Goal: Information Seeking & Learning: Learn about a topic

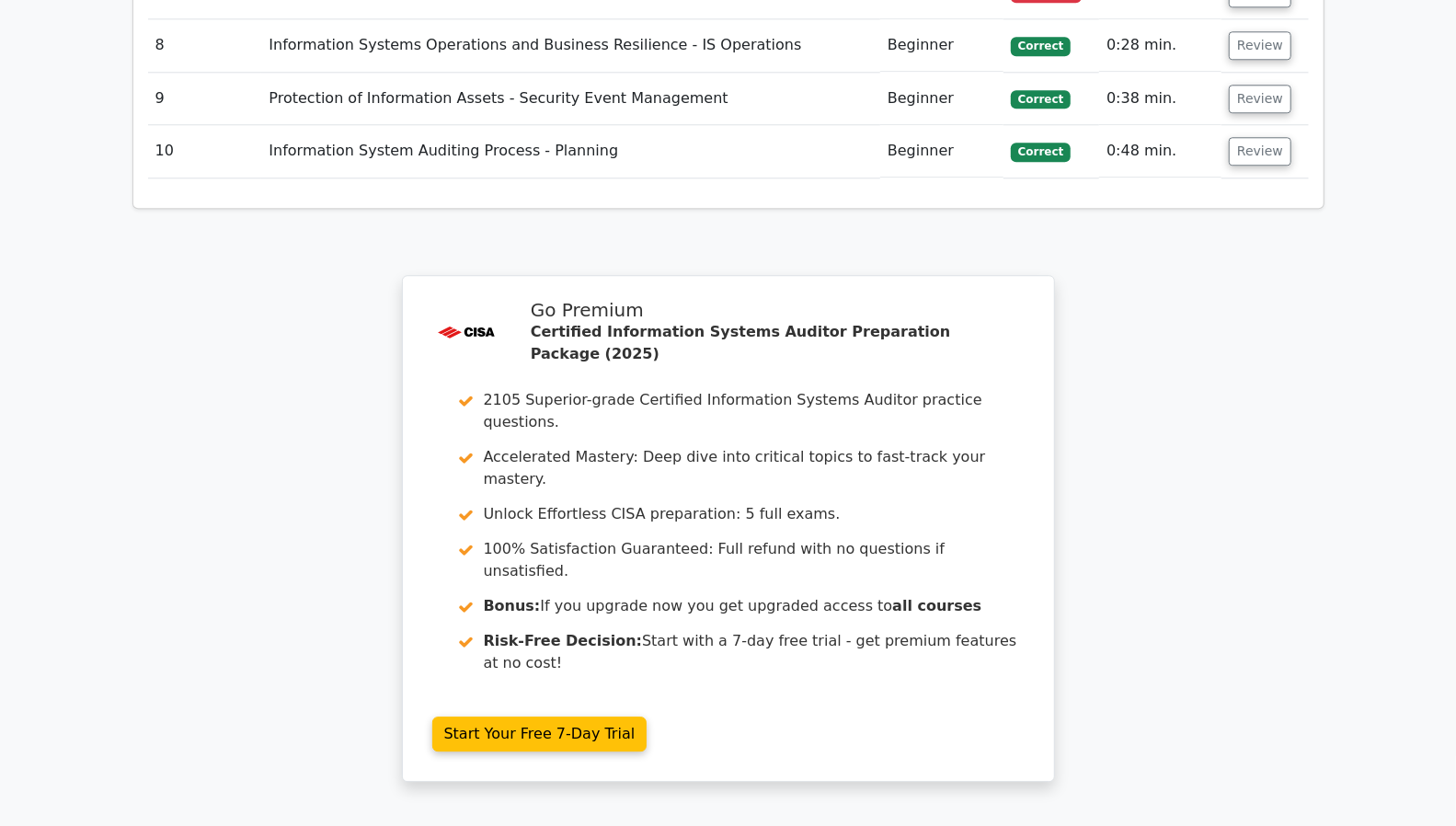
scroll to position [0, 11]
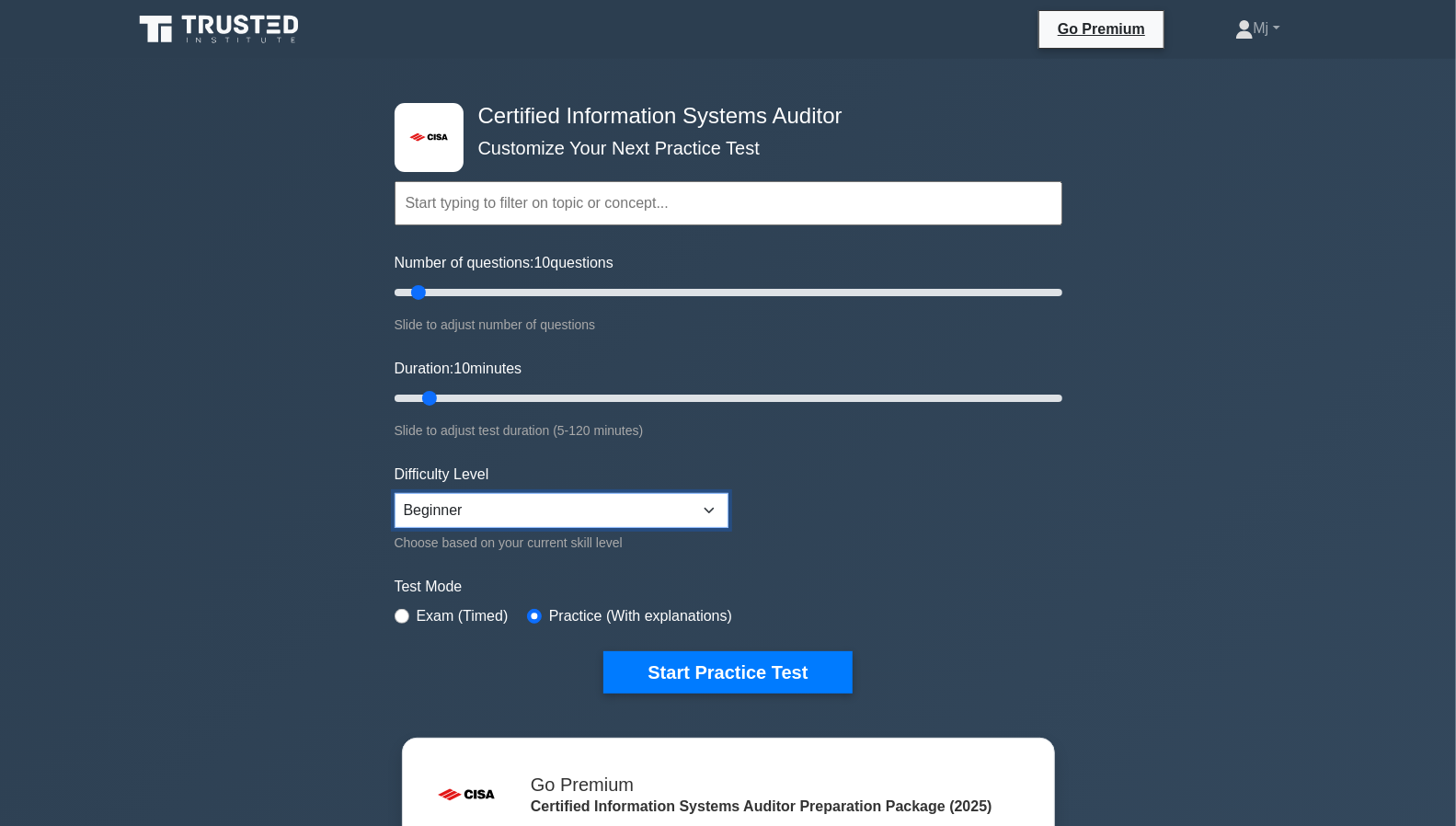
click at [710, 513] on select "Beginner Intermediate Expert" at bounding box center [561, 511] width 334 height 35
select select "intermediate"
click at [395, 493] on select "Beginner Intermediate Expert" at bounding box center [561, 511] width 334 height 35
type input "15"
click at [453, 393] on input "Duration: 10 minutes" at bounding box center [728, 398] width 668 height 22
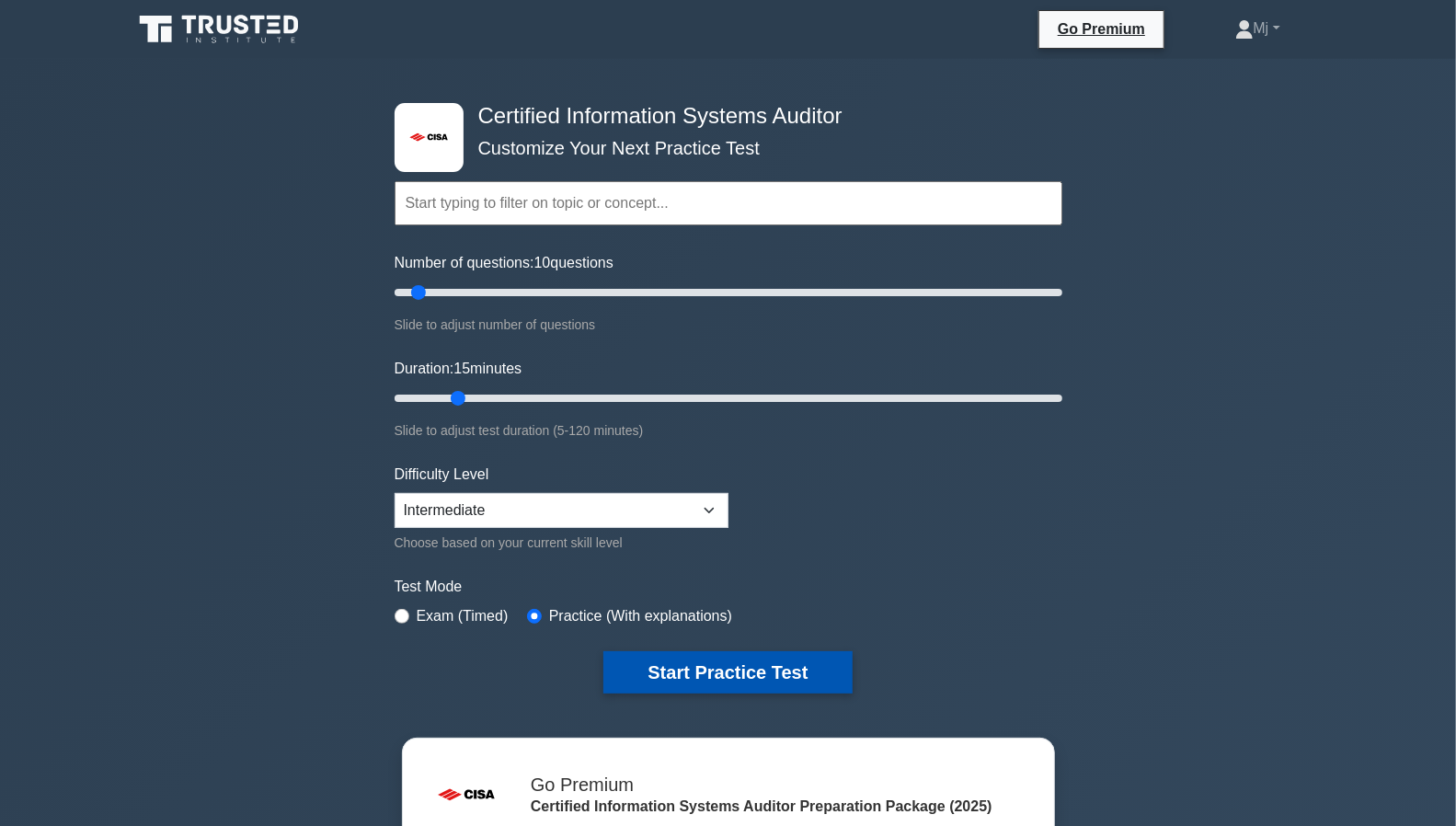
click at [741, 665] on button "Start Practice Test" at bounding box center [728, 672] width 249 height 43
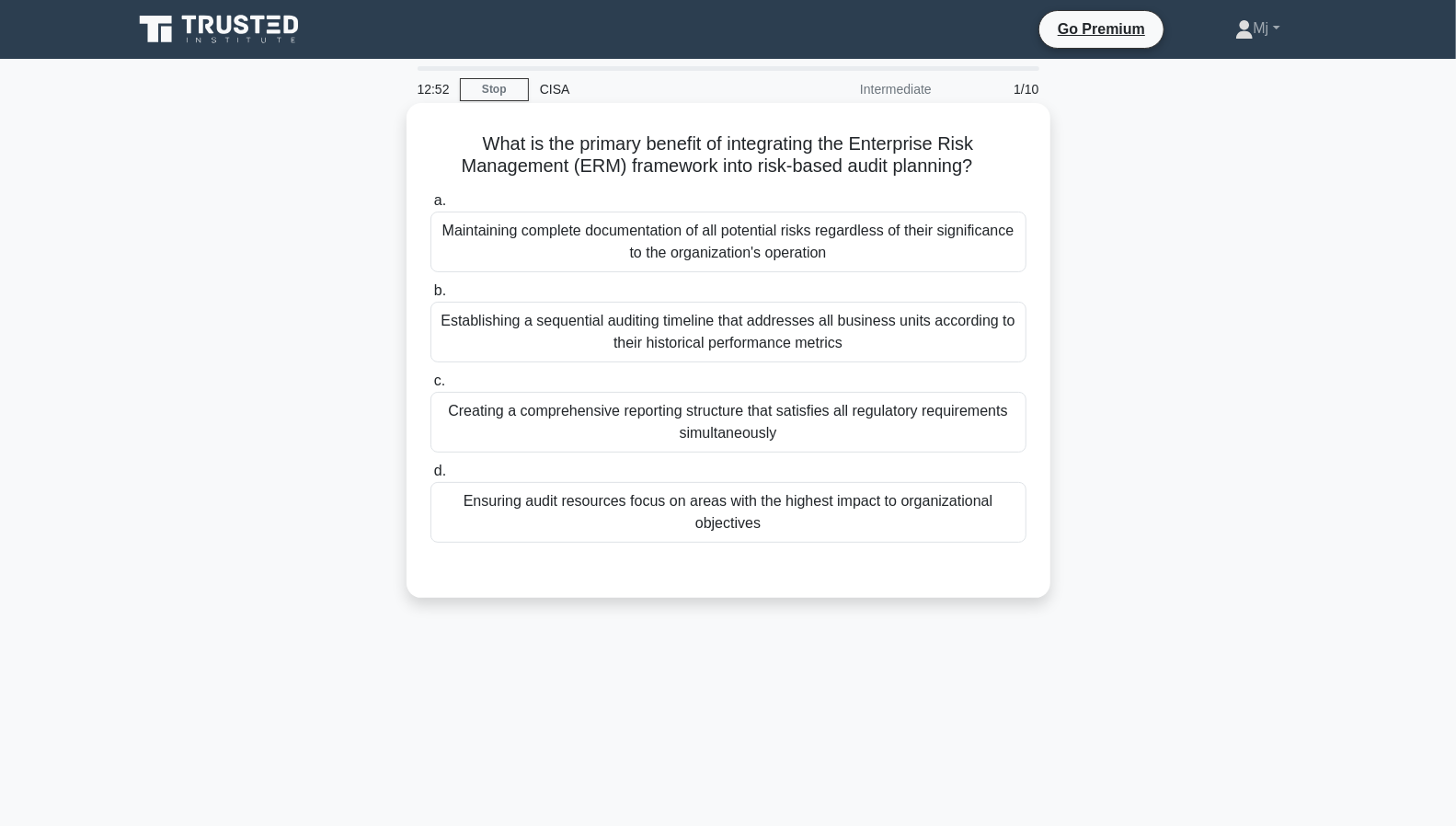
click at [698, 338] on div "Establishing a sequential auditing timeline that addresses all business units a…" at bounding box center [728, 332] width 596 height 61
click at [431, 297] on input "b. Establishing a sequential auditing timeline that addresses all business unit…" at bounding box center [431, 291] width 0 height 12
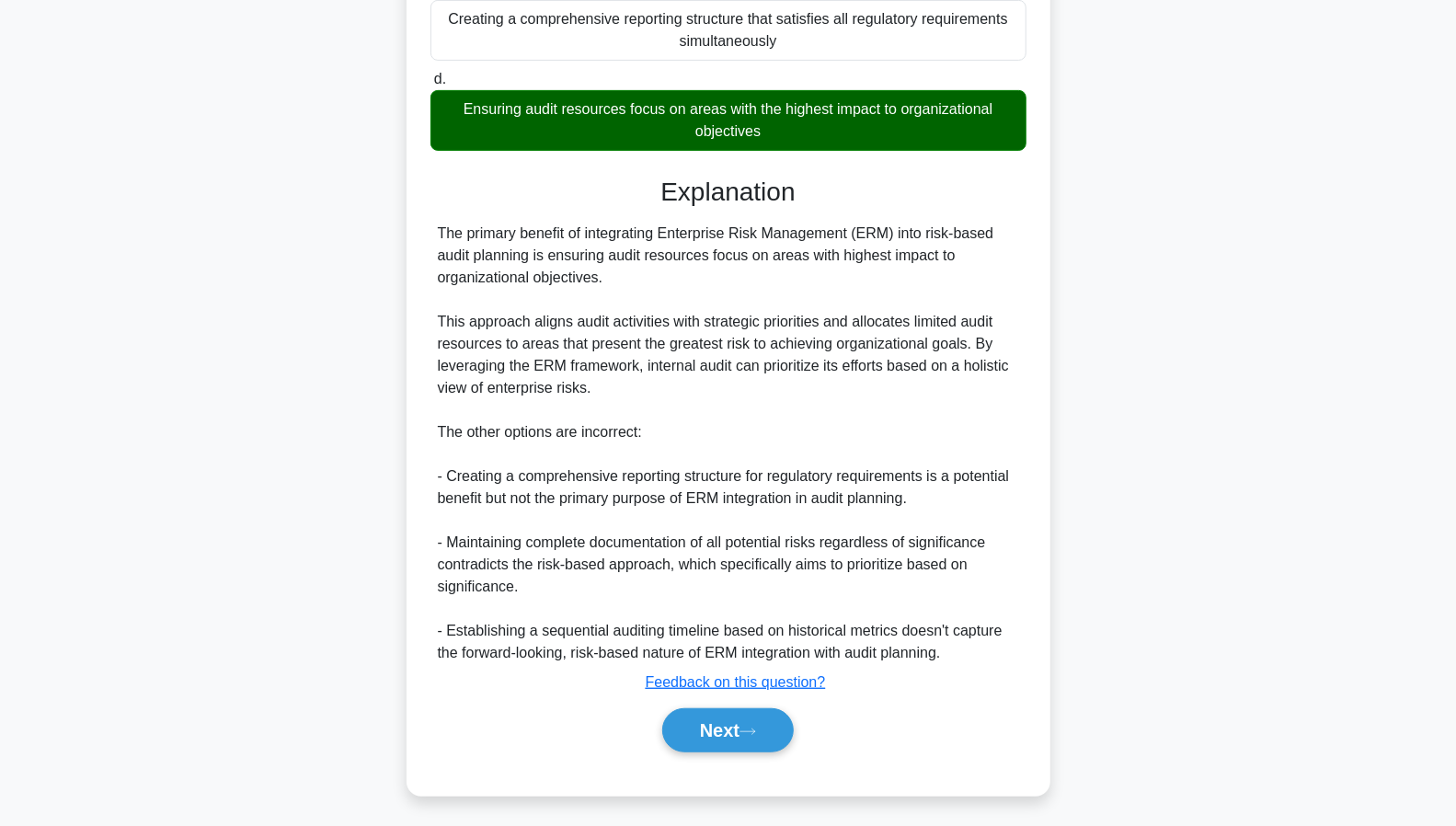
scroll to position [397, 0]
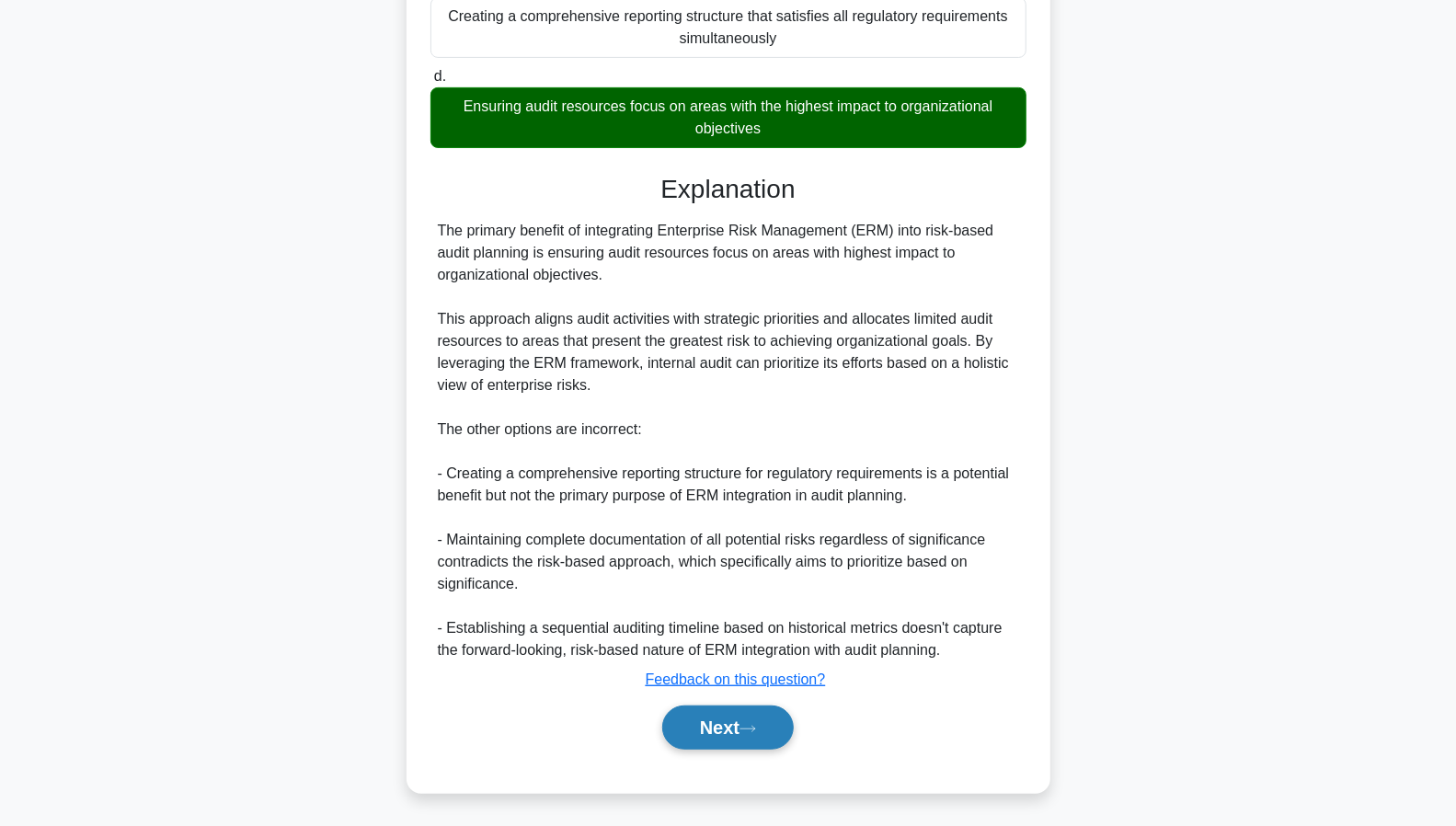
click at [714, 746] on button "Next" at bounding box center [728, 727] width 132 height 44
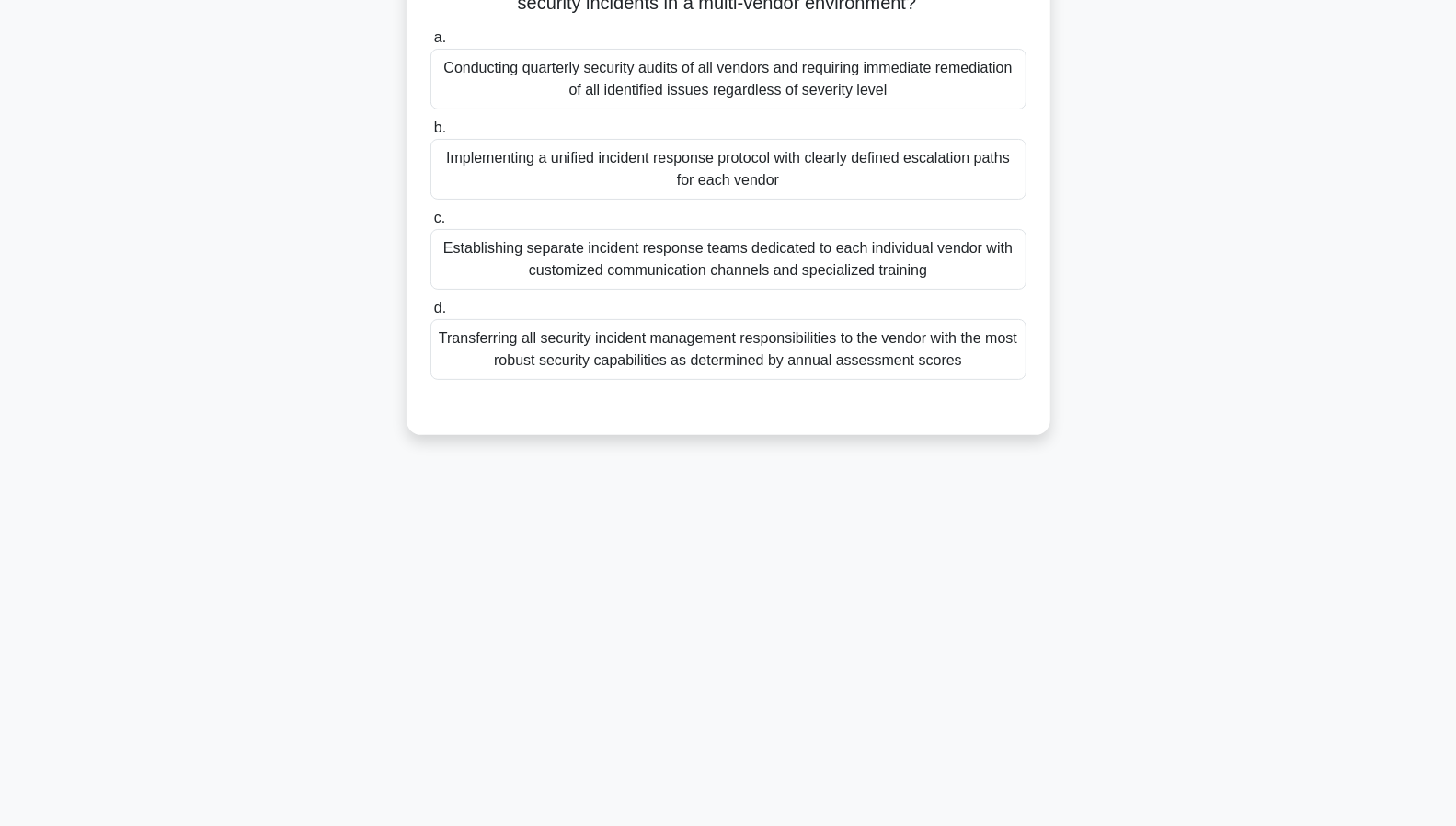
scroll to position [0, 0]
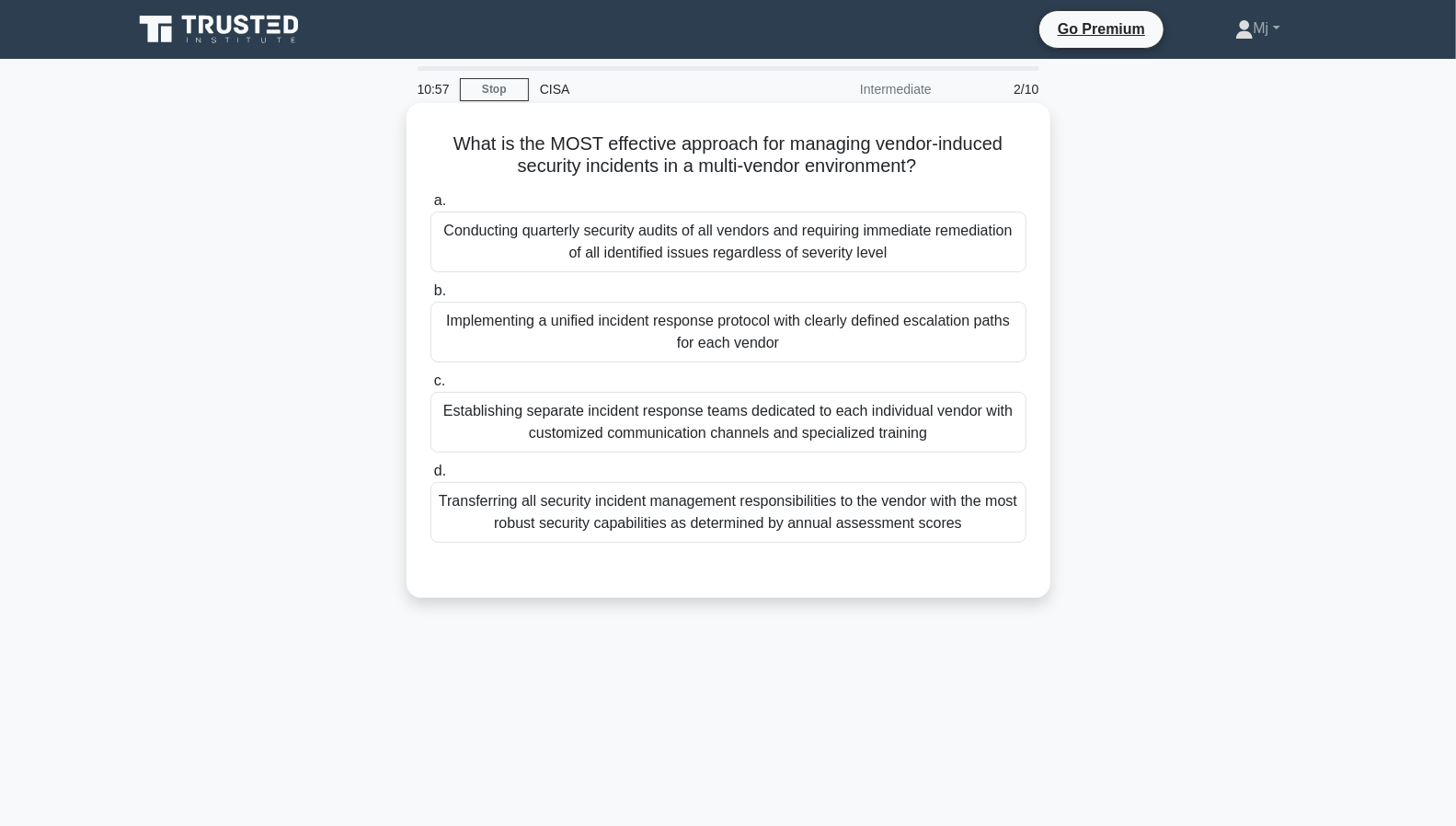
click at [738, 343] on div "Implementing a unified incident response protocol with clearly defined escalati…" at bounding box center [728, 332] width 596 height 61
click at [431, 297] on input "b. Implementing a unified incident response protocol with clearly defined escal…" at bounding box center [431, 291] width 0 height 12
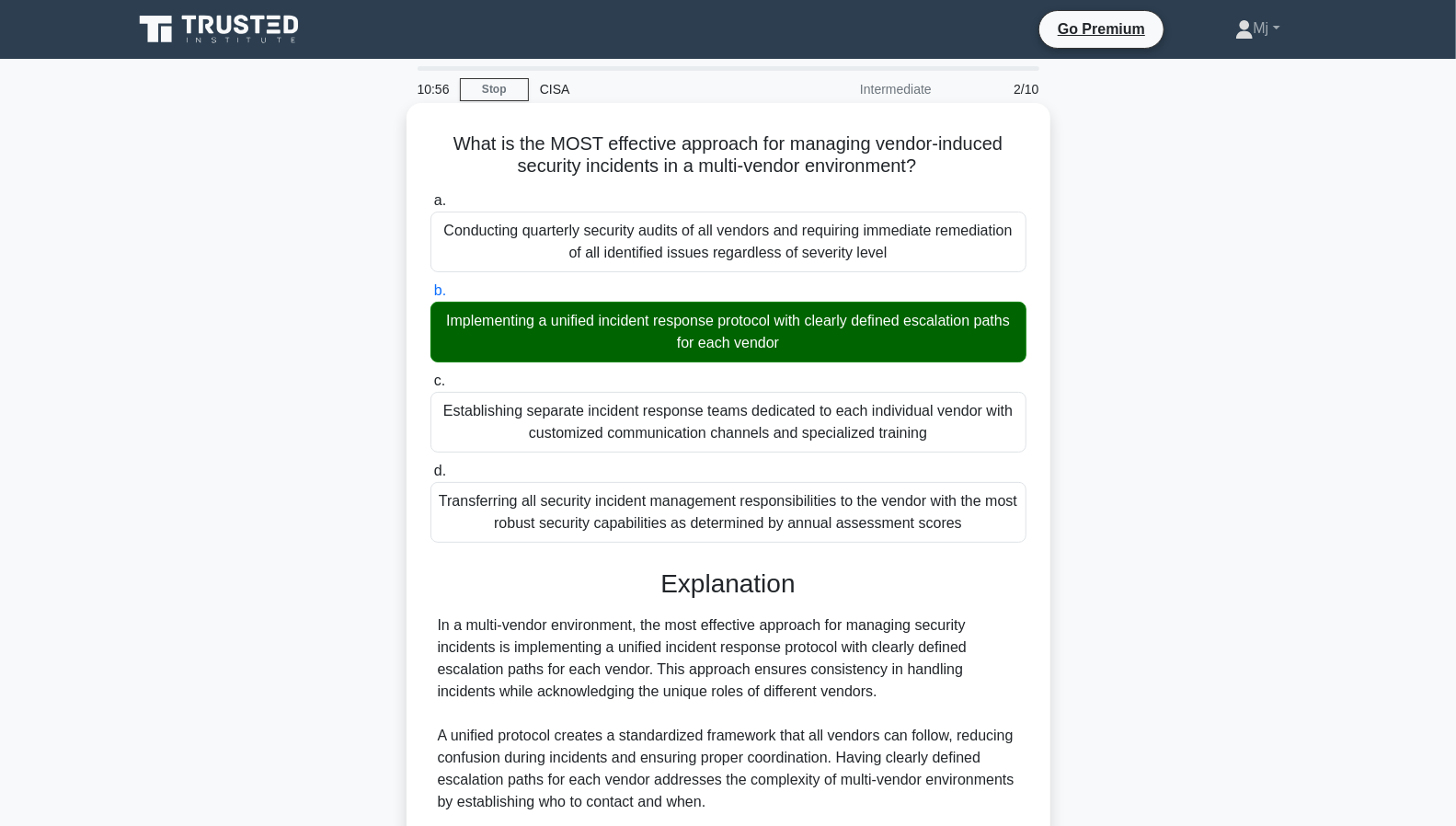
scroll to position [438, 0]
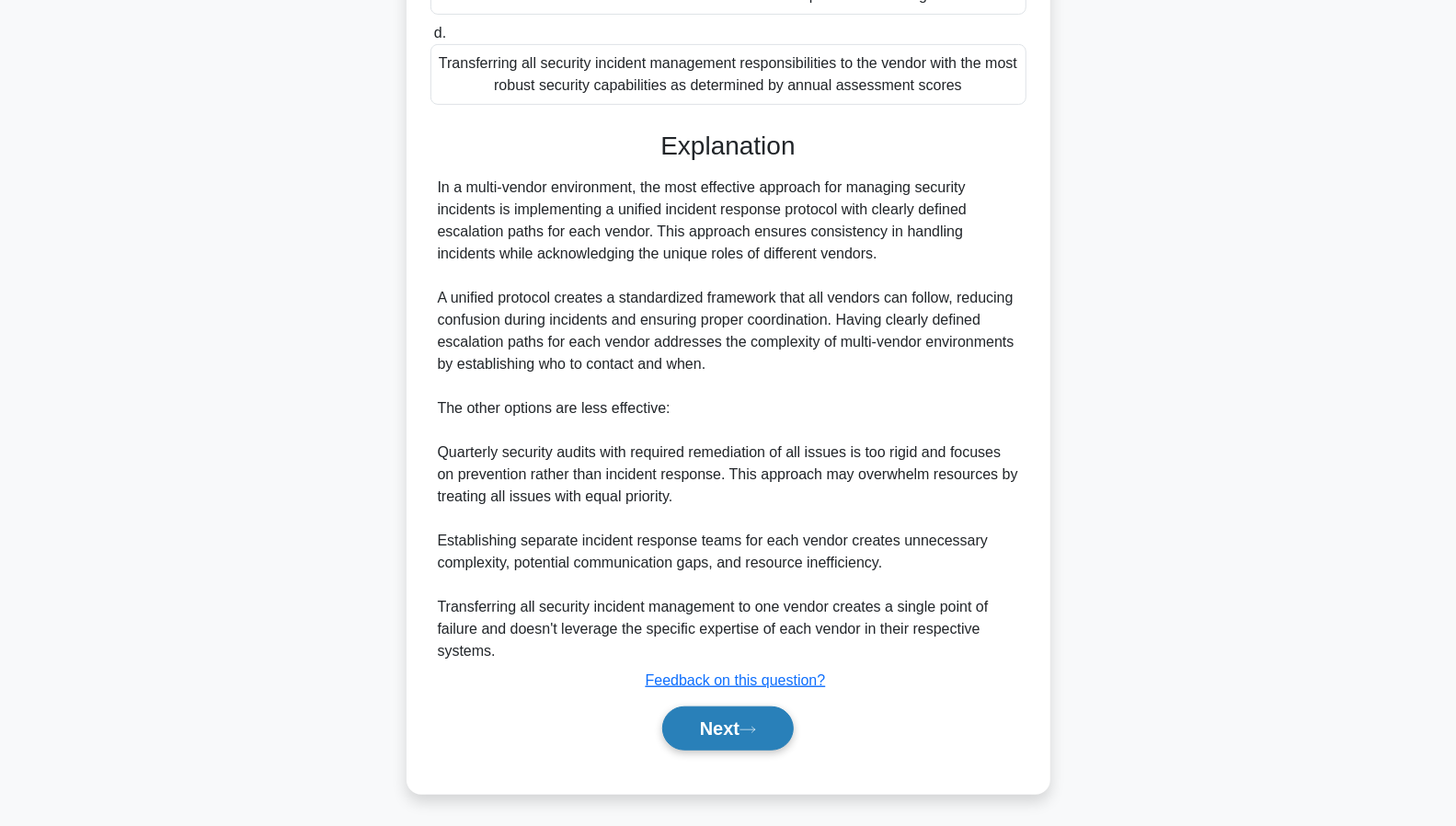
click at [721, 717] on button "Next" at bounding box center [728, 728] width 132 height 44
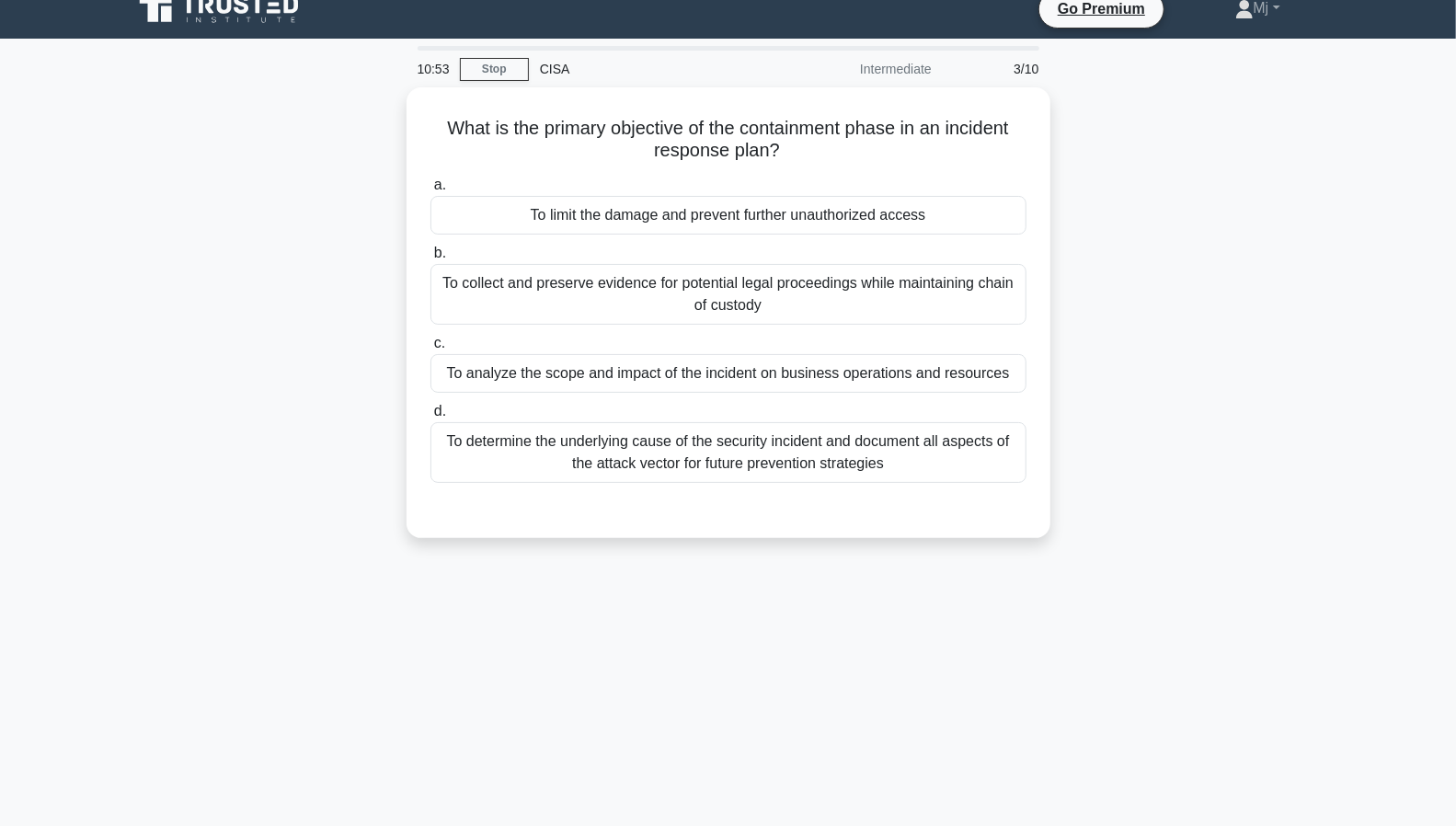
scroll to position [0, 0]
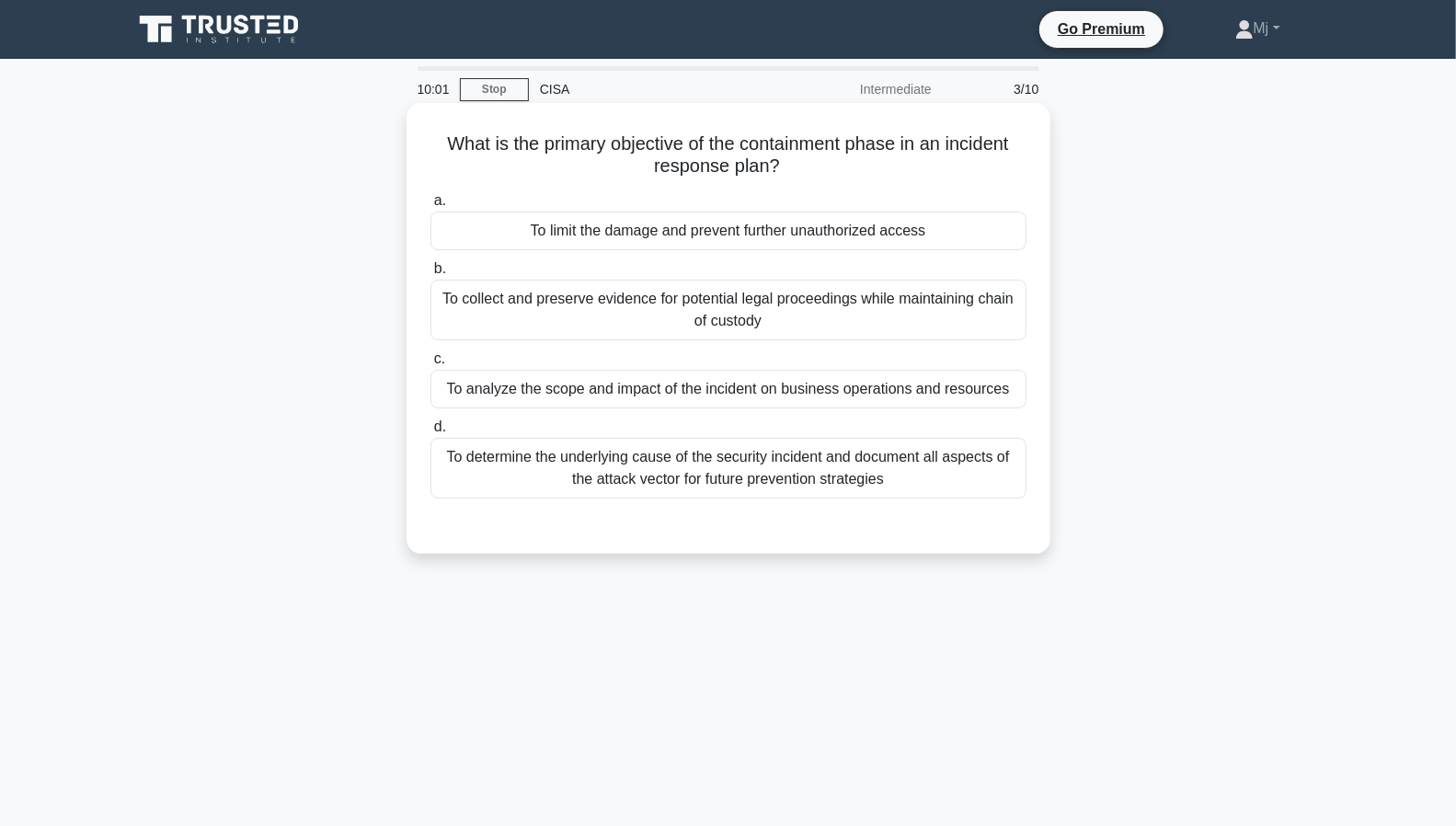
click at [730, 476] on div "To determine the underlying cause of the security incident and document all asp…" at bounding box center [728, 468] width 596 height 61
click at [431, 433] on input "d. To determine the underlying cause of the security incident and document all …" at bounding box center [431, 428] width 0 height 12
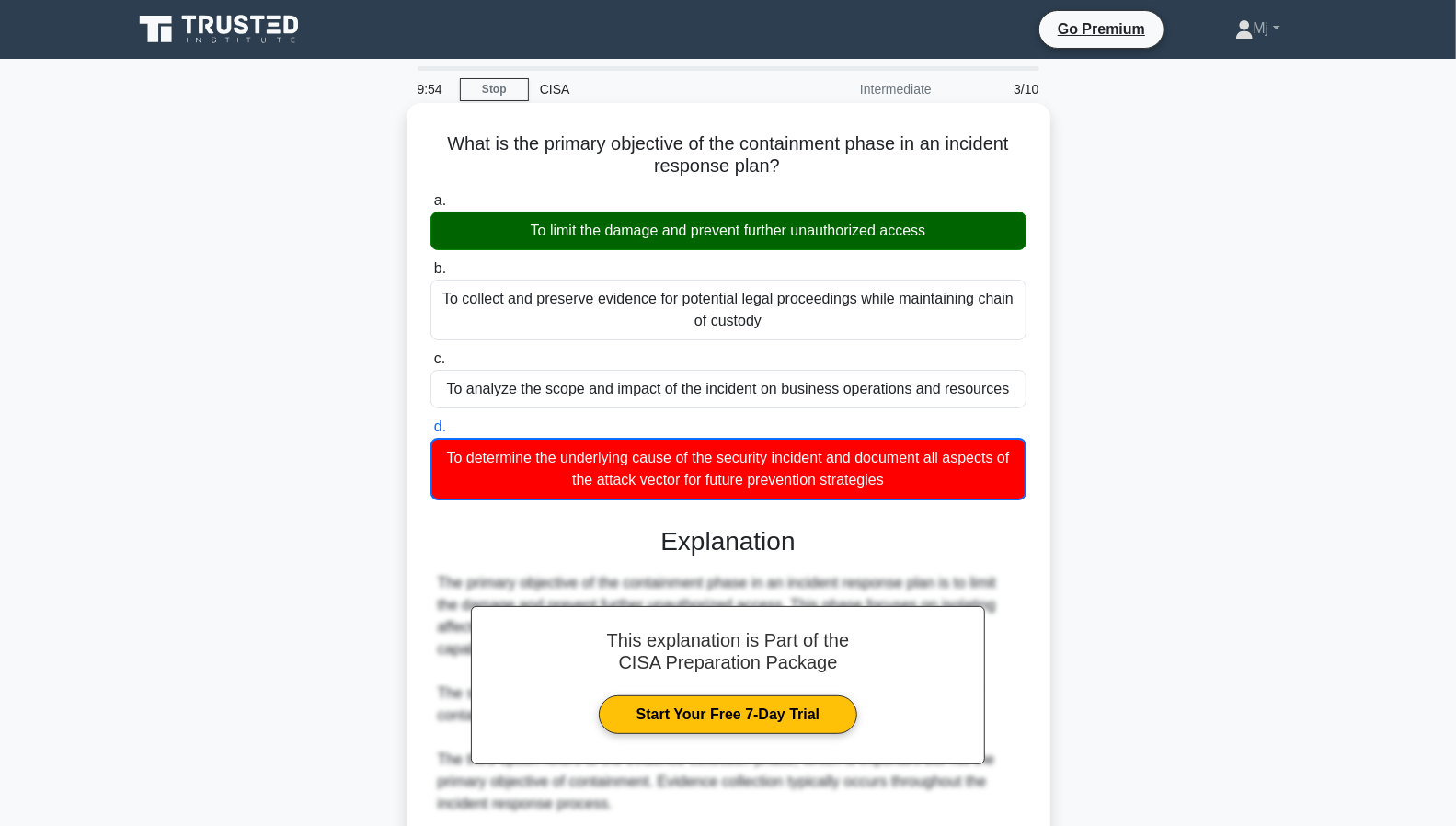
scroll to position [242, 0]
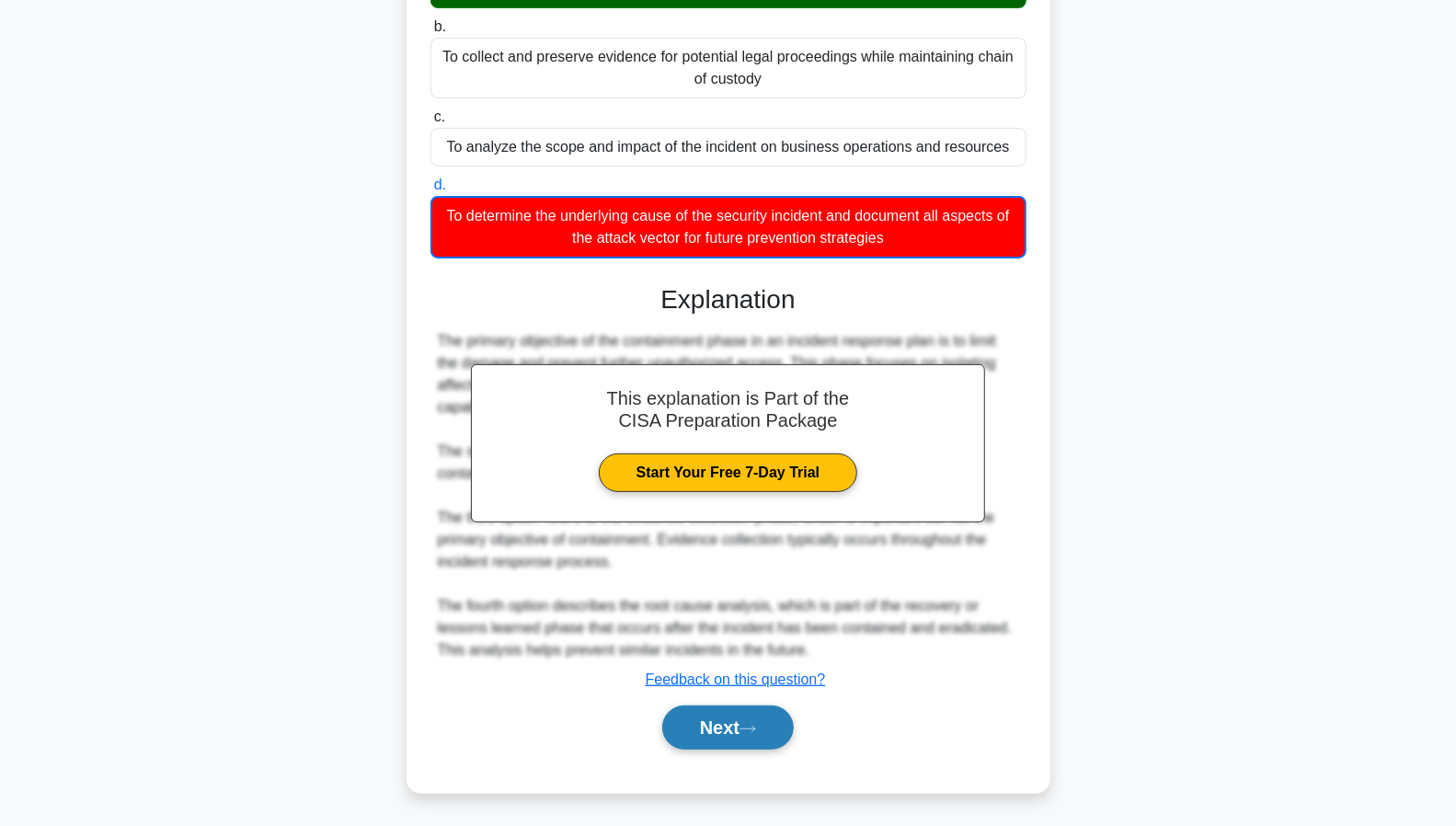
click at [712, 727] on button "Next" at bounding box center [728, 727] width 132 height 44
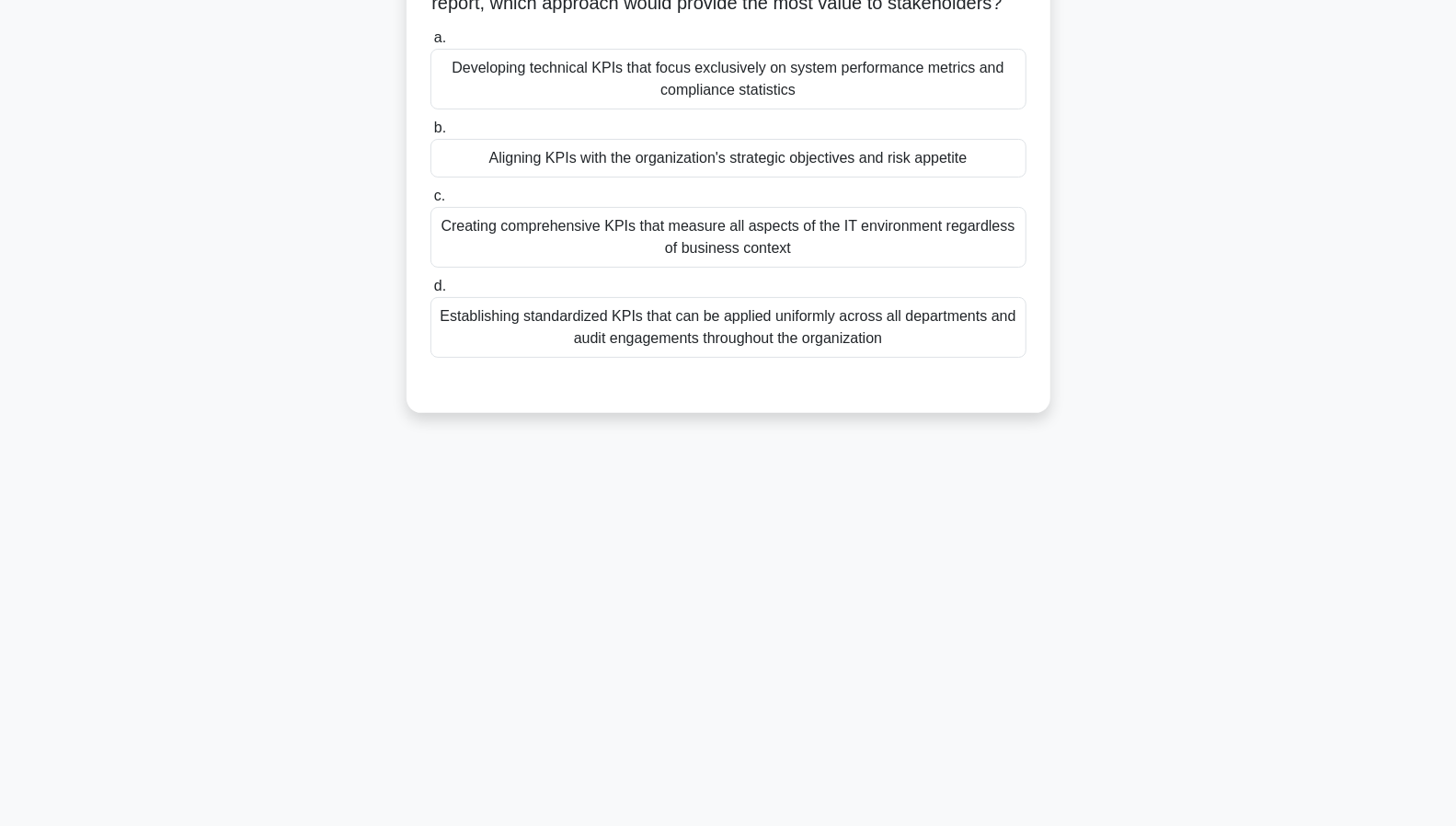
scroll to position [0, 0]
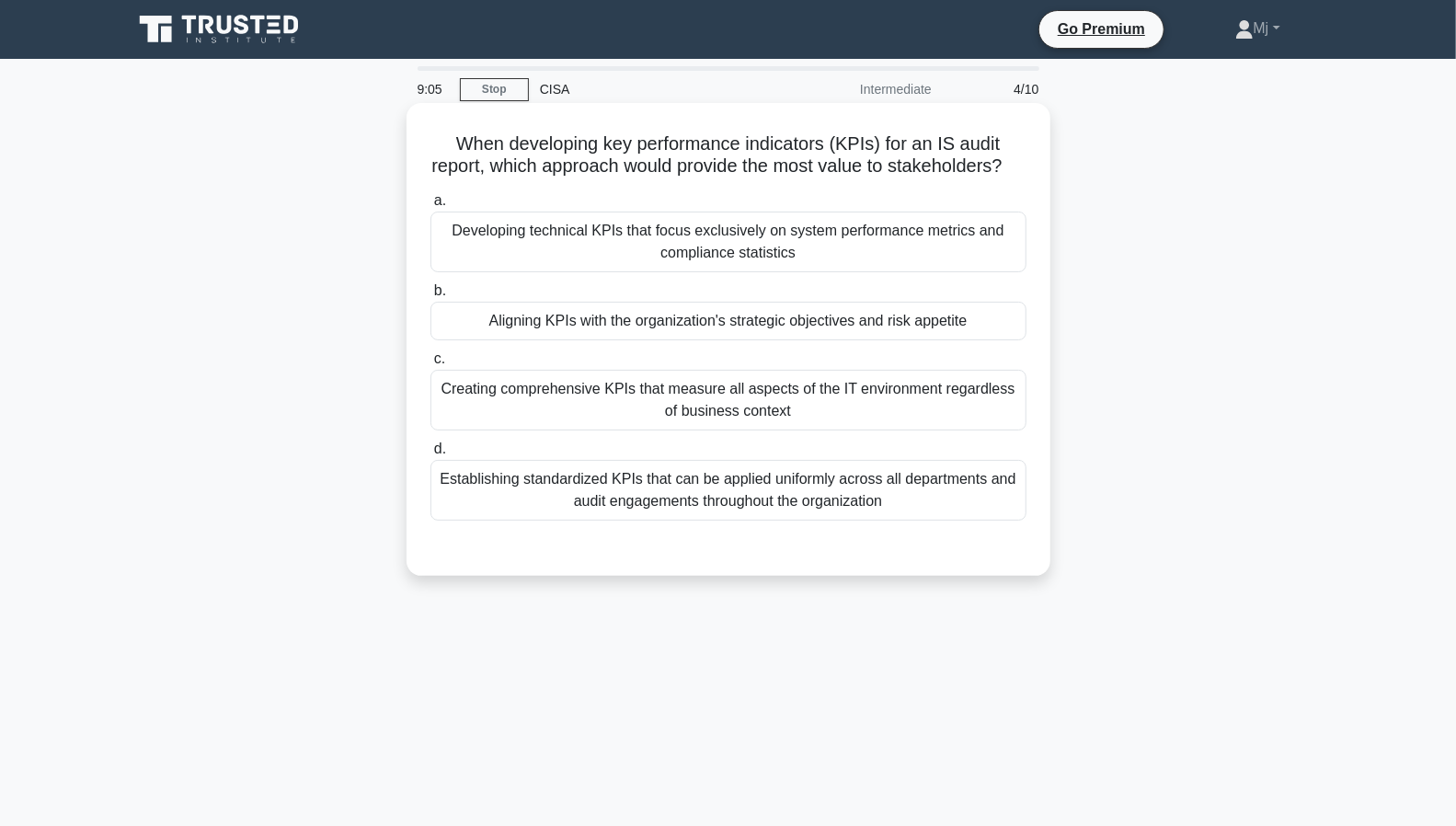
click at [822, 340] on div "Aligning KPIs with the organization's strategic objectives and risk appetite" at bounding box center [728, 321] width 596 height 39
click at [431, 297] on input "b. Aligning KPIs with the organization's strategic objectives and risk appetite" at bounding box center [431, 291] width 0 height 12
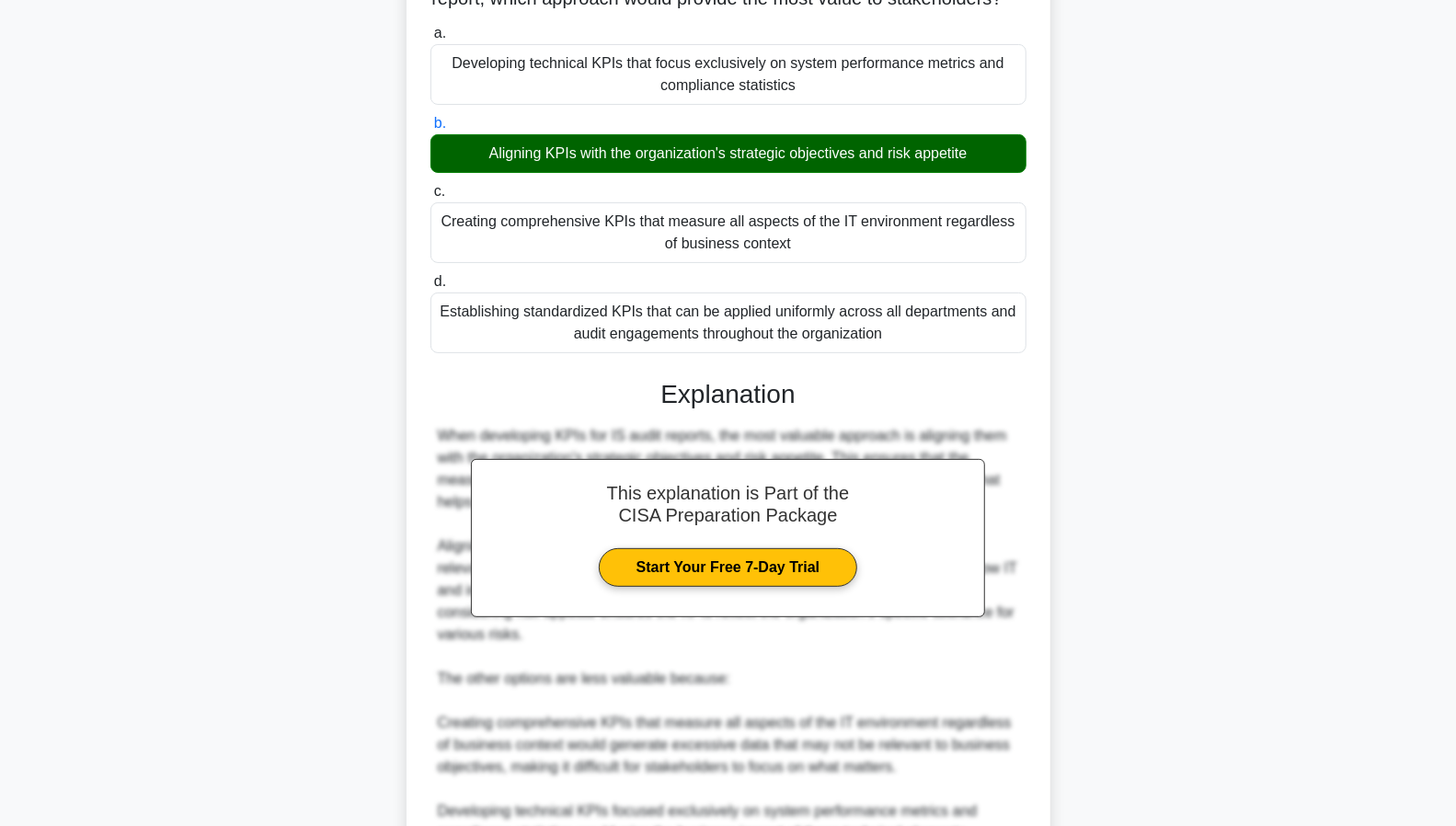
scroll to position [482, 0]
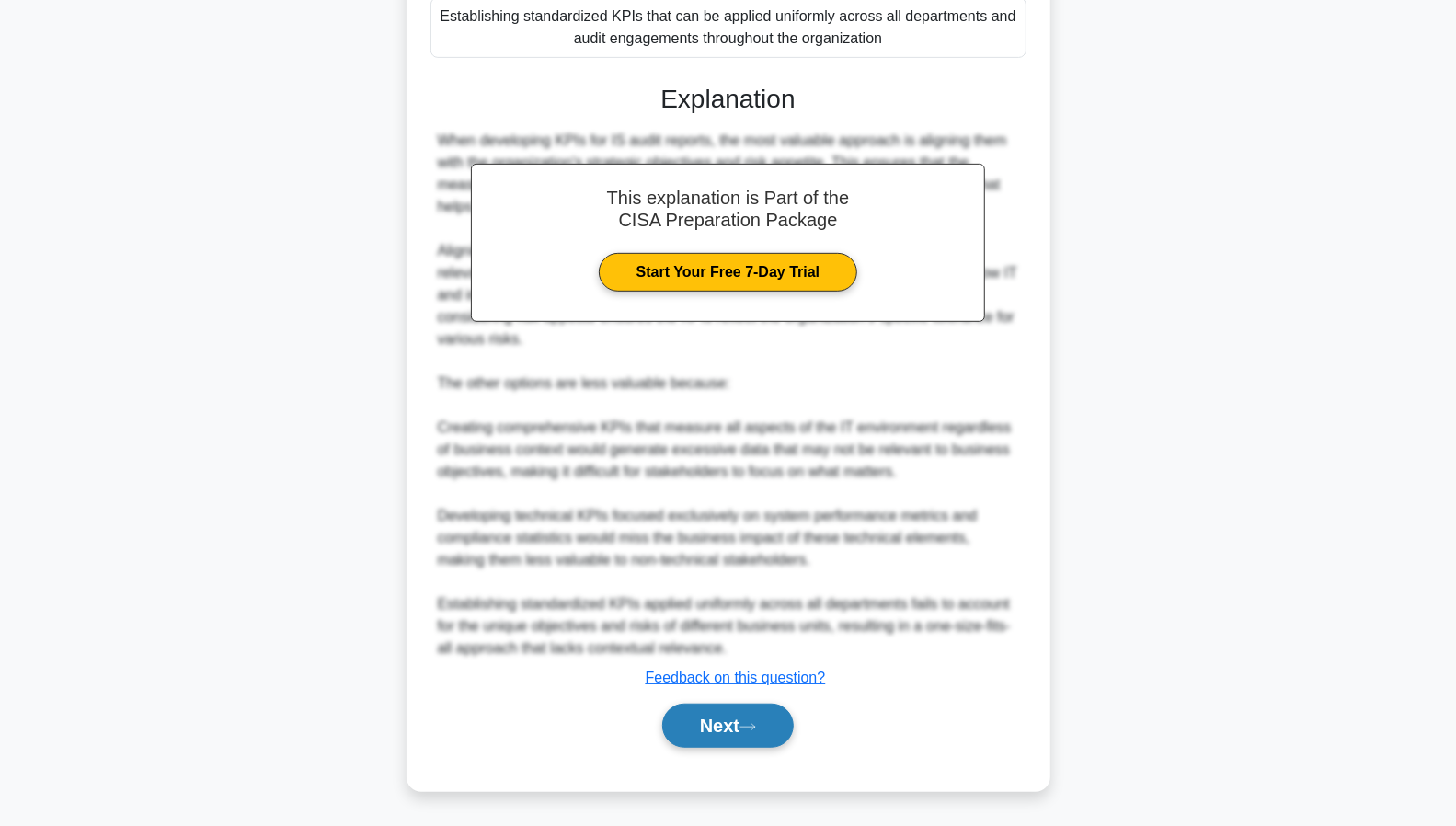
click at [712, 723] on button "Next" at bounding box center [728, 725] width 132 height 44
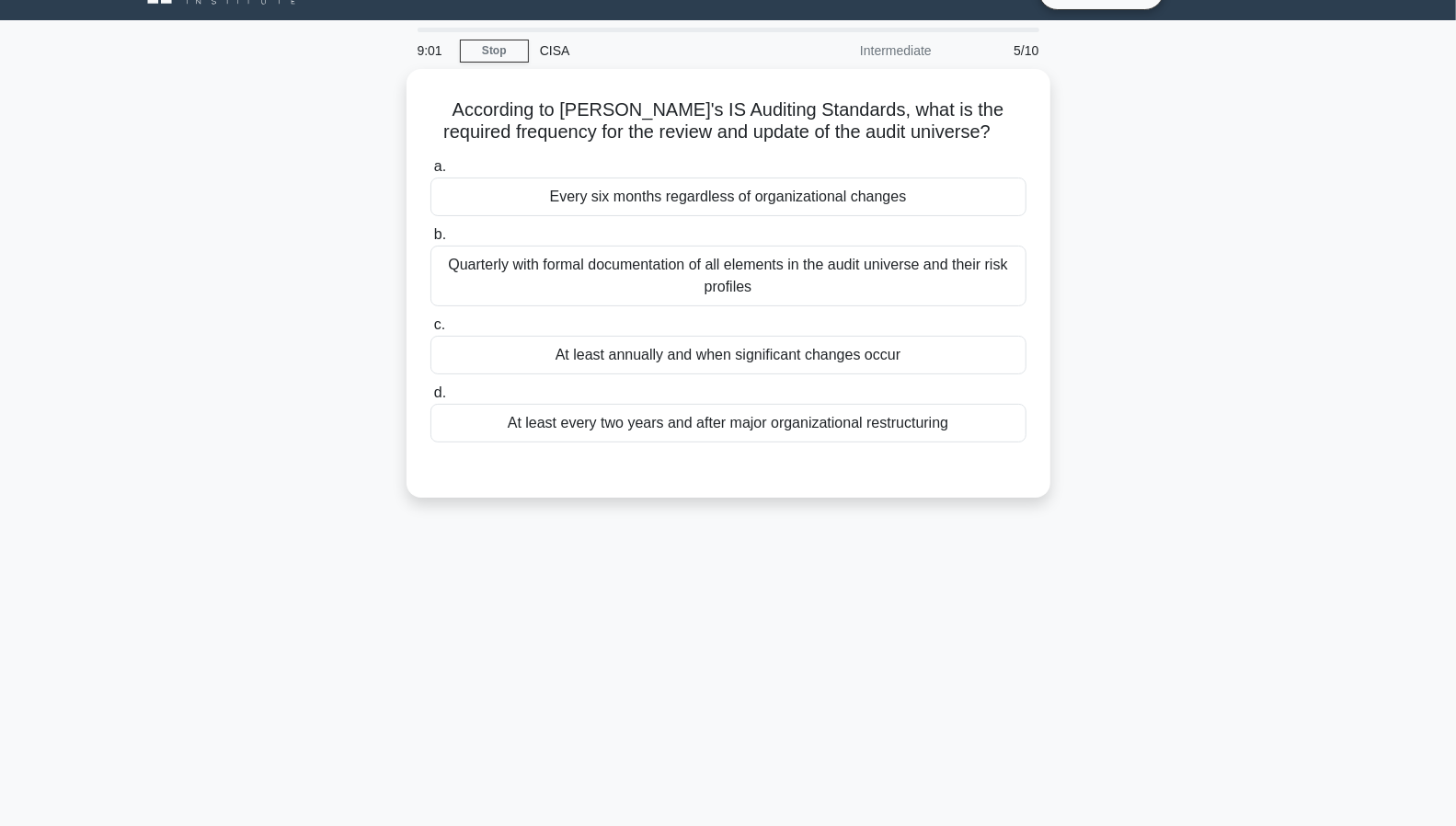
scroll to position [37, 0]
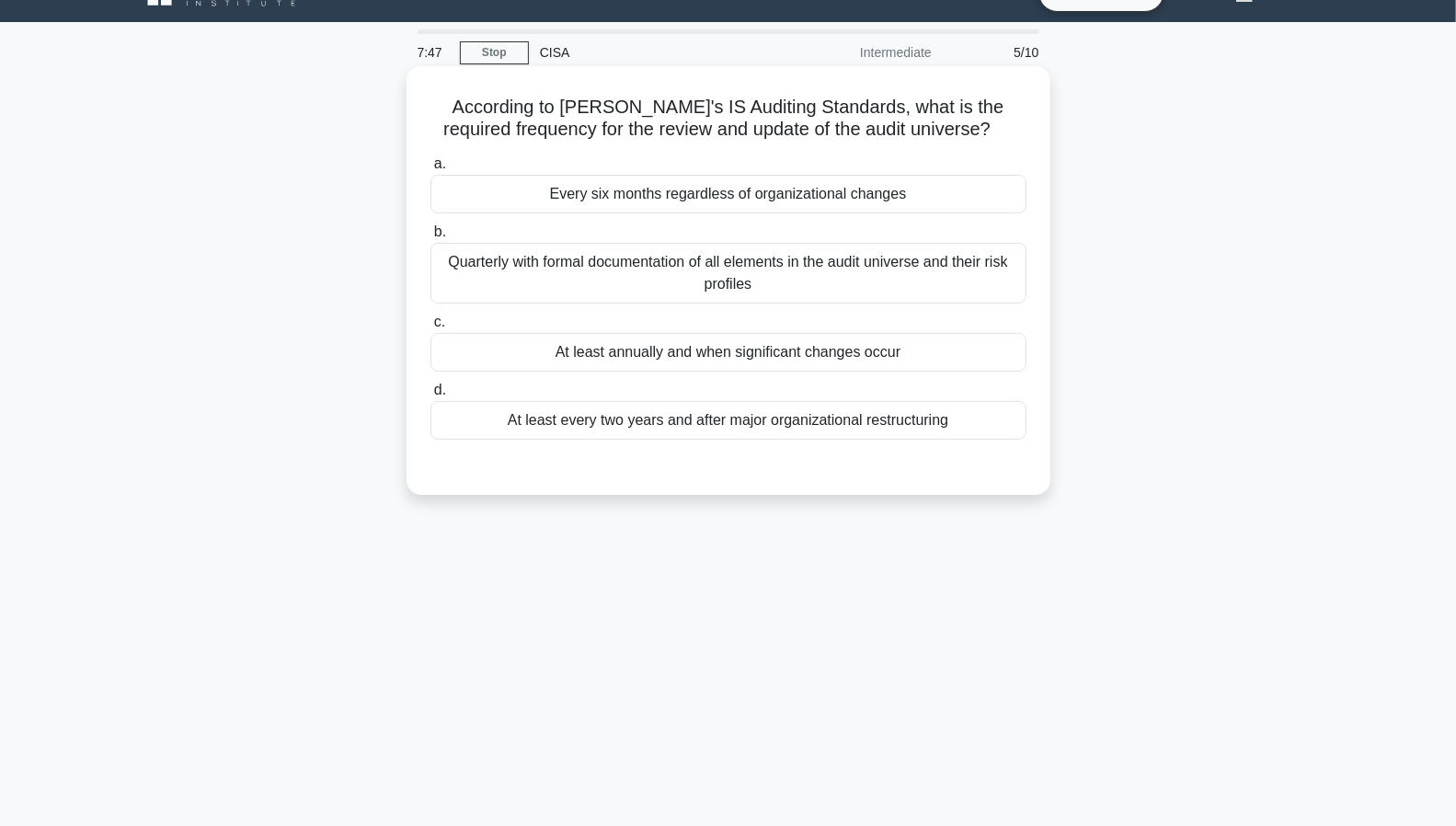
click at [848, 357] on div "At least annually and when significant changes occur" at bounding box center [728, 352] width 596 height 39
click at [431, 328] on input "c. At least annually and when significant changes occur" at bounding box center [431, 322] width 0 height 12
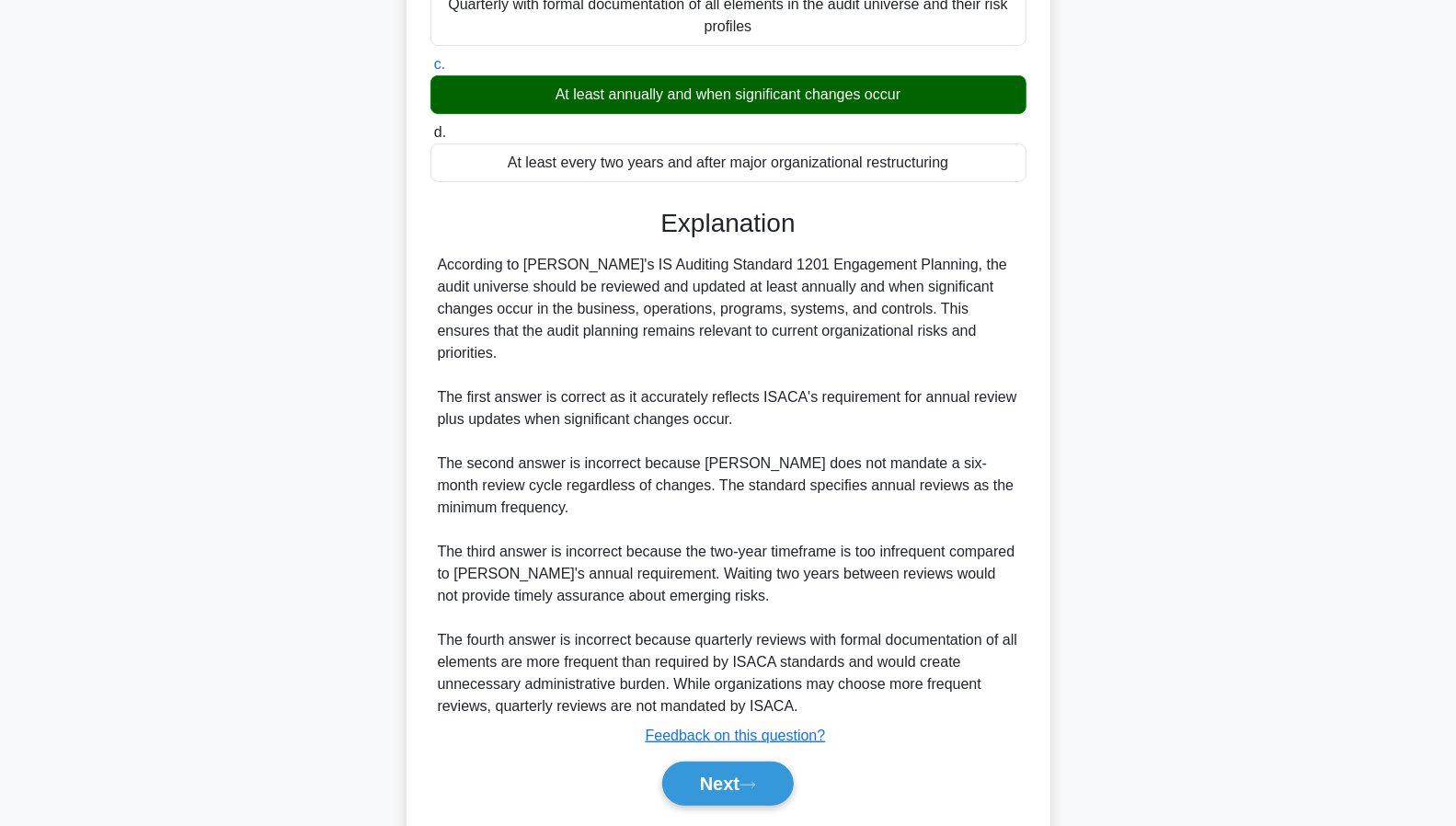
scroll to position [328, 0]
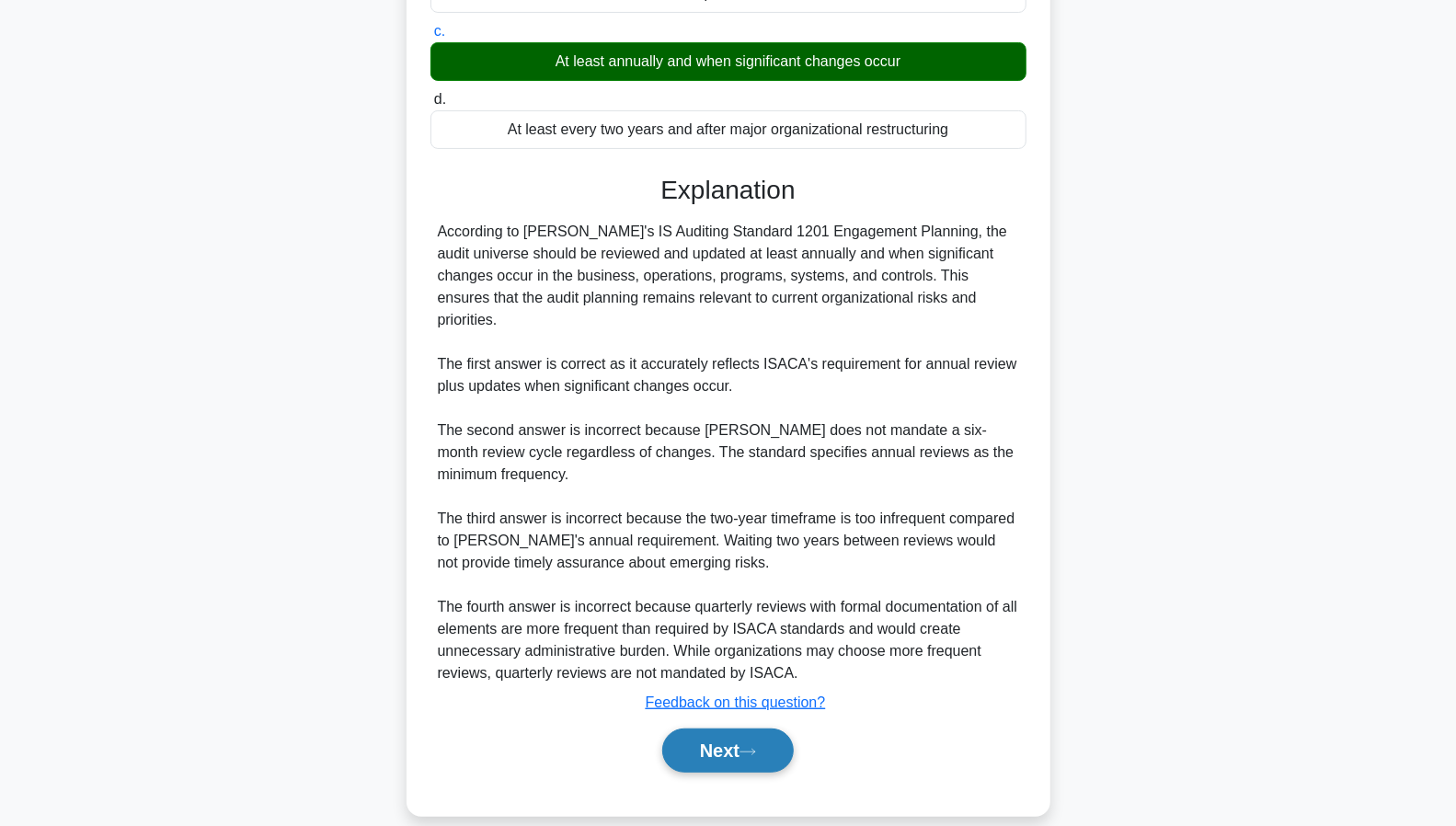
click at [734, 728] on button "Next" at bounding box center [728, 751] width 132 height 44
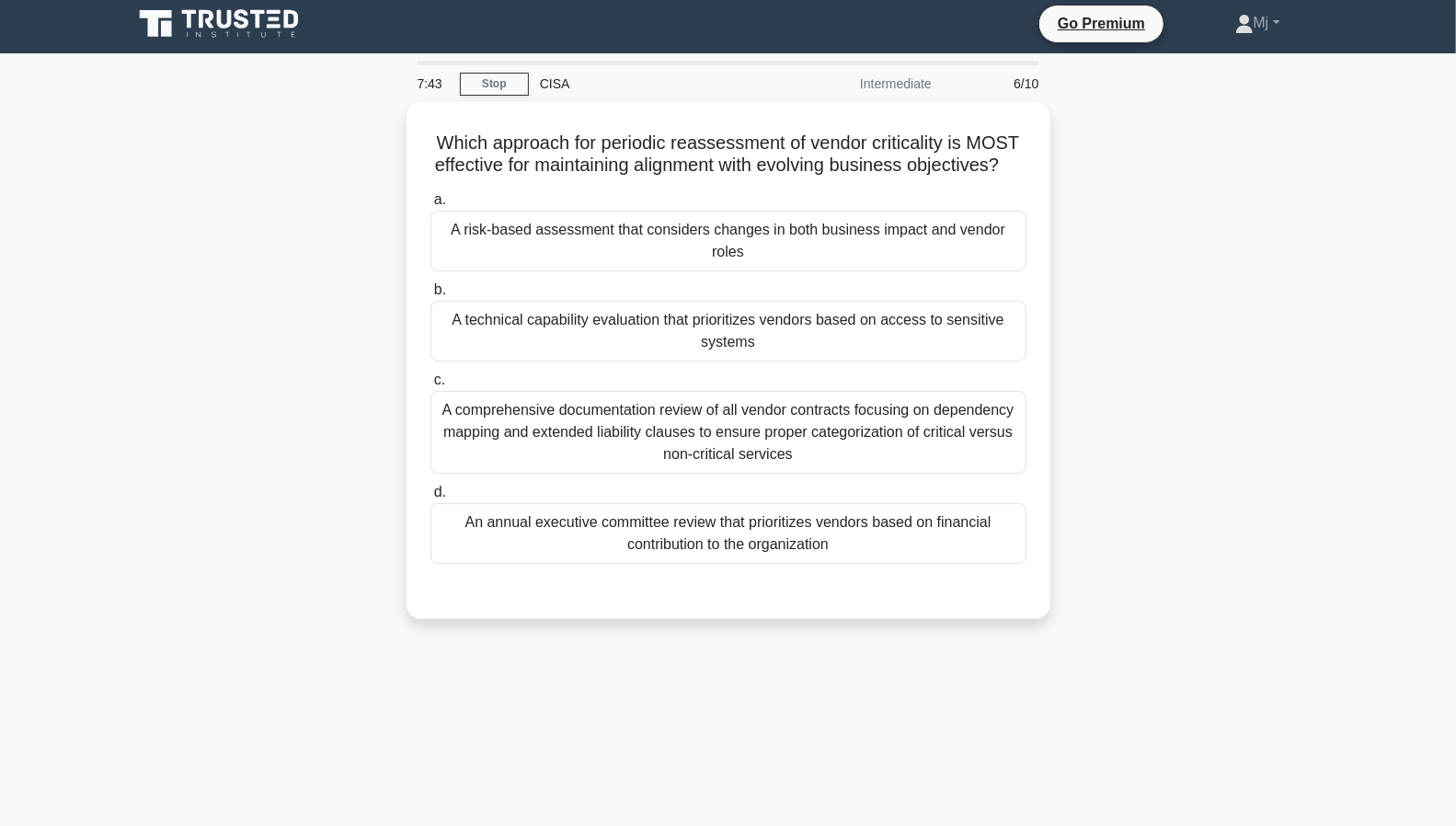
scroll to position [0, 0]
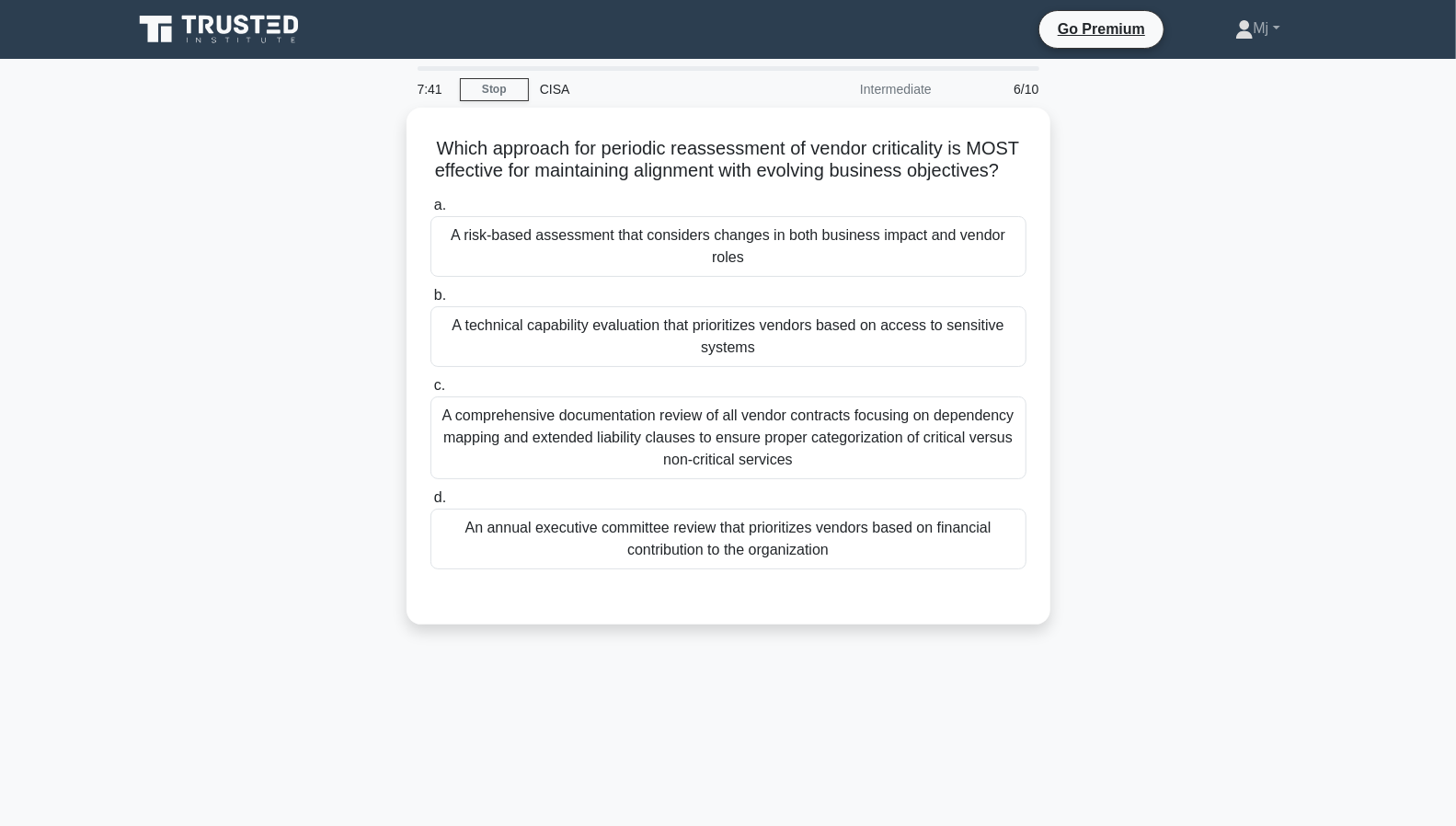
click at [1203, 319] on div "Which approach for periodic reassessment of vendor criticality is MOST effectiv…" at bounding box center [728, 376] width 1214 height 539
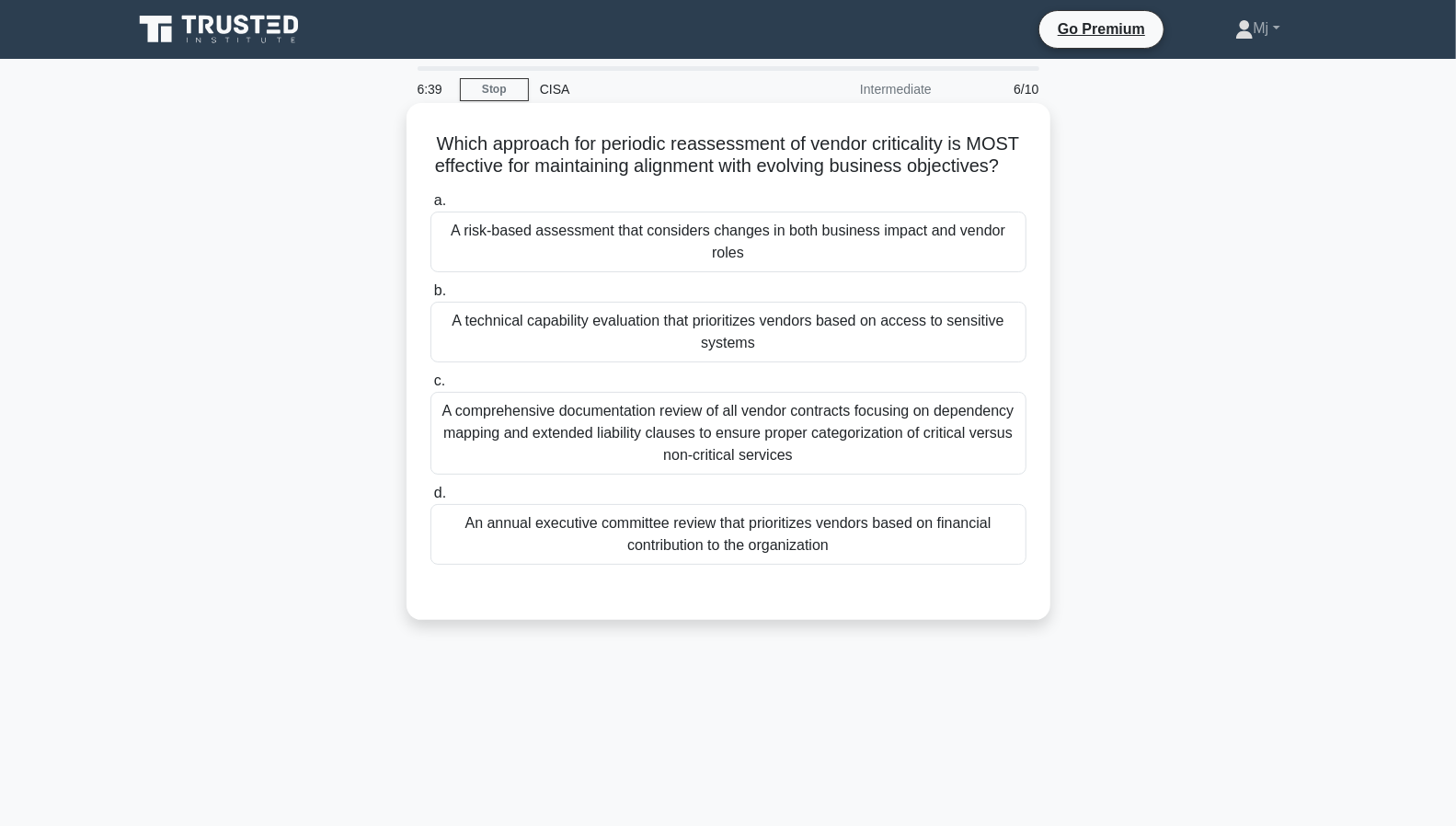
click at [721, 343] on div "A technical capability evaluation that prioritizes vendors based on access to s…" at bounding box center [728, 332] width 596 height 61
click at [431, 297] on input "b. A technical capability evaluation that prioritizes vendors based on access t…" at bounding box center [431, 291] width 0 height 12
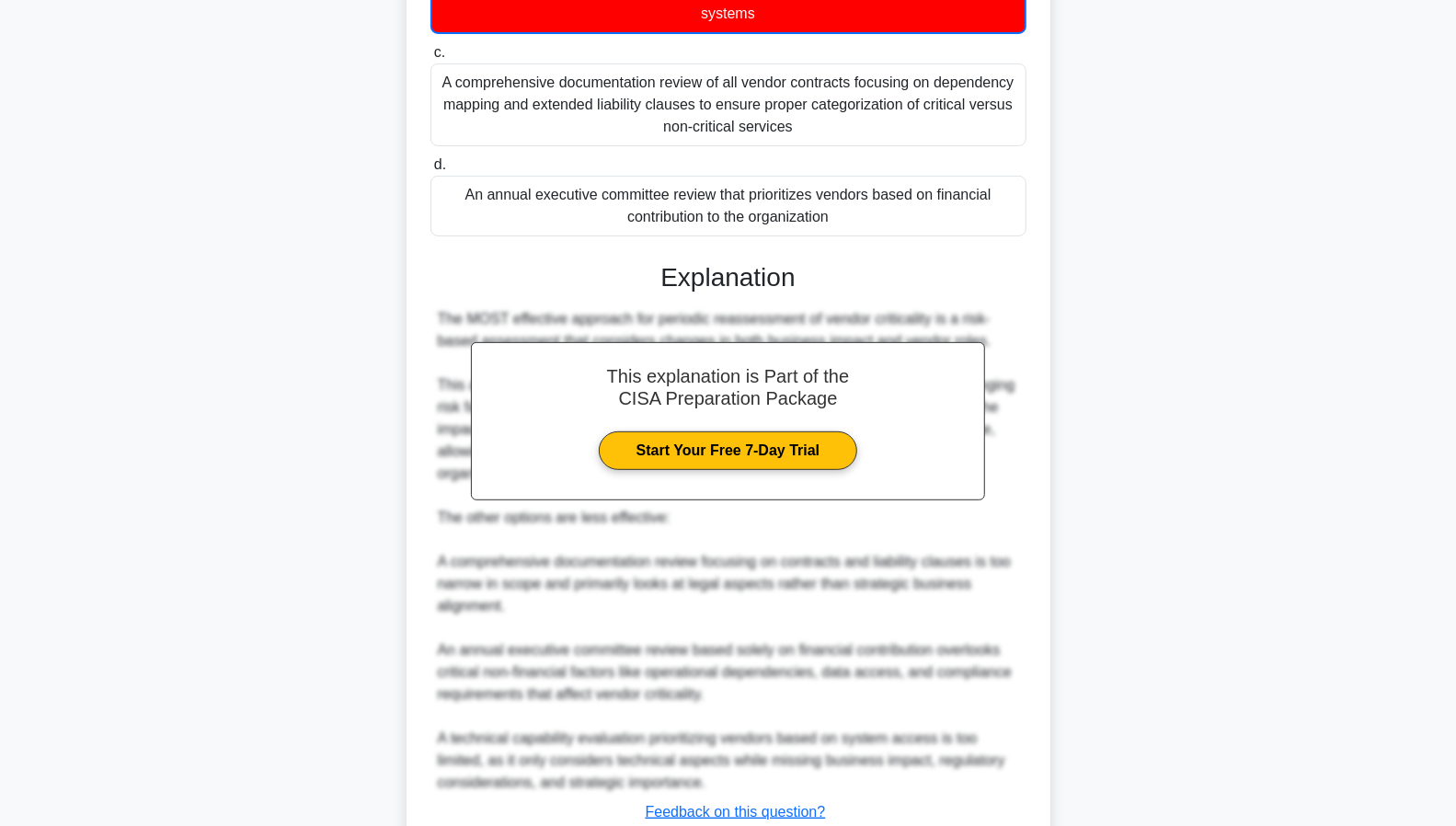
scroll to position [485, 0]
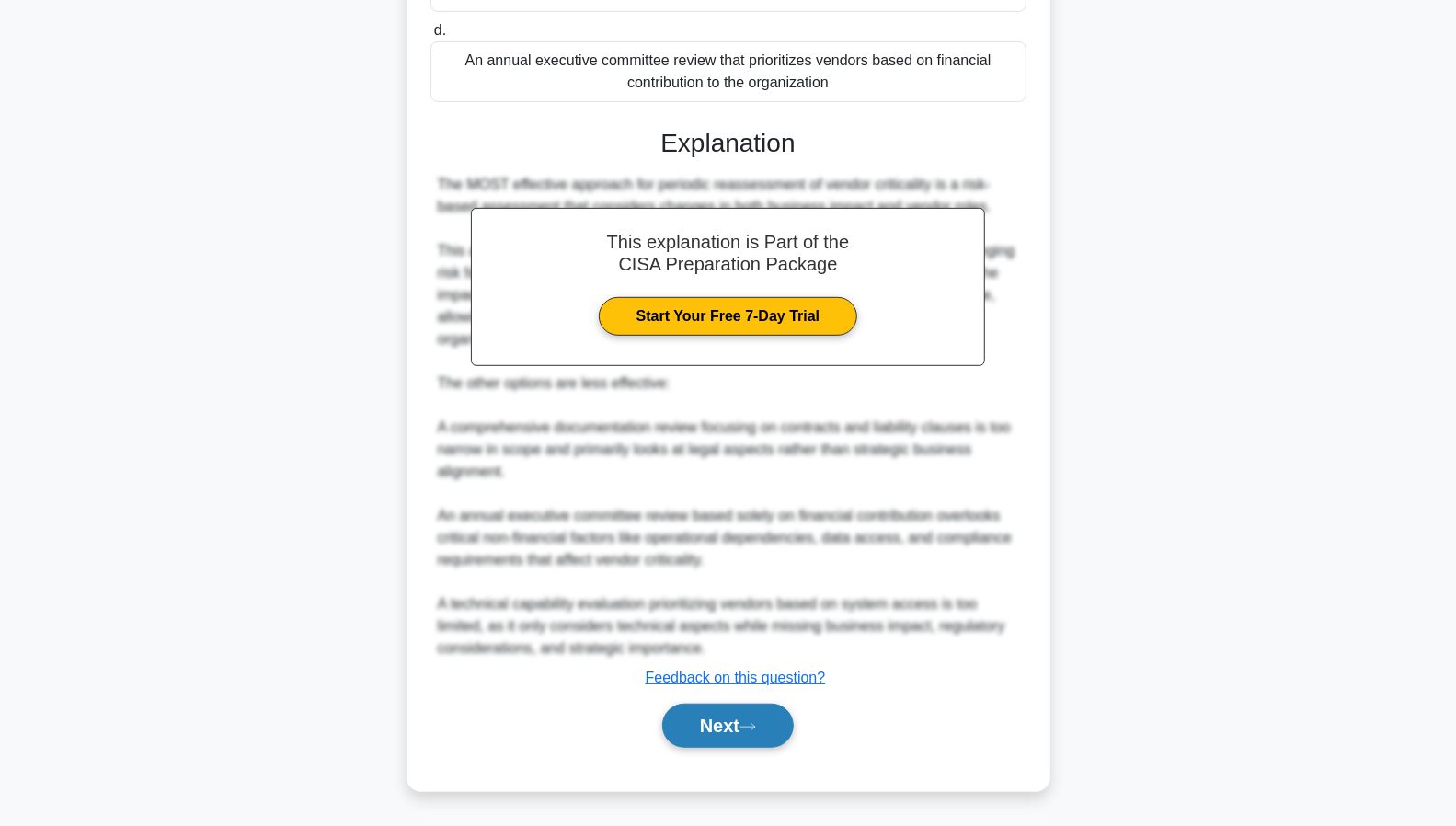
click at [708, 724] on button "Next" at bounding box center [728, 725] width 132 height 44
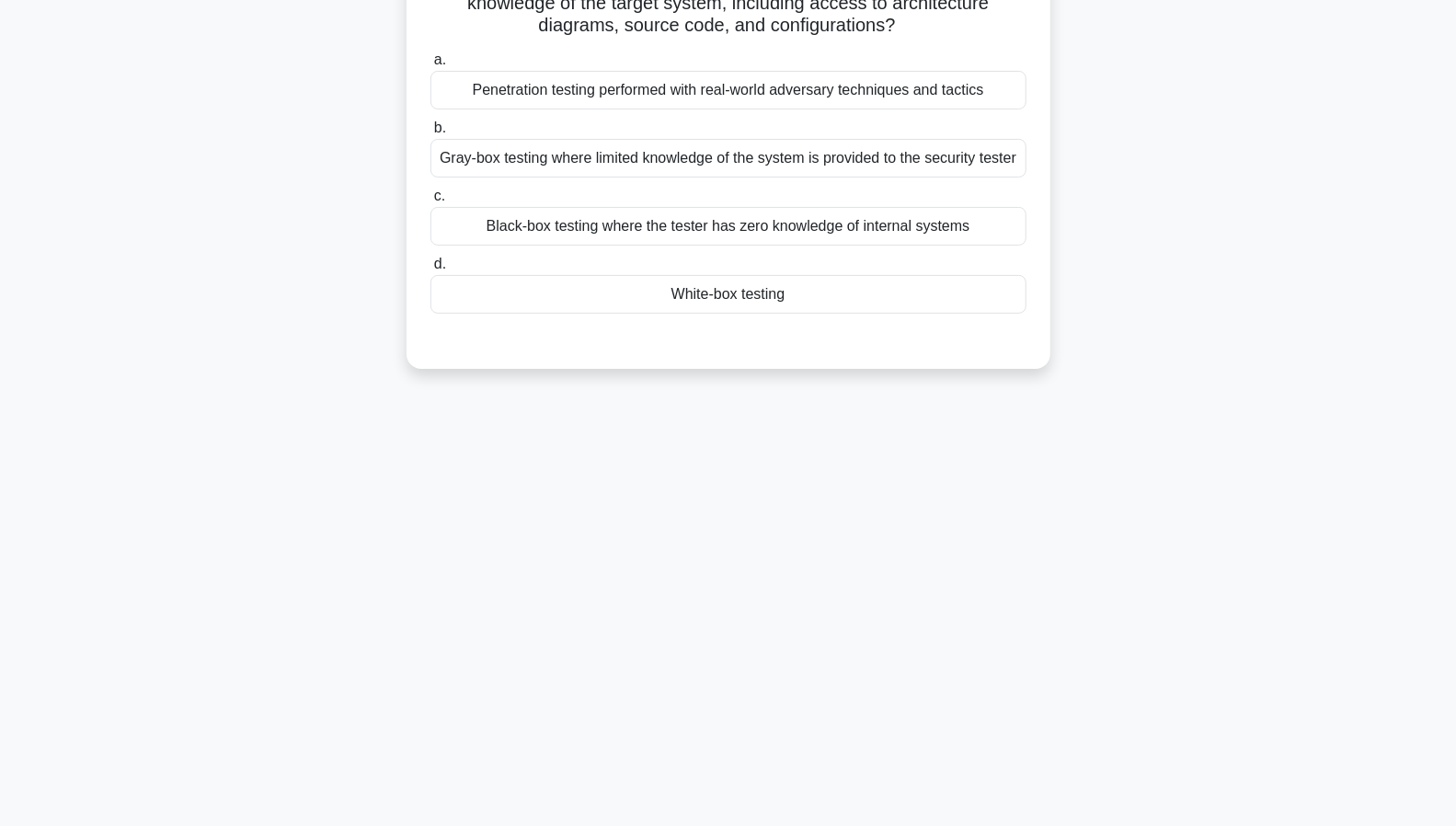
scroll to position [0, 0]
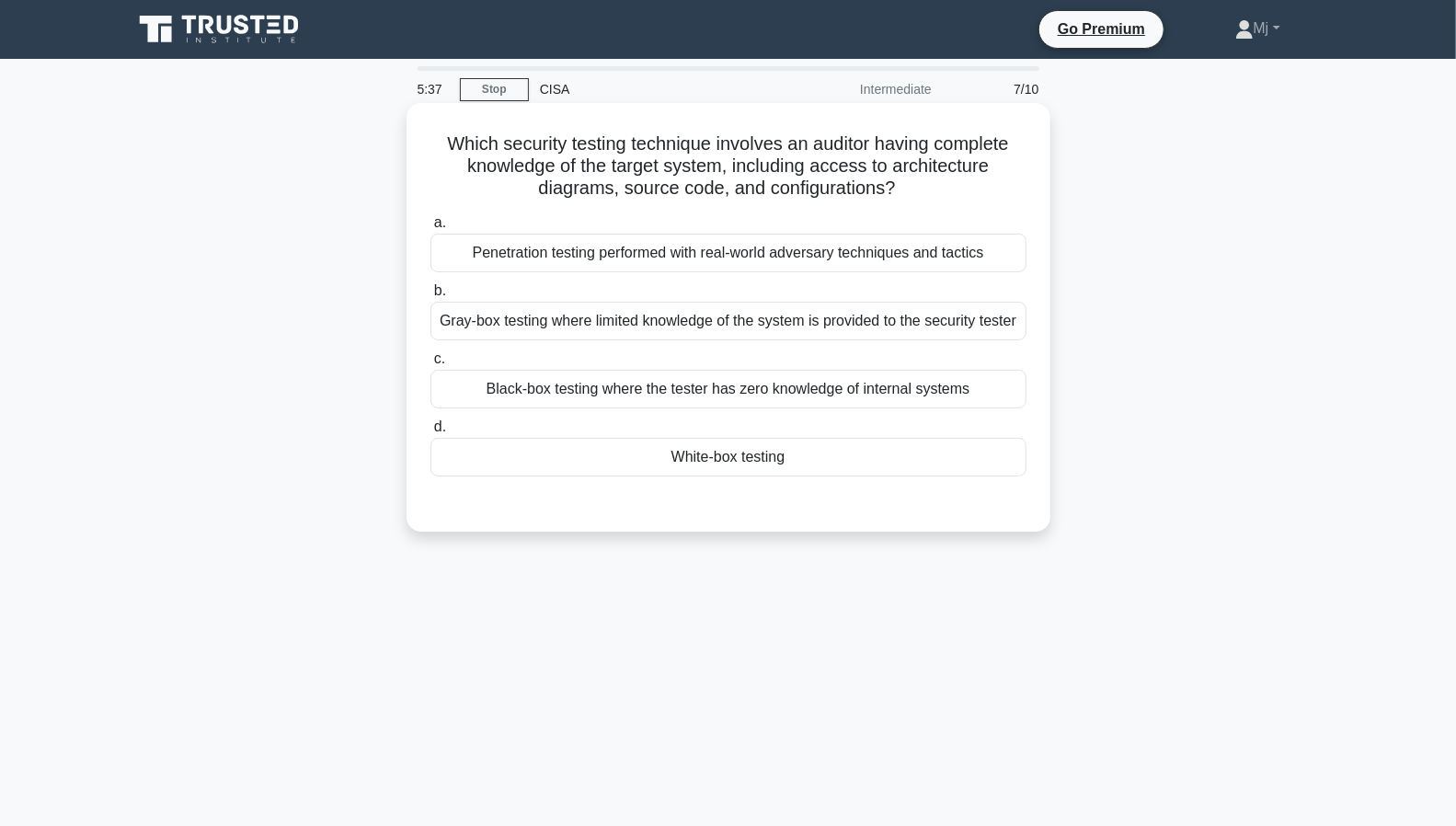
click at [741, 256] on div "Penetration testing performed with real-world adversary techniques and tactics" at bounding box center [728, 253] width 596 height 39
click at [431, 229] on input "a. Penetration testing performed with real-world adversary techniques and tacti…" at bounding box center [431, 222] width 0 height 12
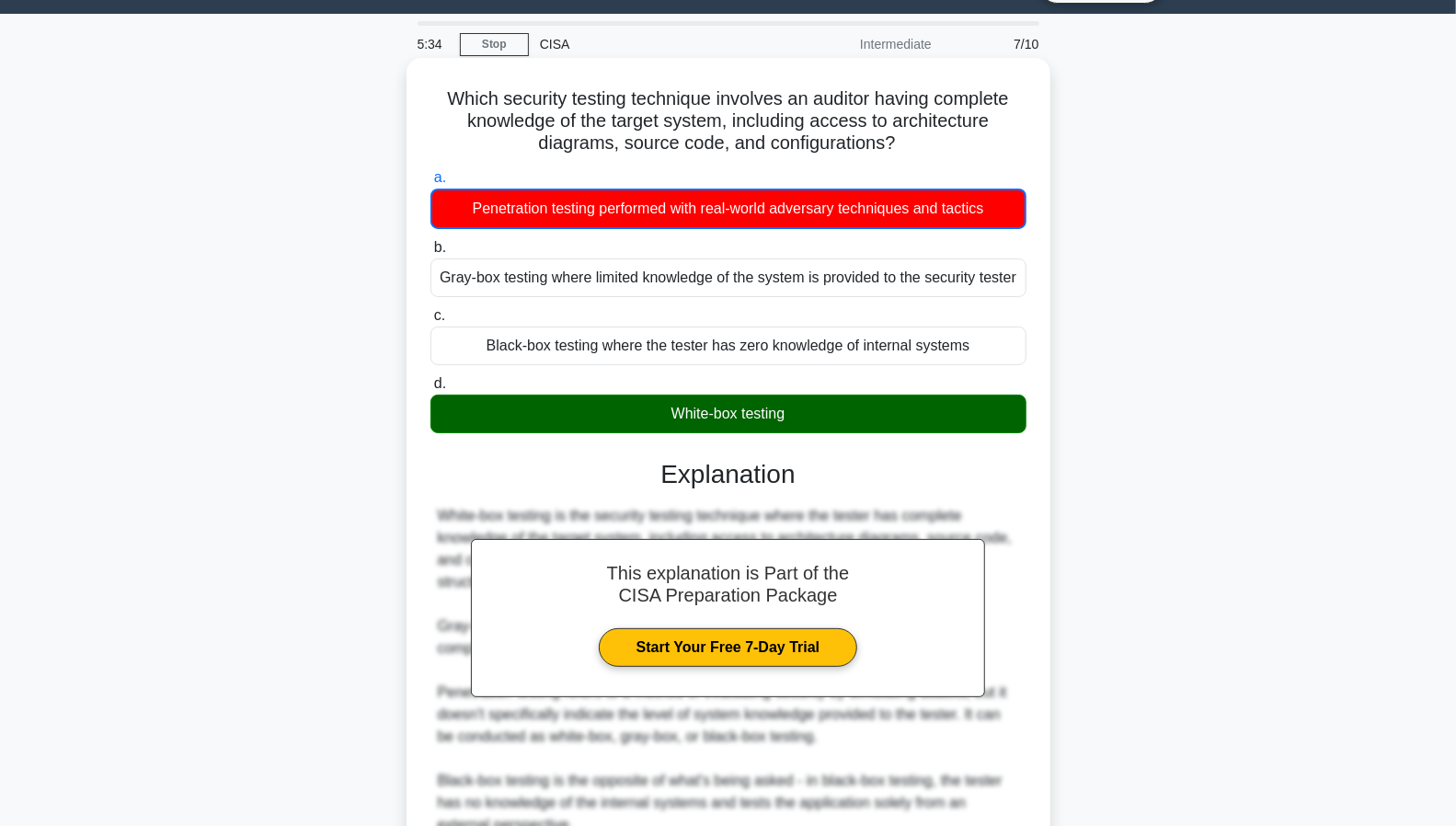
scroll to position [242, 0]
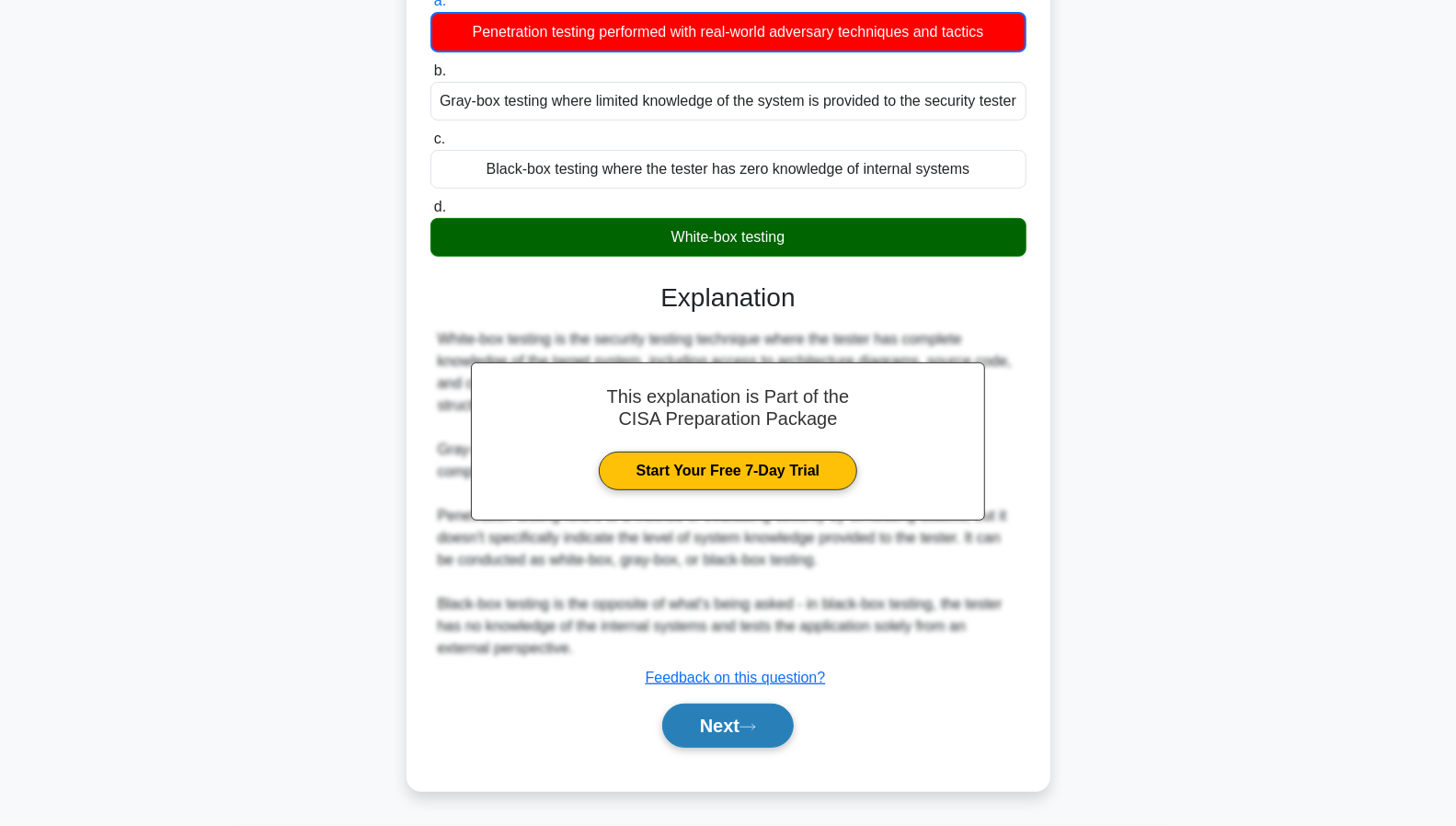
click at [722, 717] on button "Next" at bounding box center [728, 725] width 132 height 44
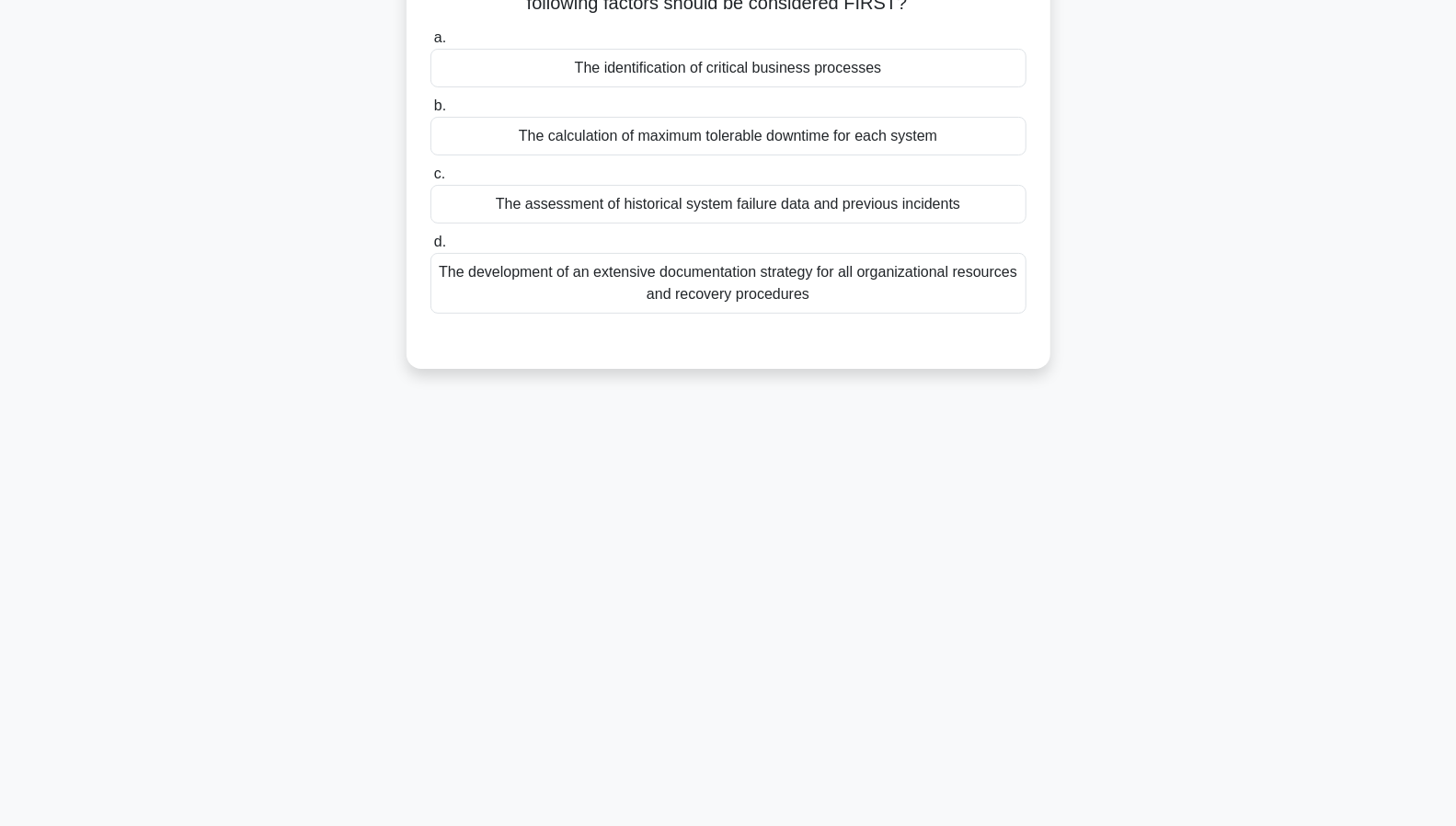
scroll to position [0, 0]
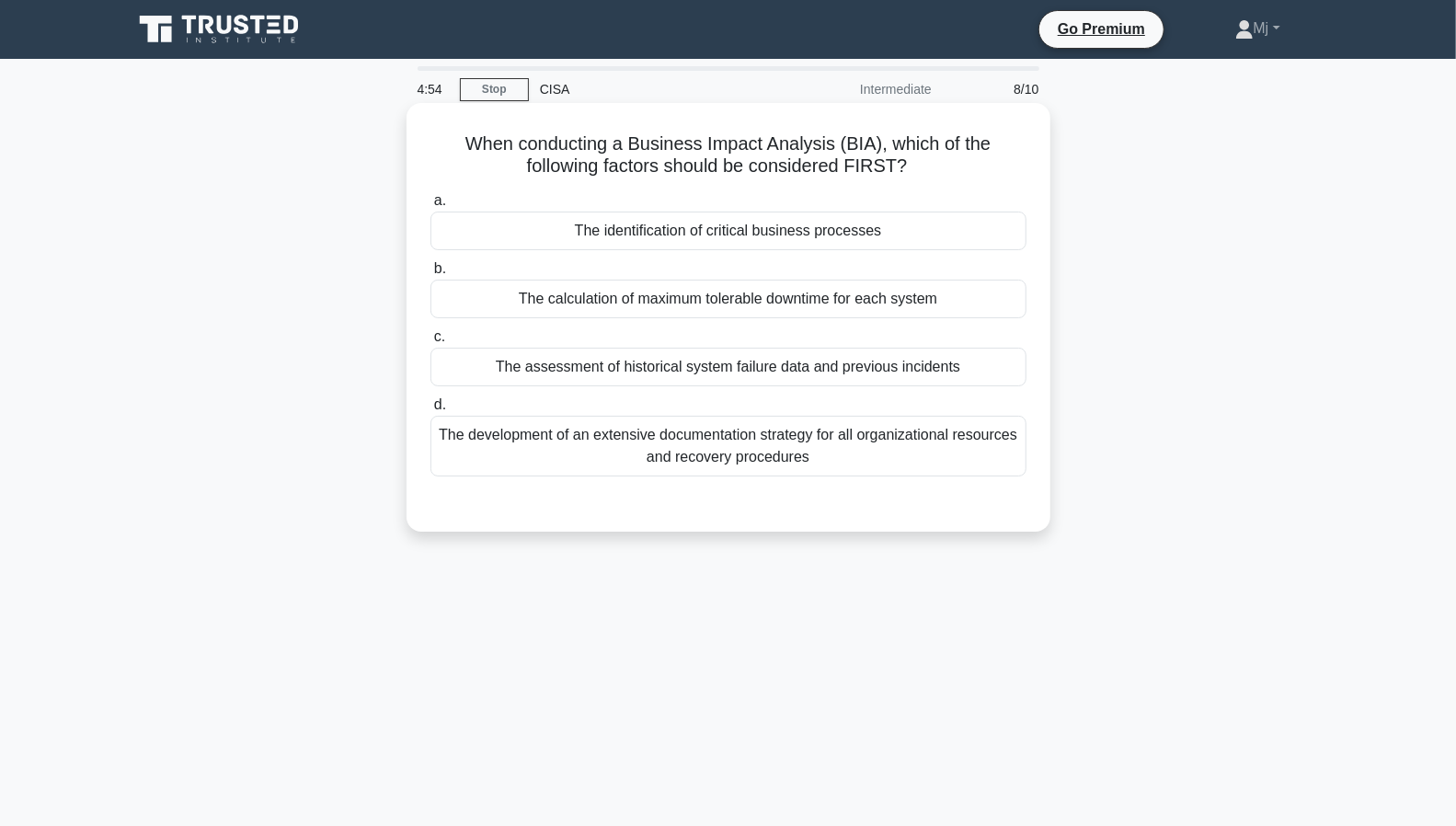
click at [721, 299] on div "The calculation of maximum tolerable downtime for each system" at bounding box center [728, 299] width 596 height 39
click at [431, 275] on input "b. The calculation of maximum tolerable downtime for each system" at bounding box center [431, 269] width 0 height 12
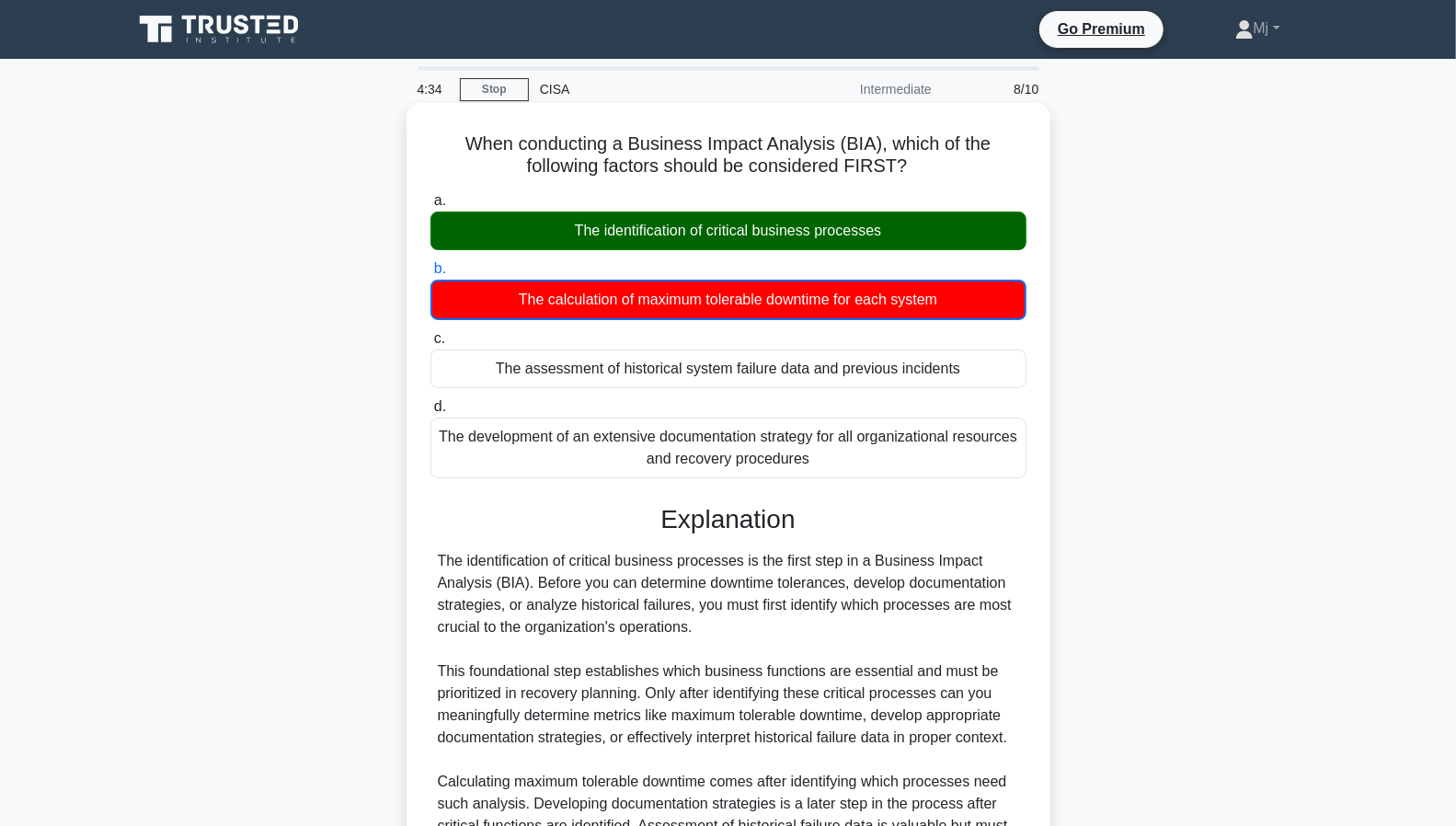
scroll to position [197, 0]
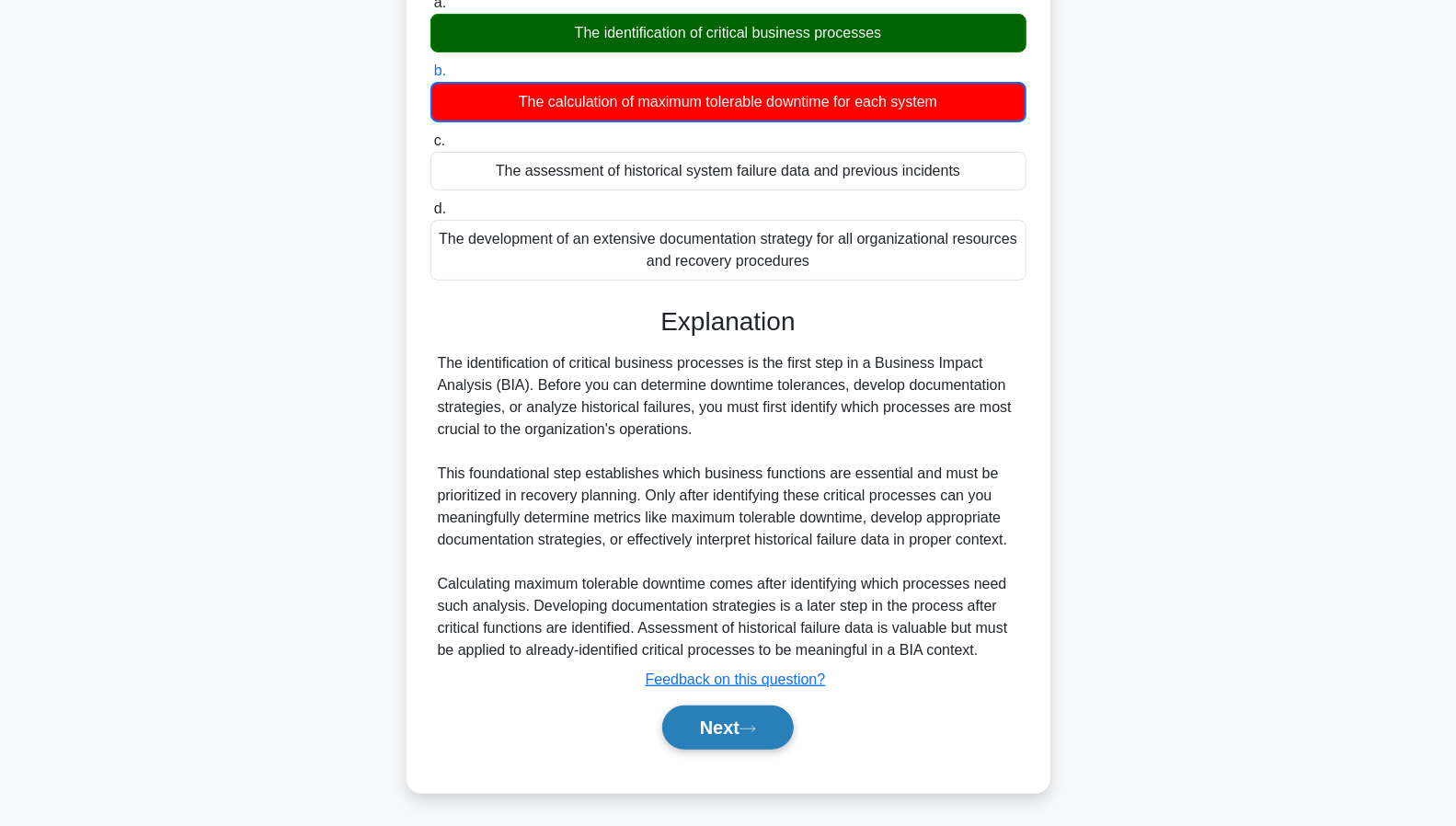
click at [727, 725] on button "Next" at bounding box center [728, 727] width 132 height 44
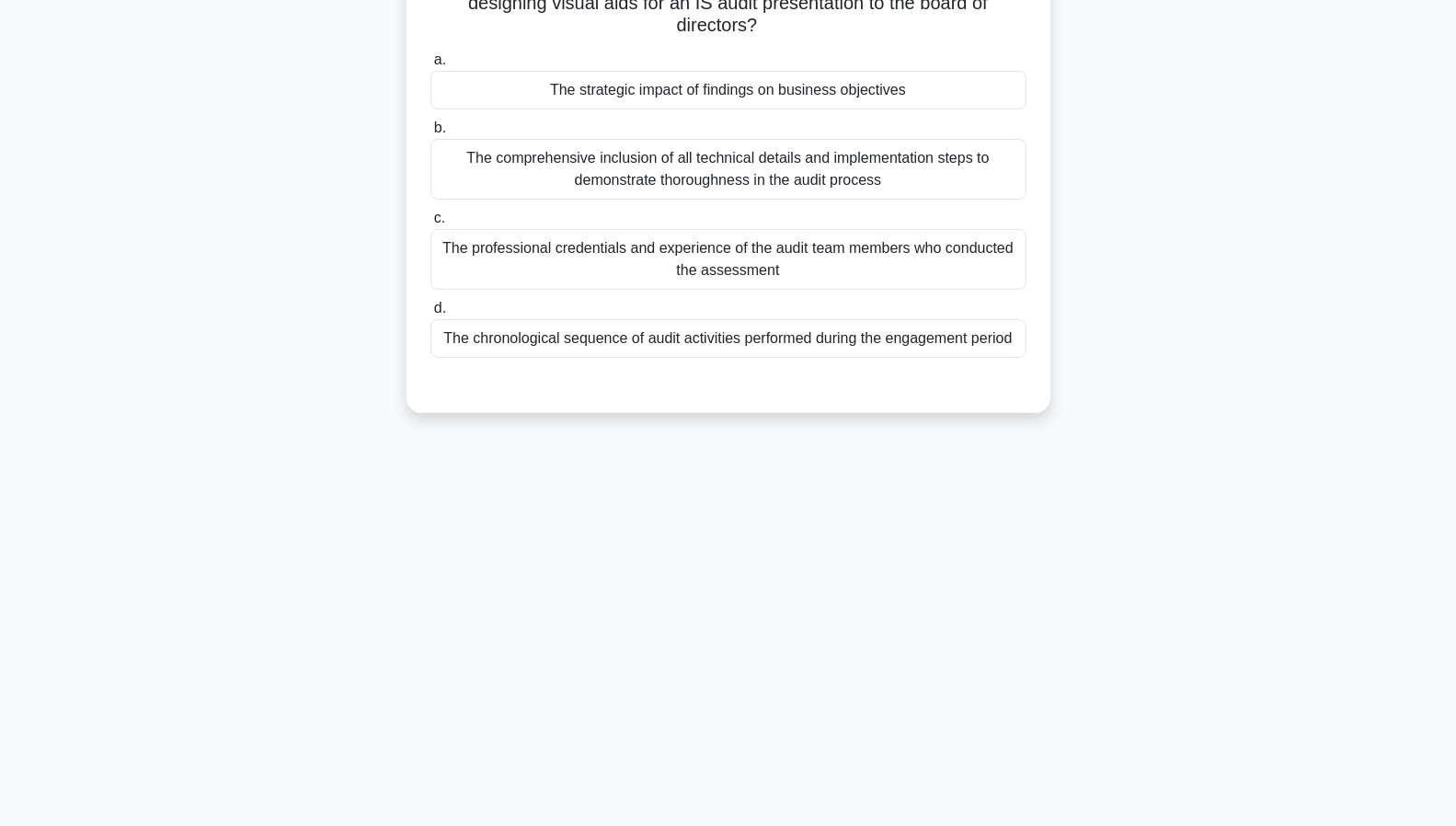
scroll to position [0, 0]
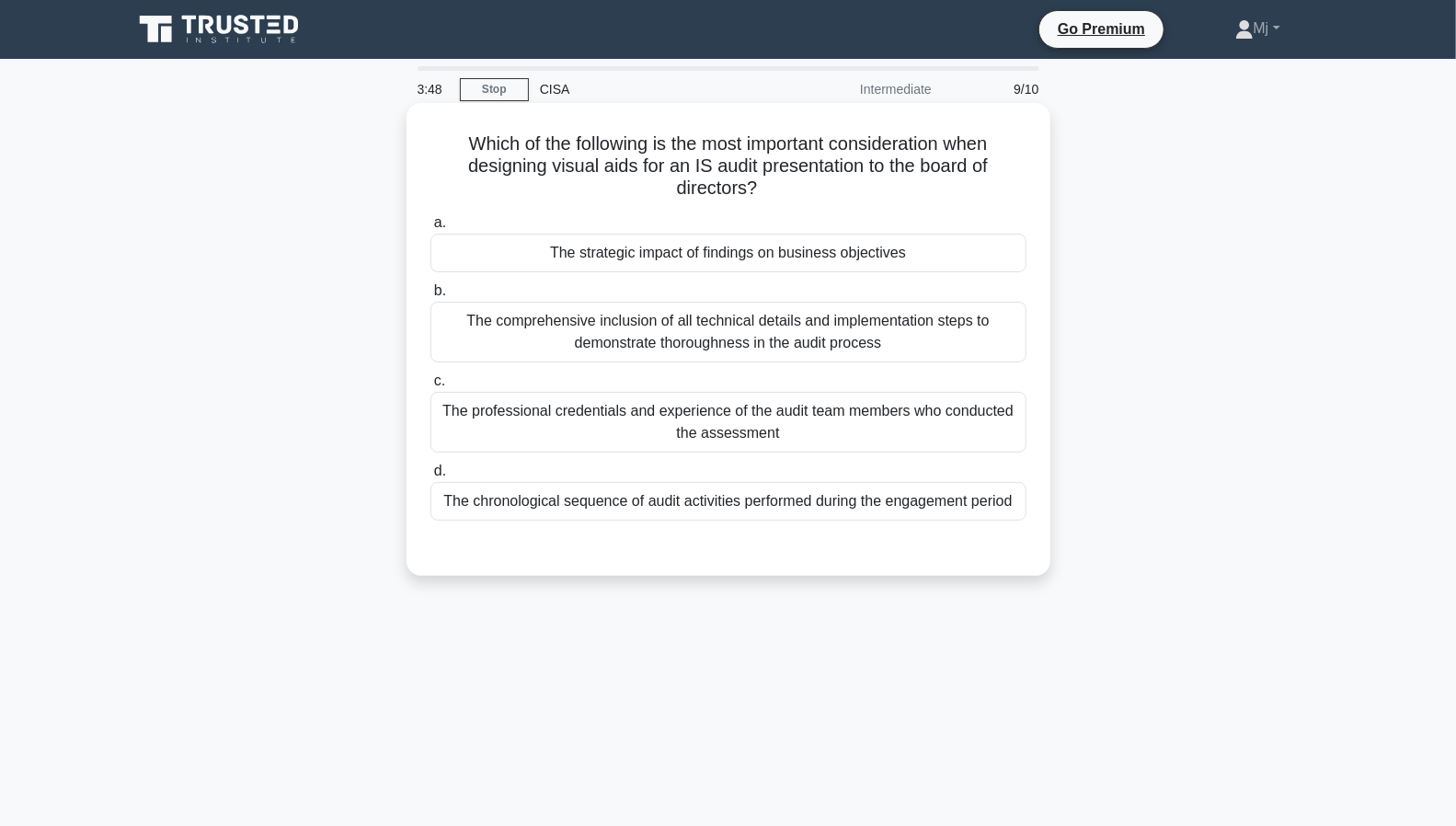
click at [698, 254] on div "The strategic impact of findings on business objectives" at bounding box center [728, 253] width 596 height 39
click at [431, 229] on input "a. The strategic impact of findings on business objectives" at bounding box center [431, 222] width 0 height 12
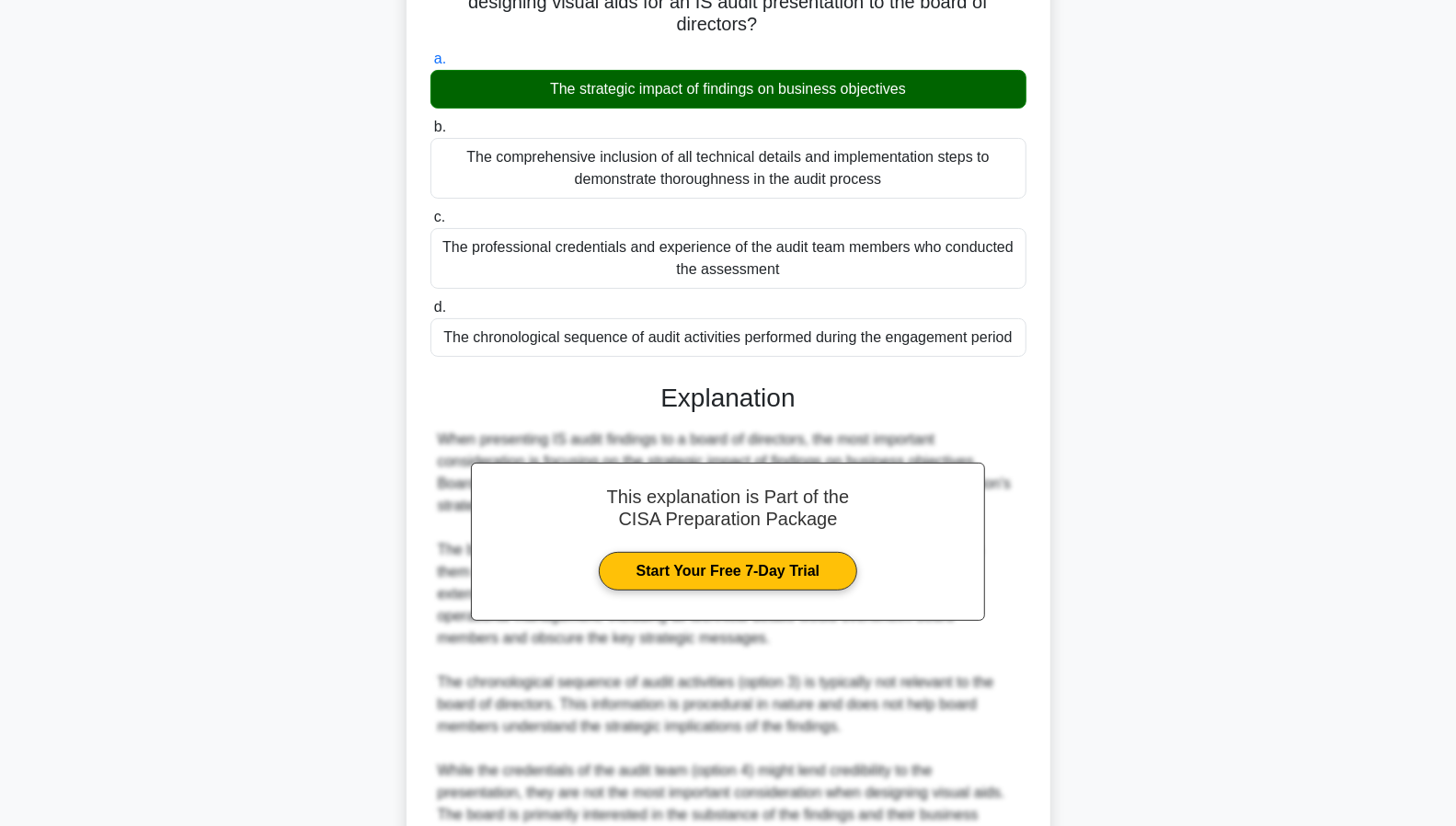
scroll to position [349, 0]
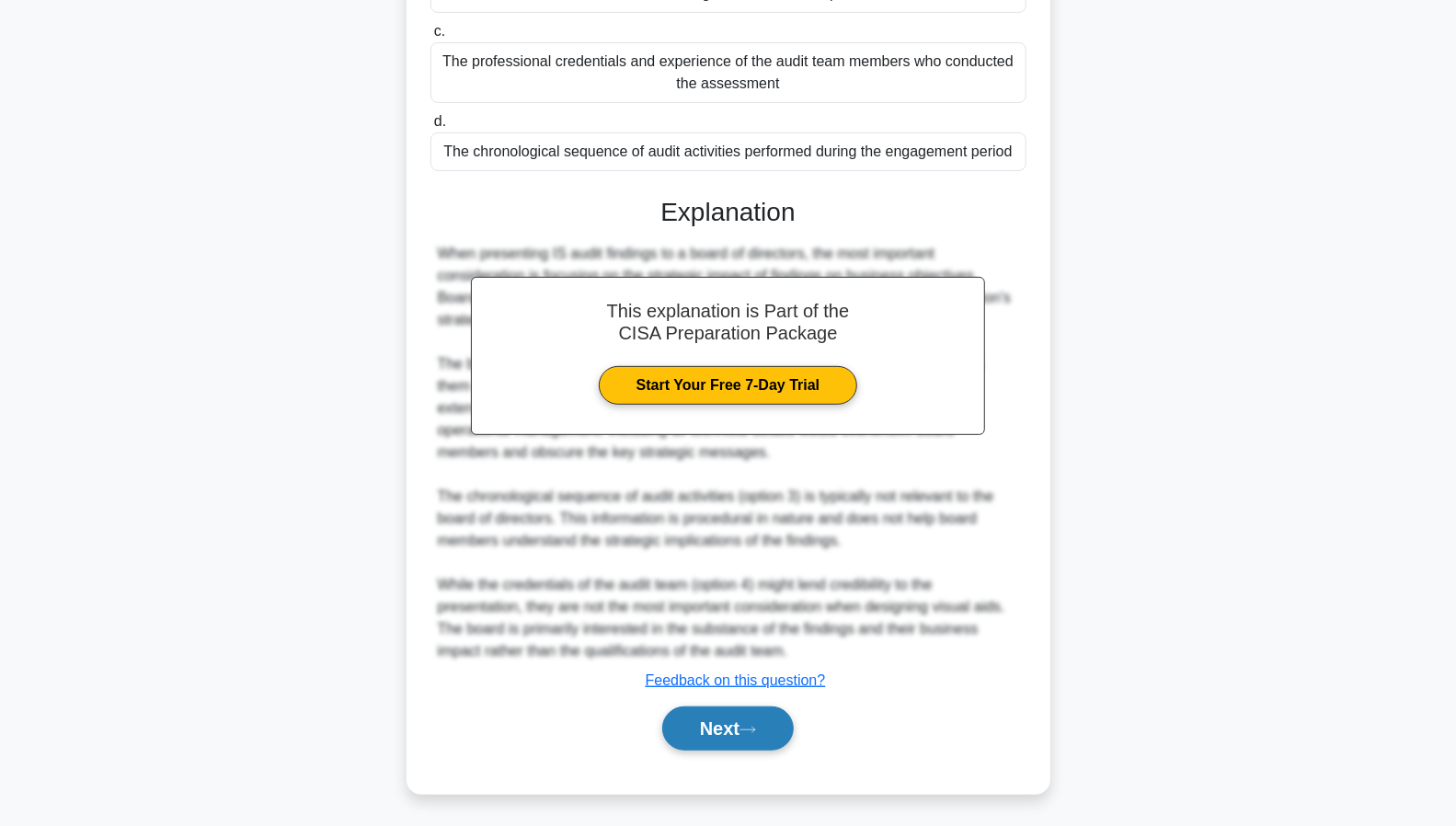
click at [704, 729] on button "Next" at bounding box center [728, 728] width 132 height 44
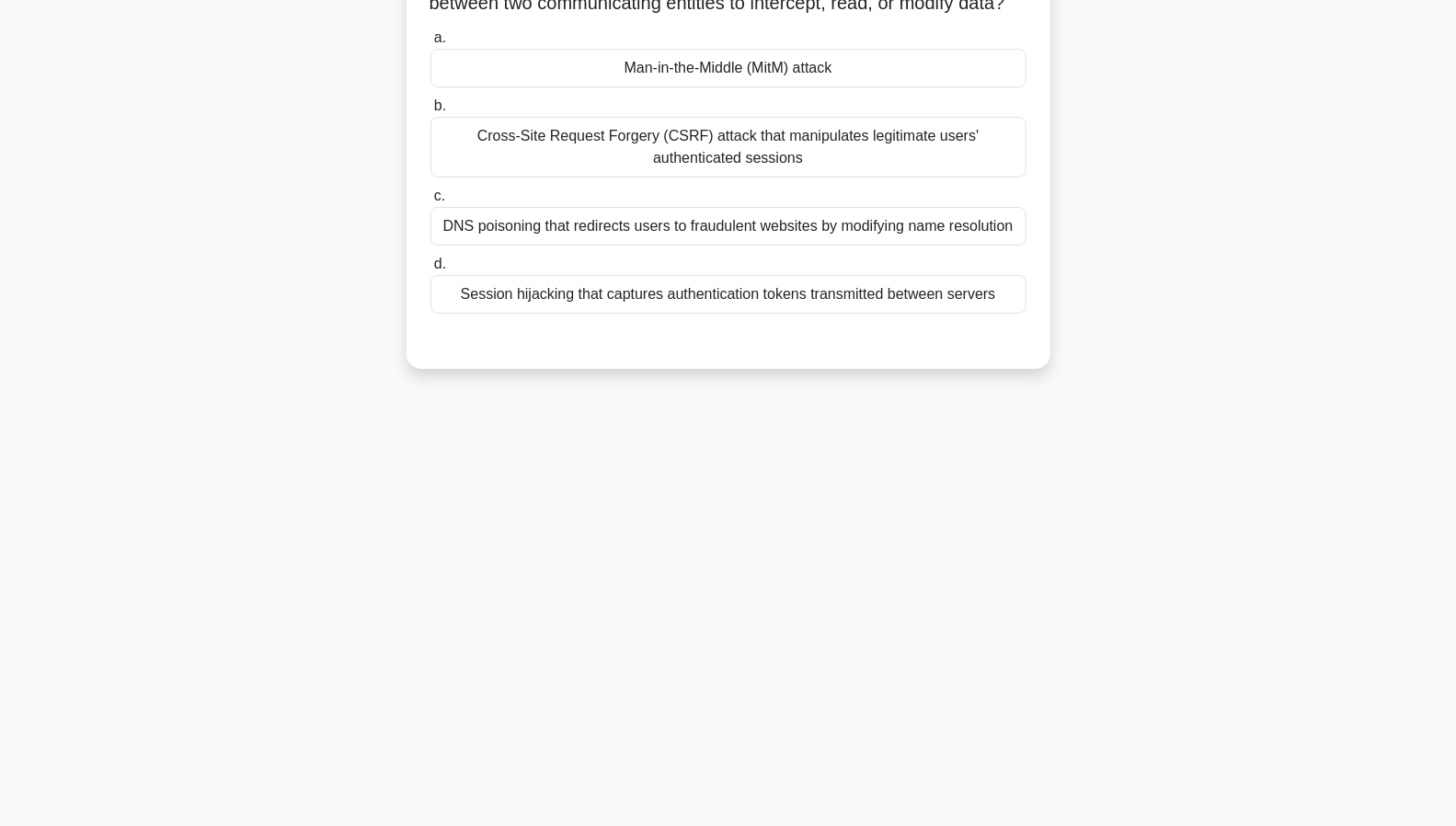
scroll to position [0, 0]
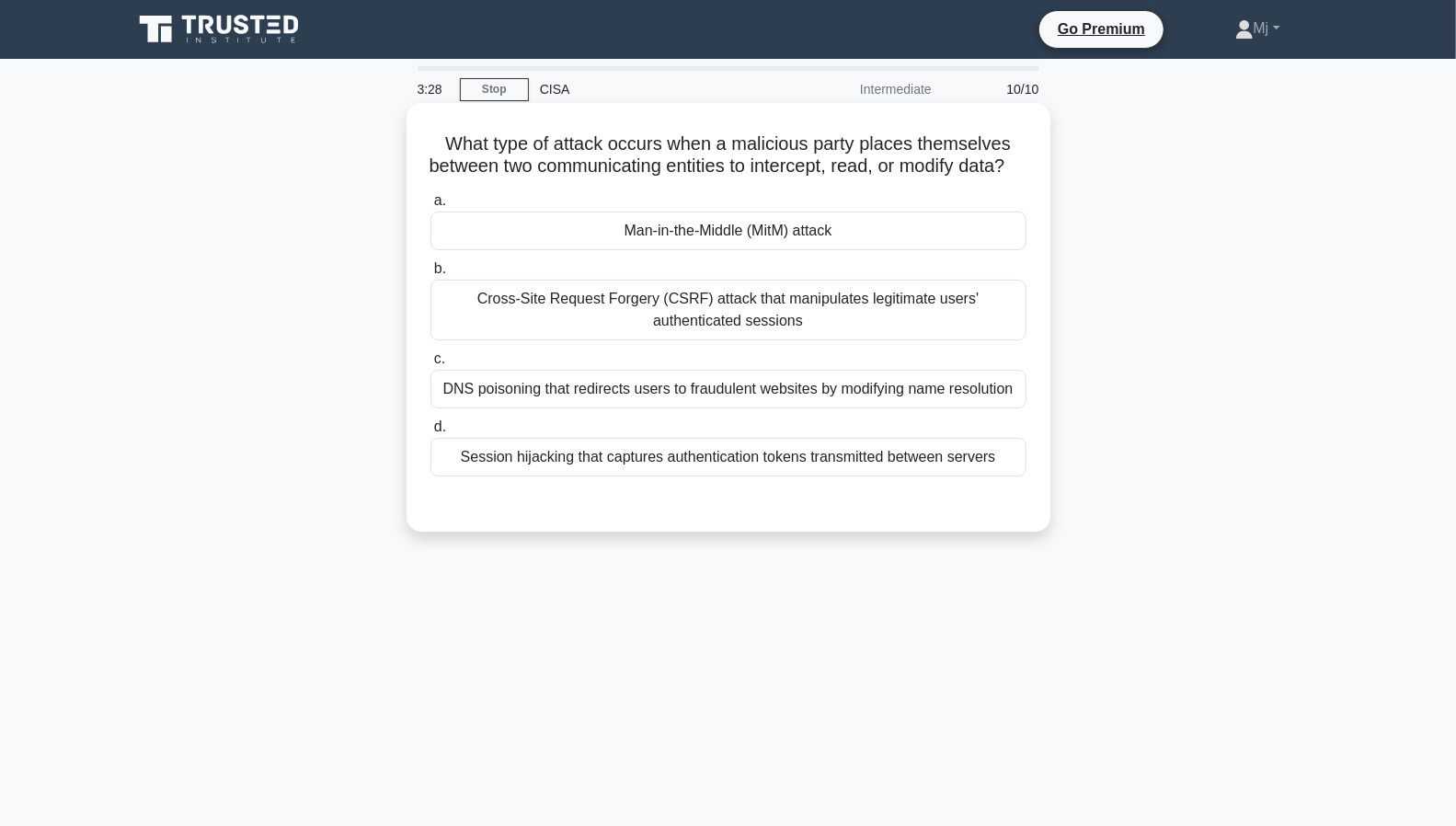
click at [844, 251] on div "Man-in-the-Middle (MitM) attack" at bounding box center [728, 231] width 596 height 39
click at [431, 207] on input "a. Man-in-the-Middle (MitM) attack" at bounding box center [431, 201] width 0 height 12
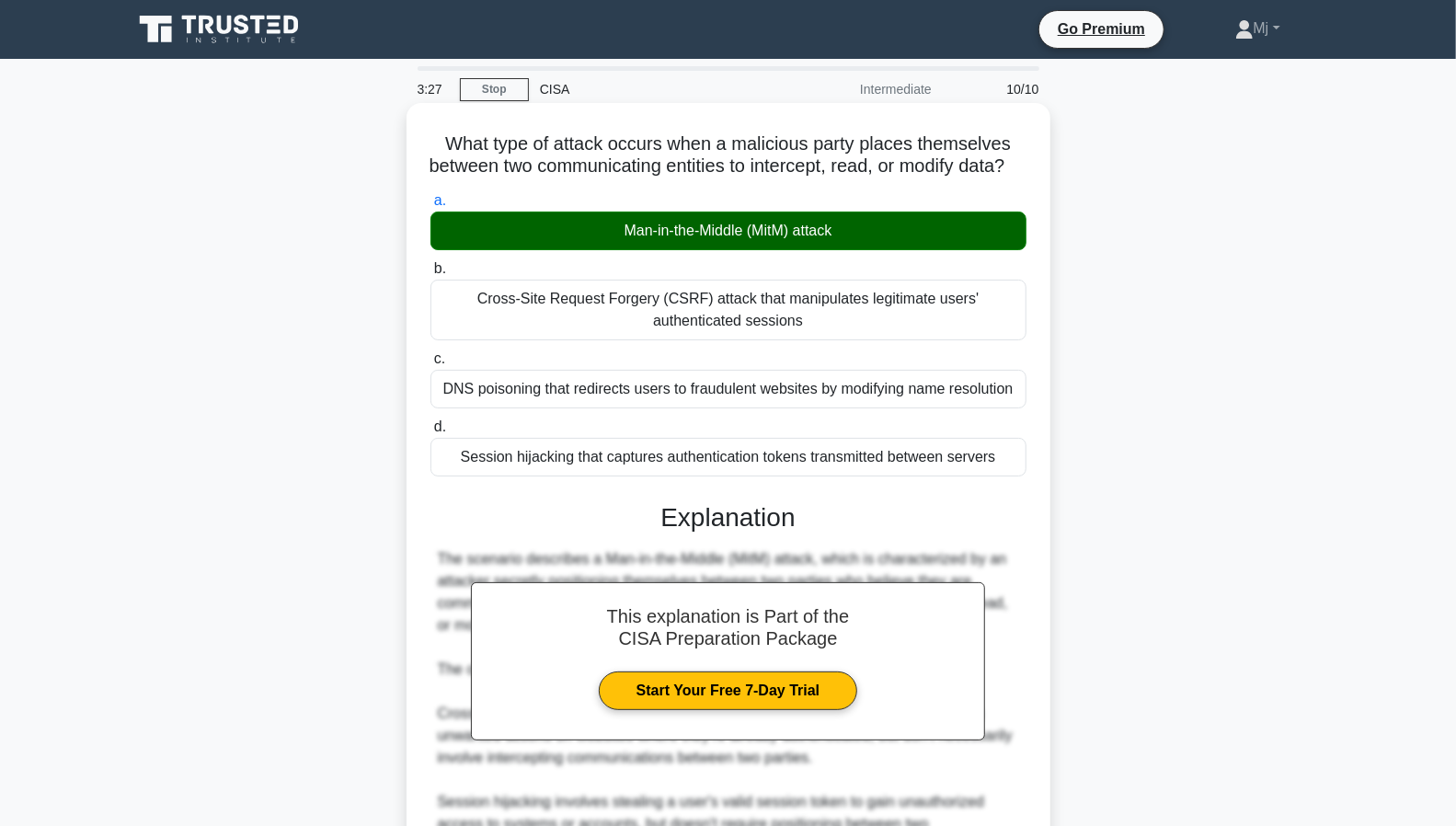
scroll to position [306, 0]
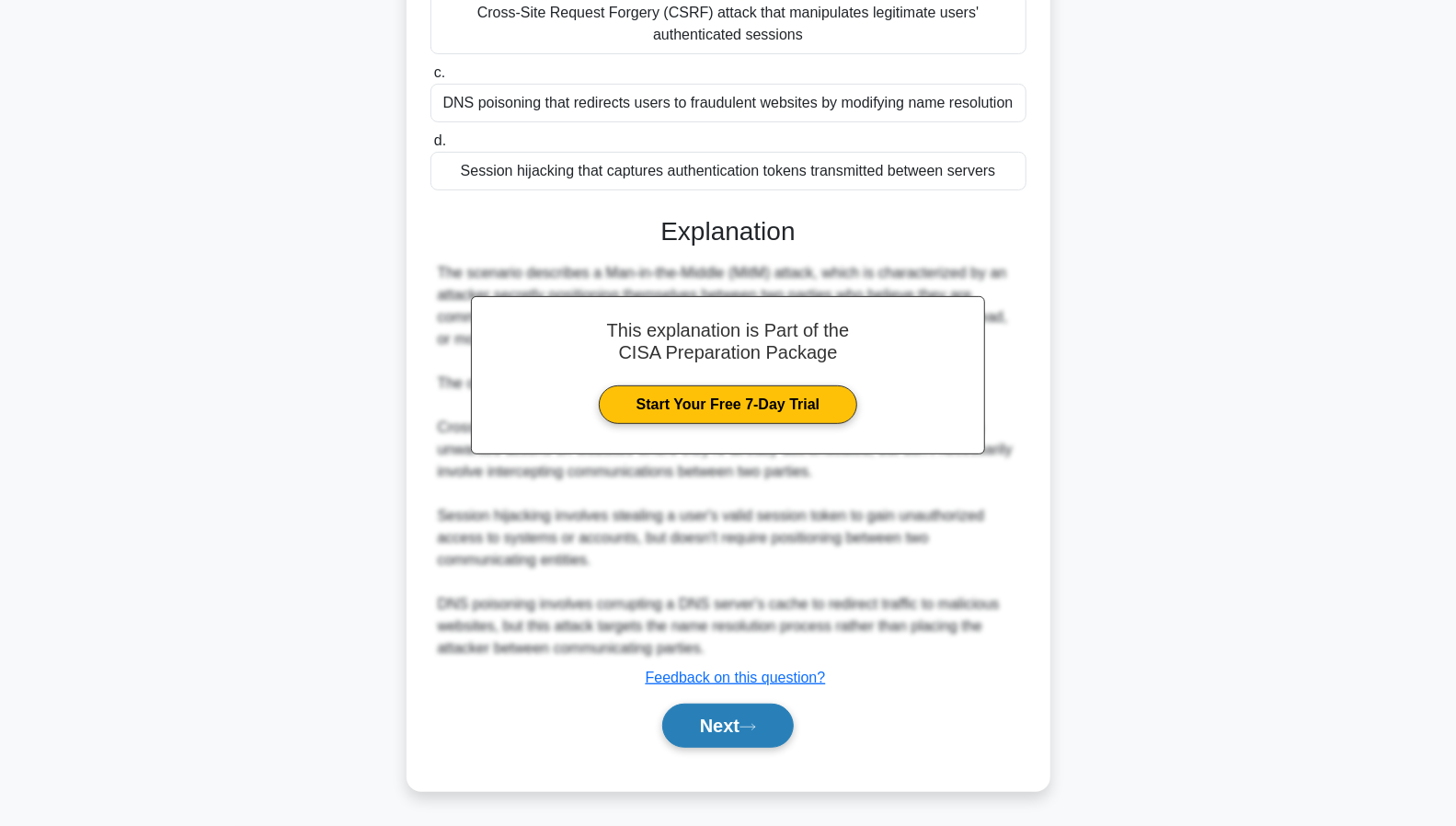
click at [730, 741] on button "Next" at bounding box center [728, 725] width 132 height 44
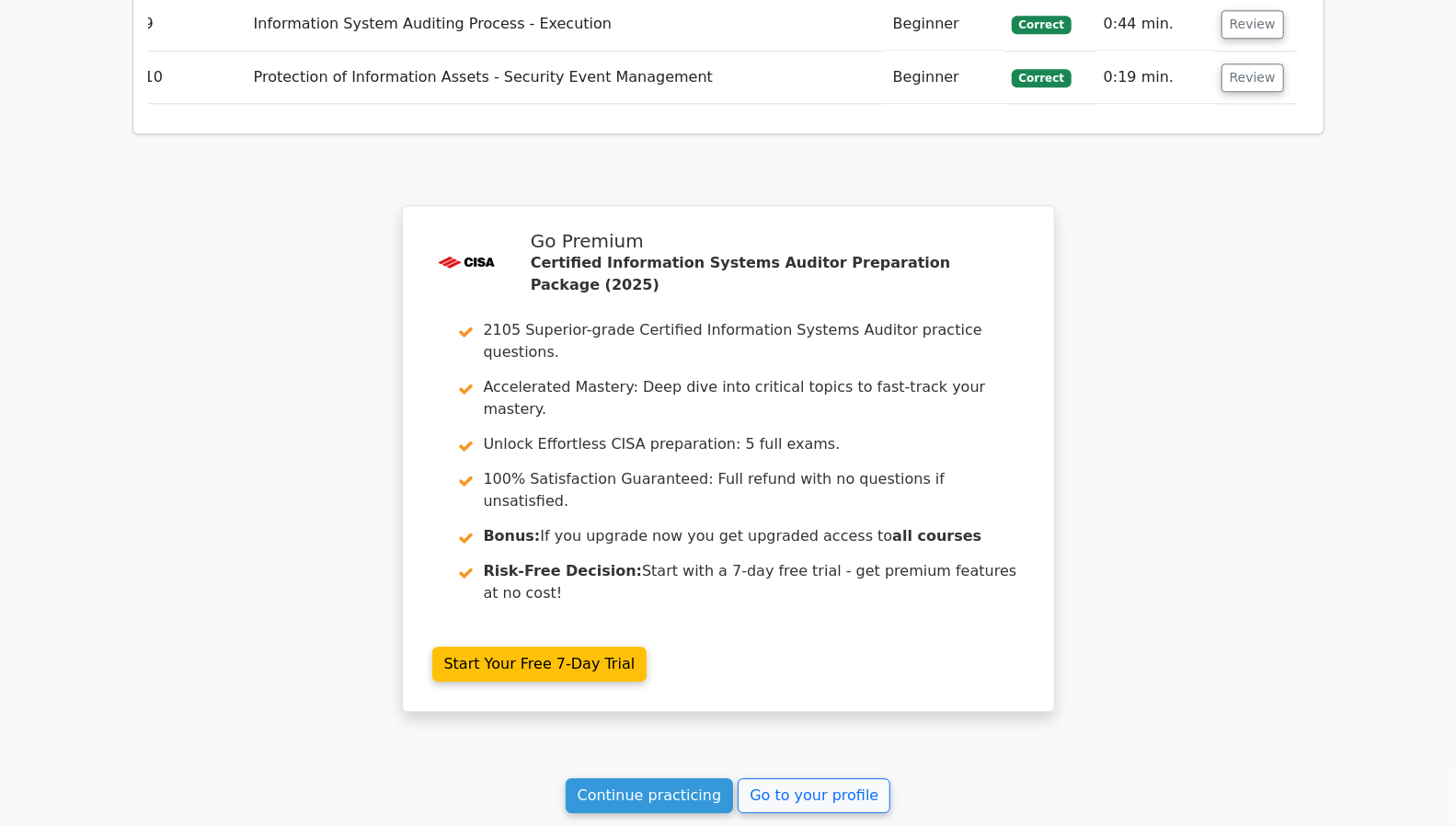
scroll to position [3007, 0]
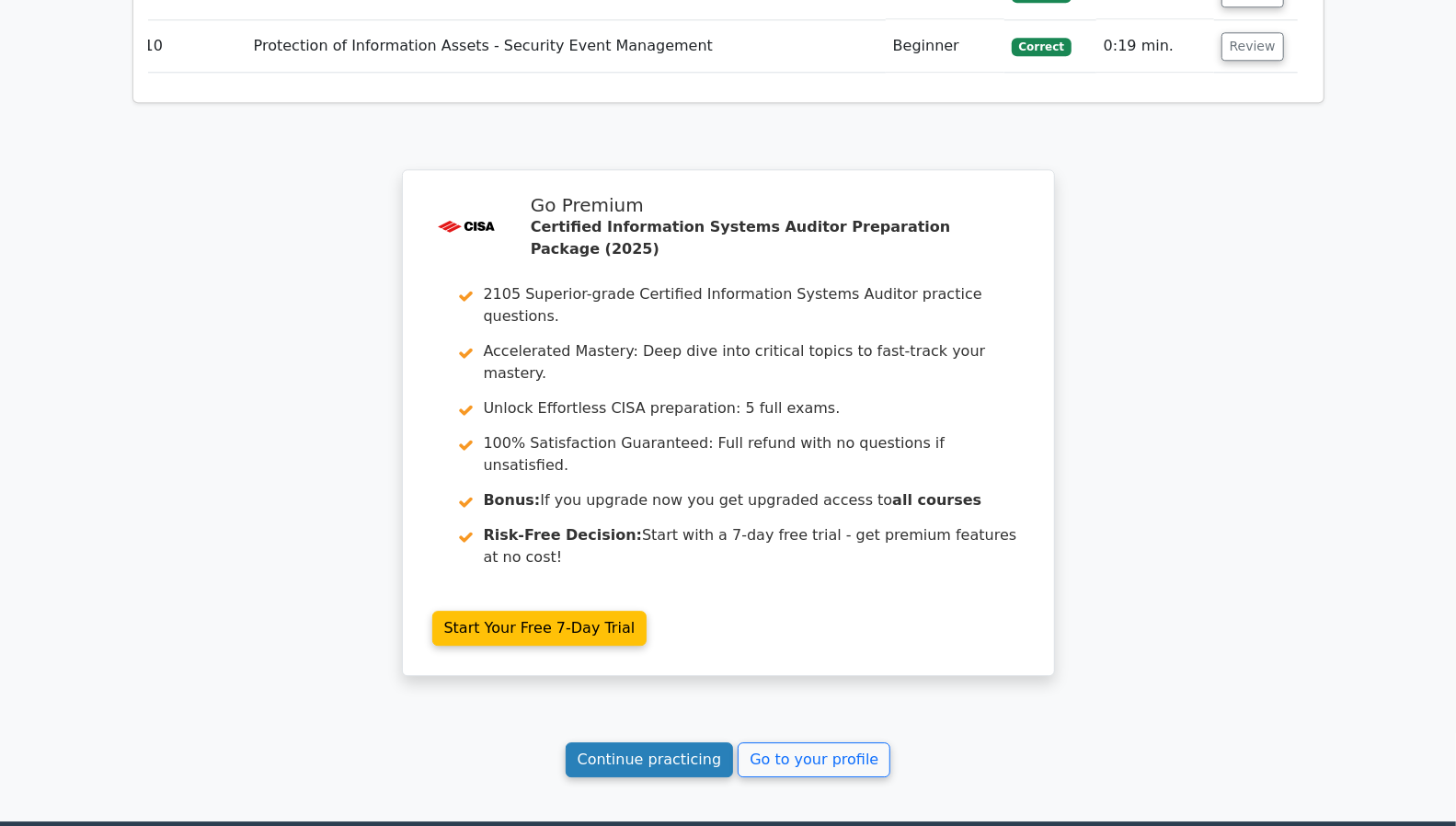
click at [663, 742] on link "Continue practicing" at bounding box center [650, 759] width 168 height 35
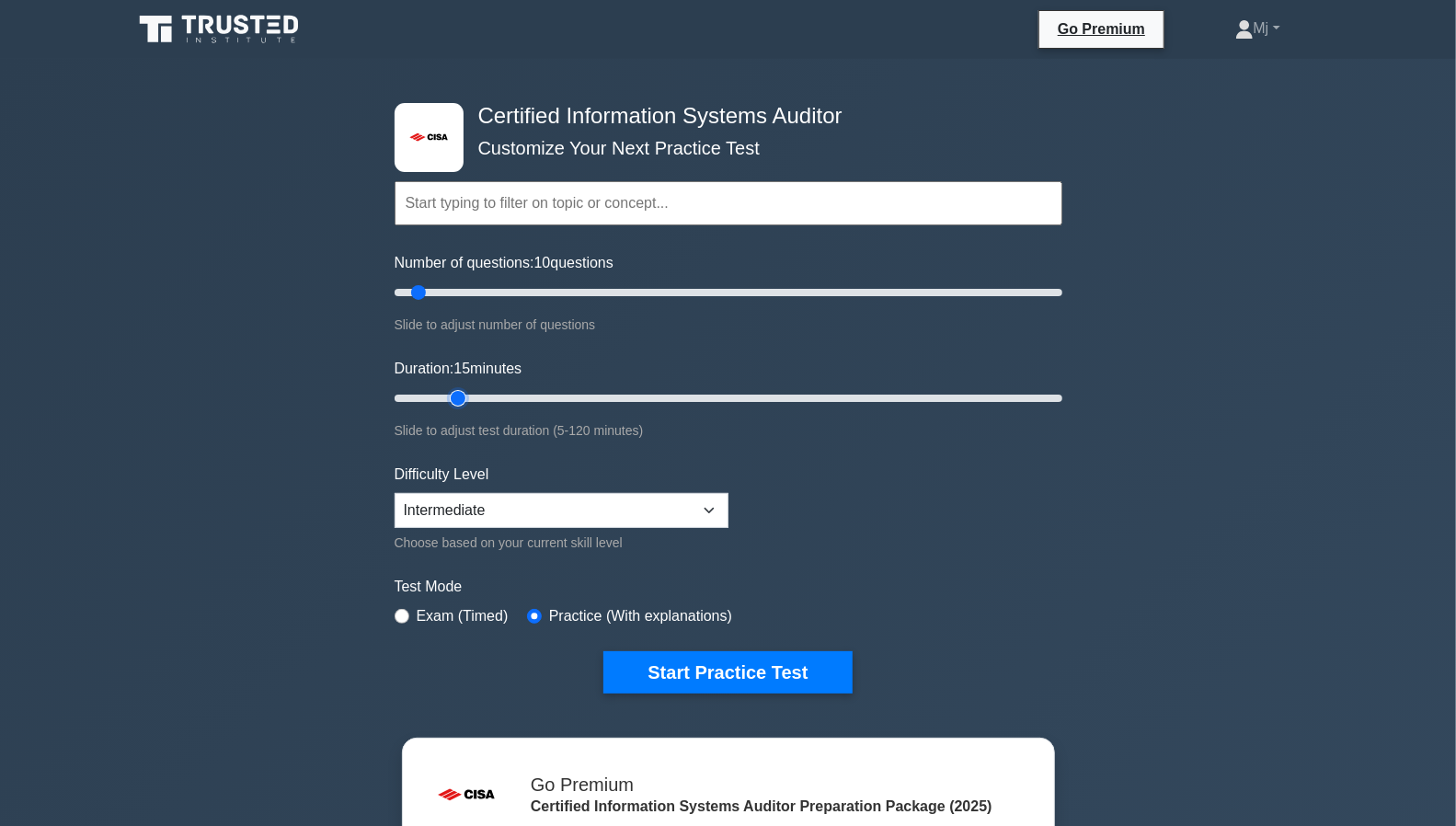
type input "15"
click at [450, 391] on input "Duration: 15 minutes" at bounding box center [728, 398] width 668 height 22
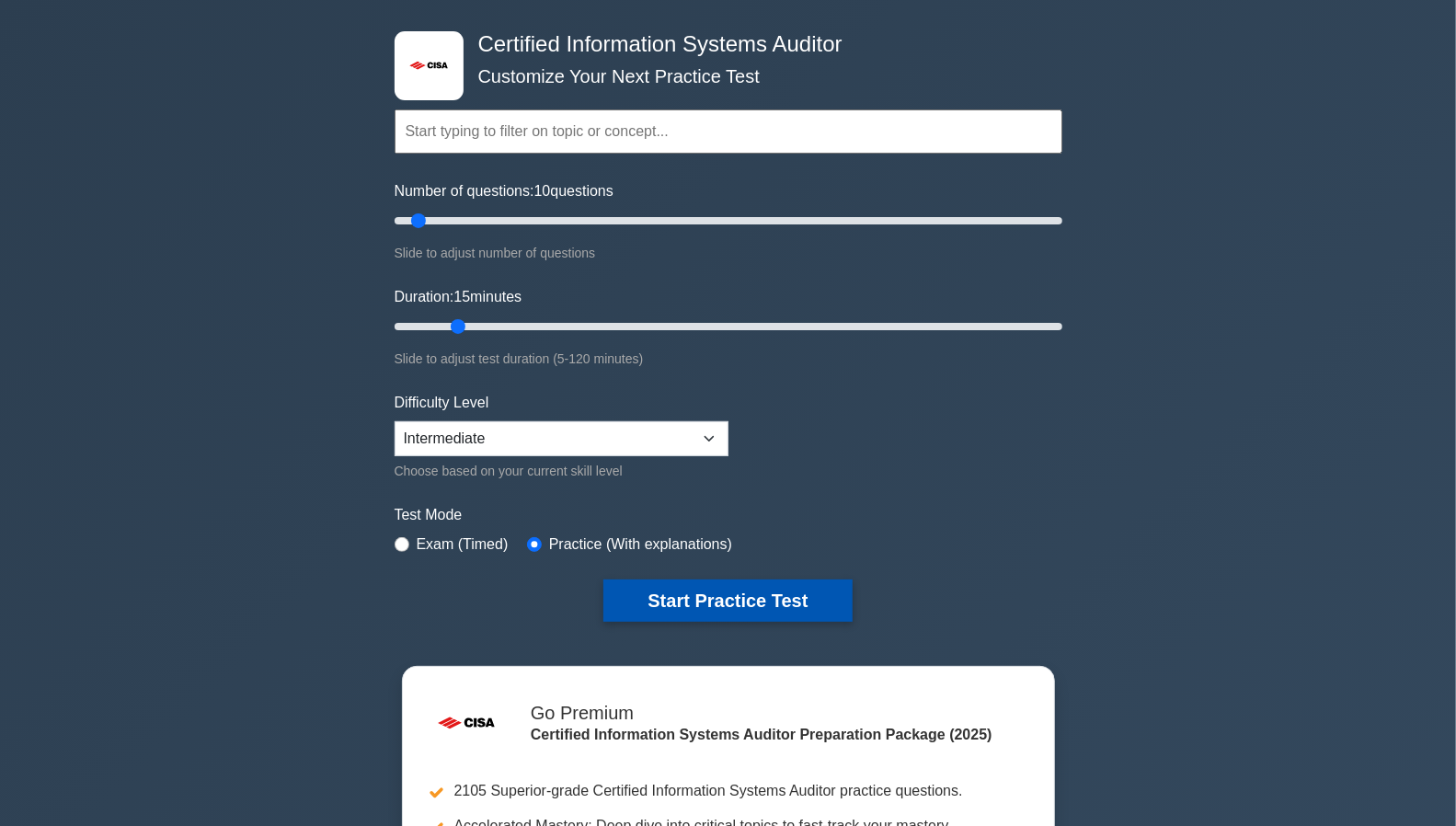
click at [730, 593] on button "Start Practice Test" at bounding box center [728, 601] width 249 height 43
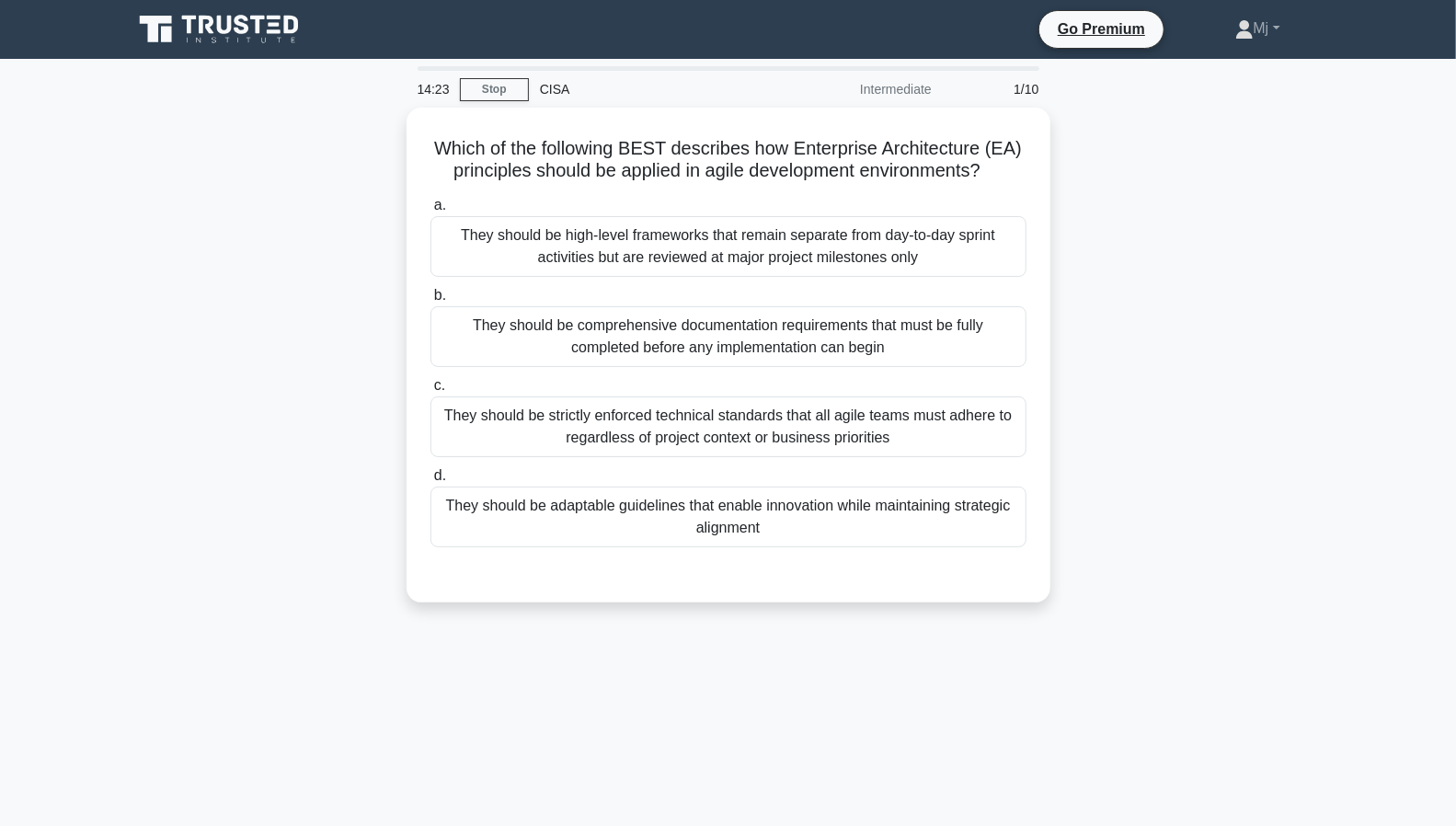
click at [1060, 441] on div "Which of the following BEST describes how Enterprise Architecture (EA) principl…" at bounding box center [728, 366] width 1214 height 516
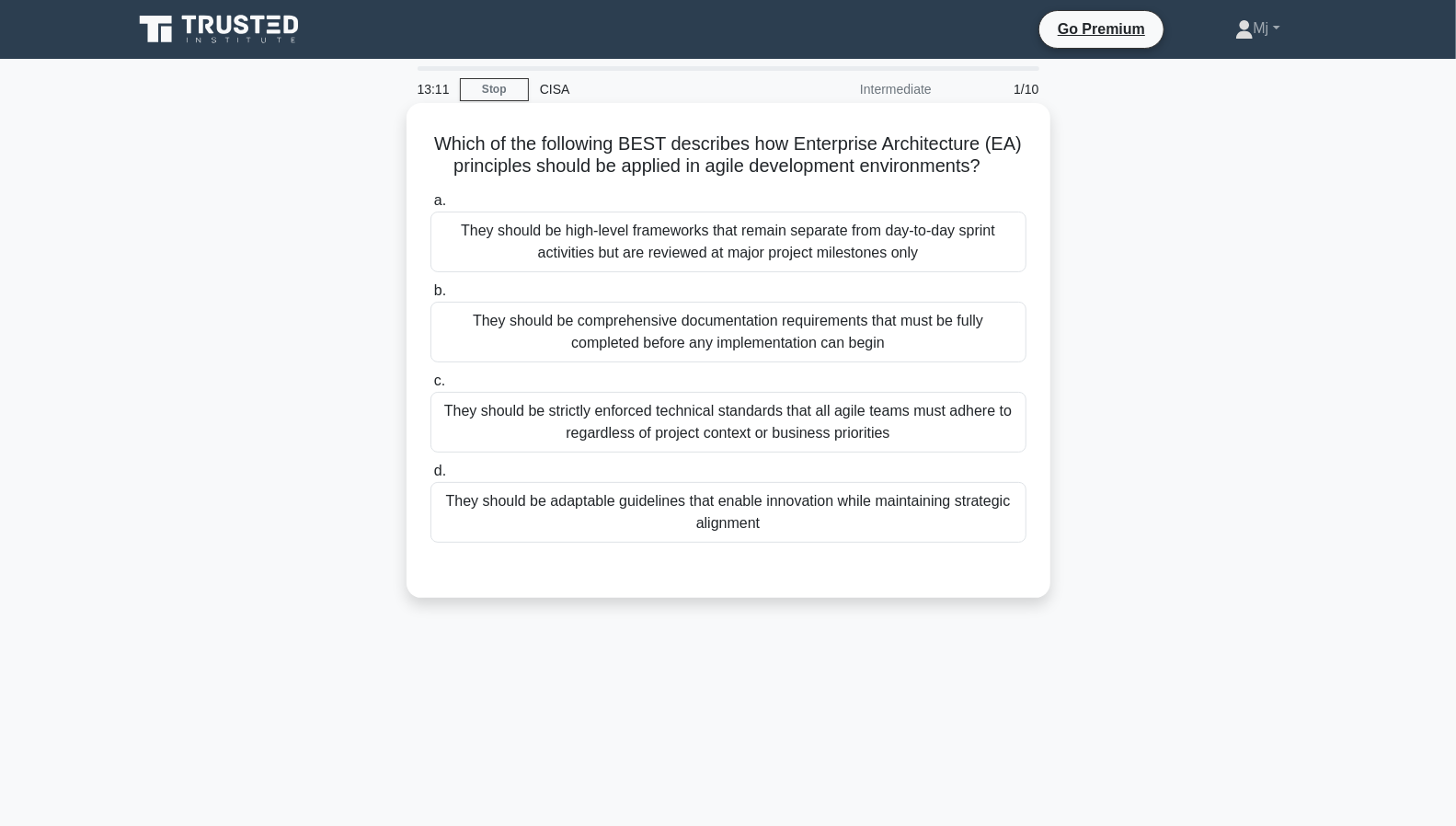
click at [765, 439] on div "They should be strictly enforced technical standards that all agile teams must …" at bounding box center [728, 422] width 596 height 61
click at [431, 387] on input "c. They should be strictly enforced technical standards that all agile teams mu…" at bounding box center [431, 381] width 0 height 12
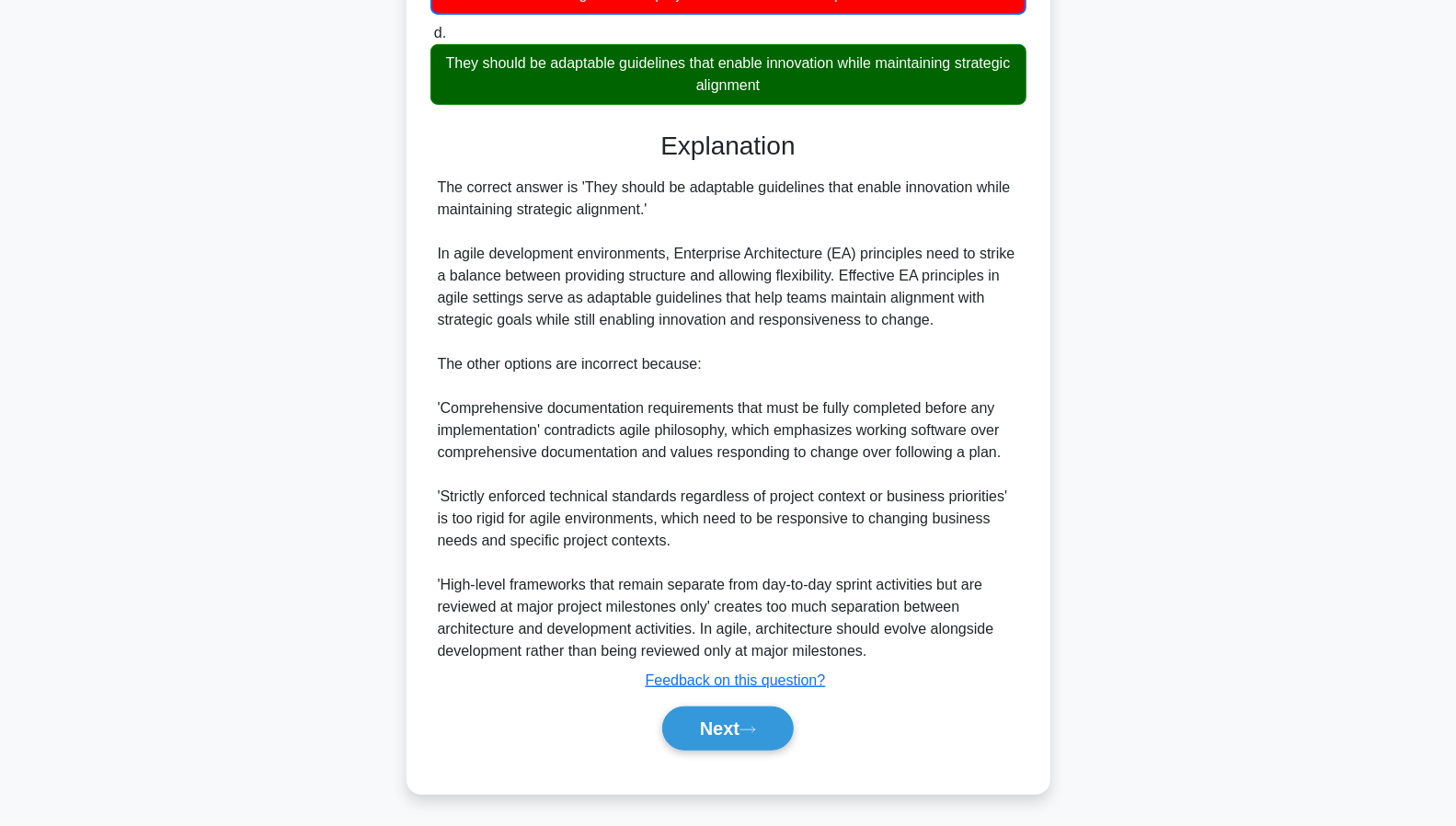
scroll to position [441, 0]
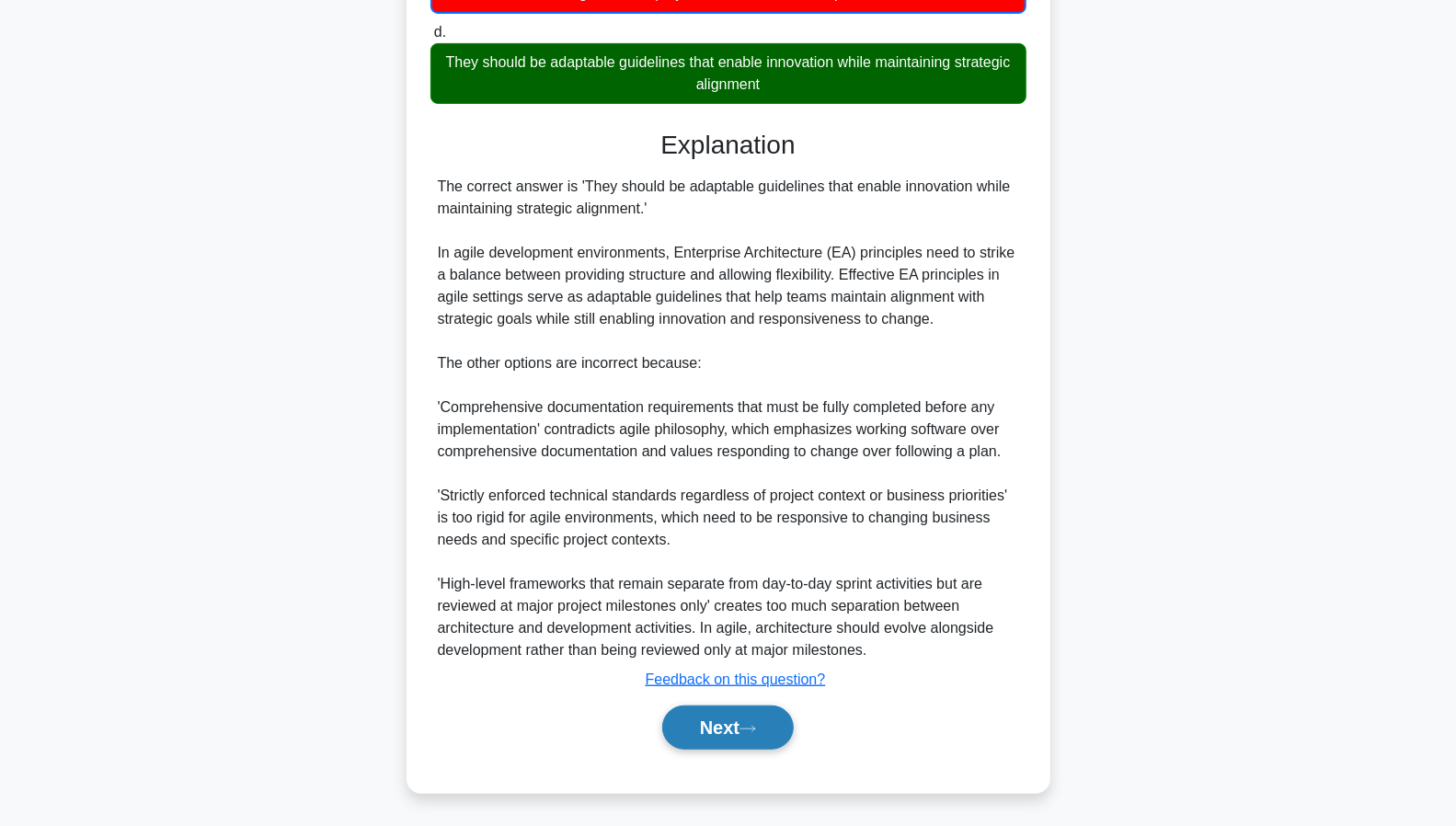
click at [714, 722] on button "Next" at bounding box center [728, 727] width 132 height 44
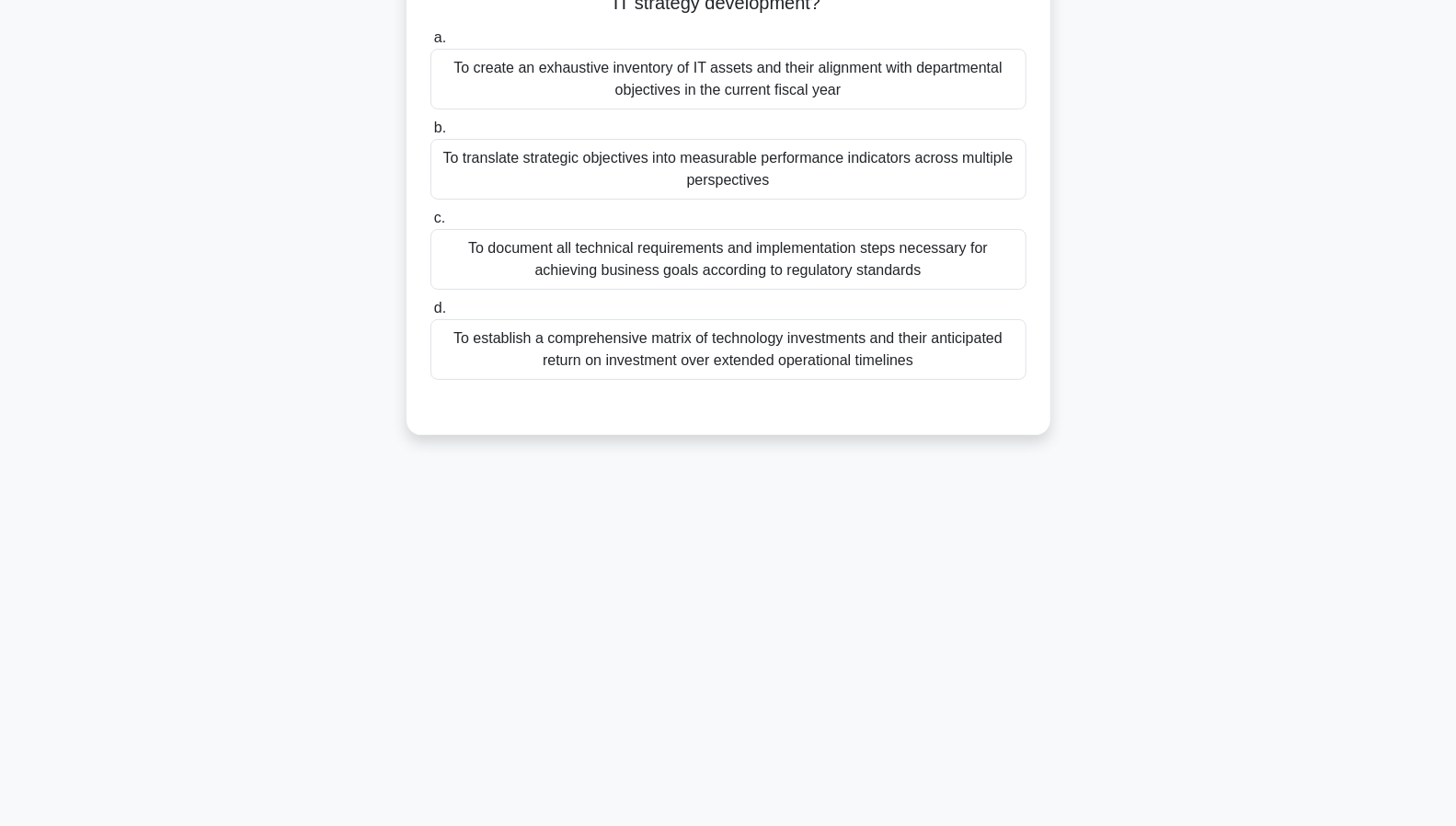
scroll to position [0, 0]
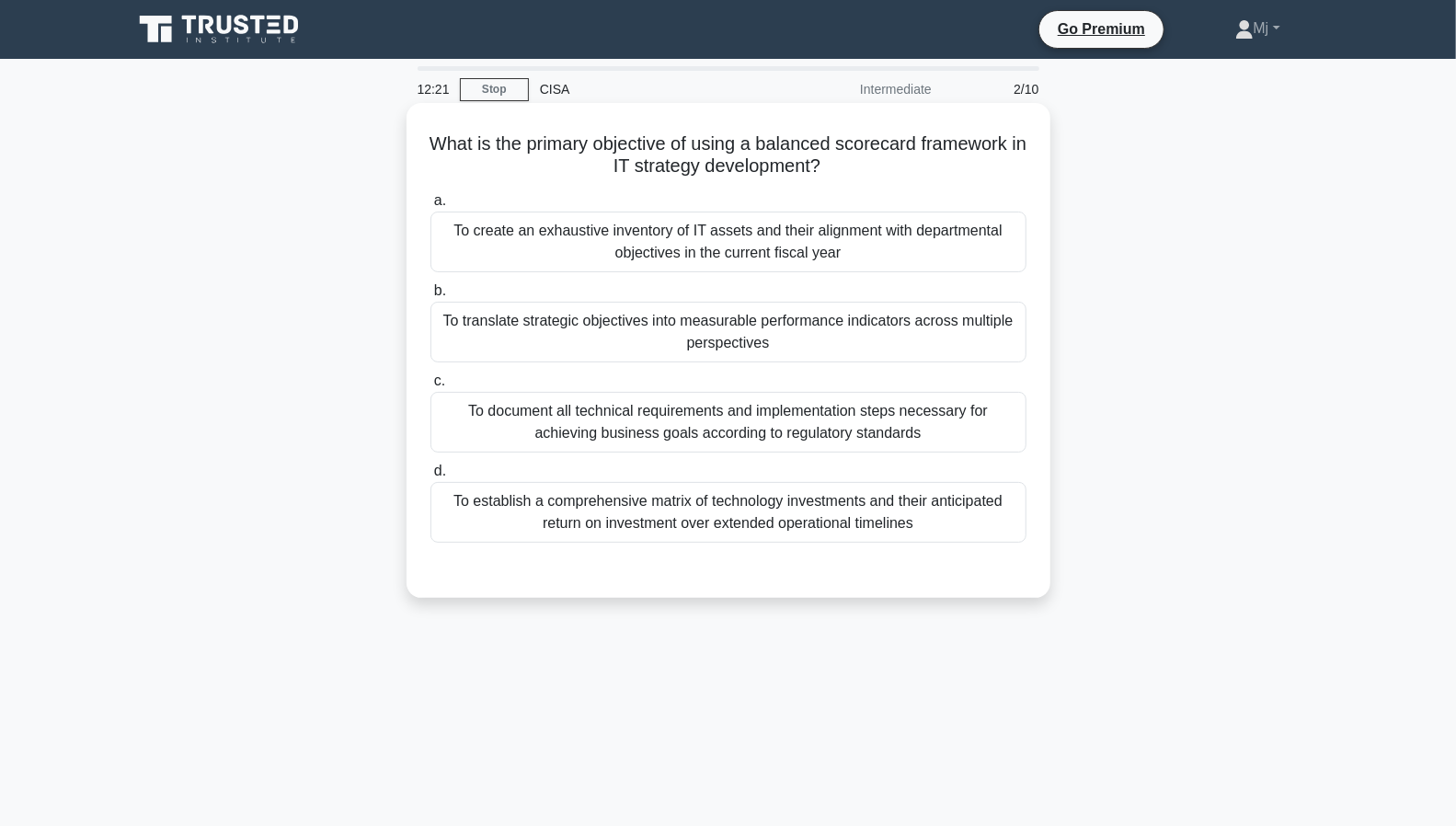
click at [762, 338] on div "To translate strategic objectives into measurable performance indicators across…" at bounding box center [728, 332] width 596 height 61
click at [431, 297] on input "b. To translate strategic objectives into measurable performance indicators acr…" at bounding box center [431, 291] width 0 height 12
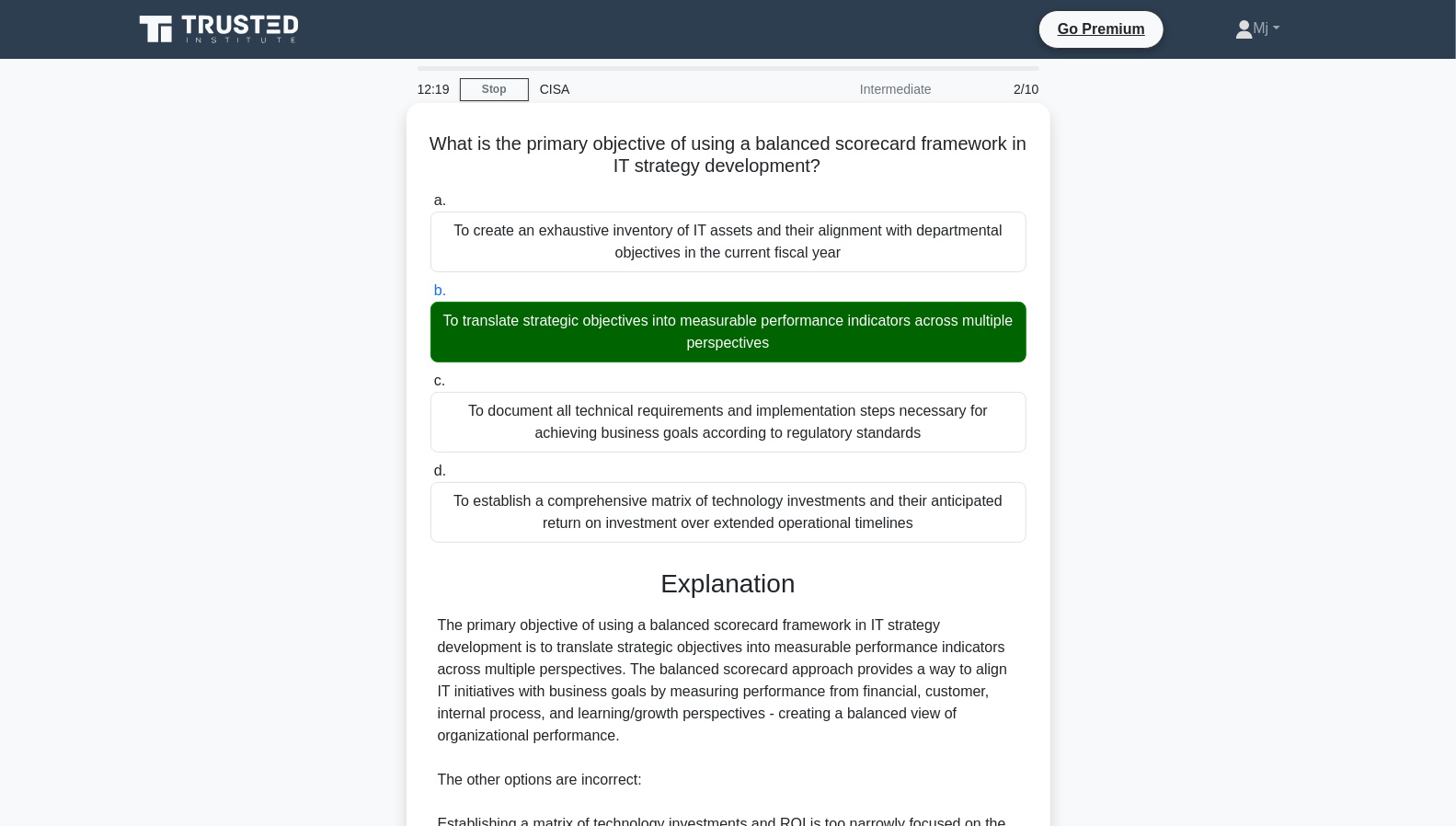
scroll to position [371, 0]
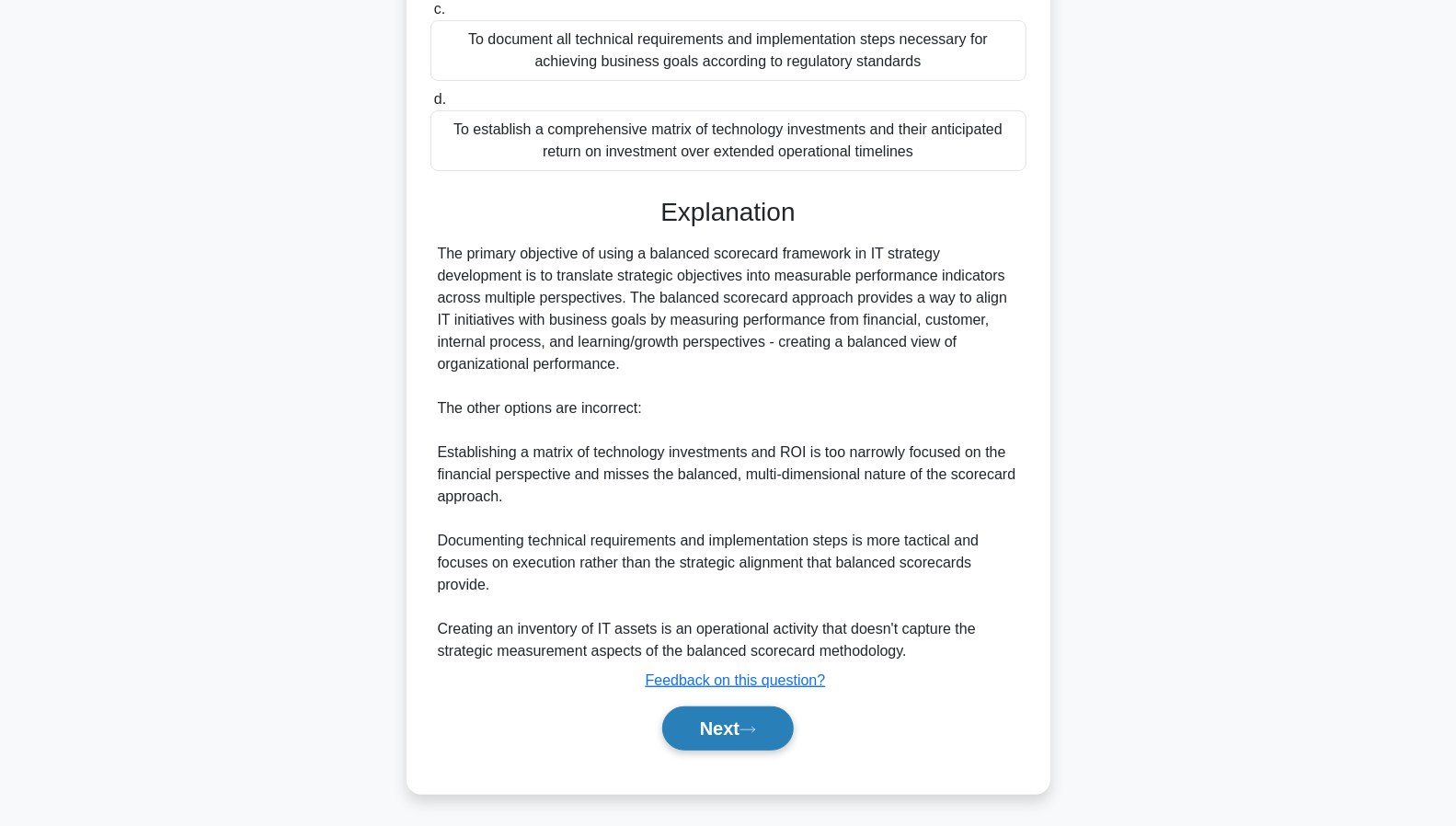
click at [710, 725] on button "Next" at bounding box center [728, 728] width 132 height 44
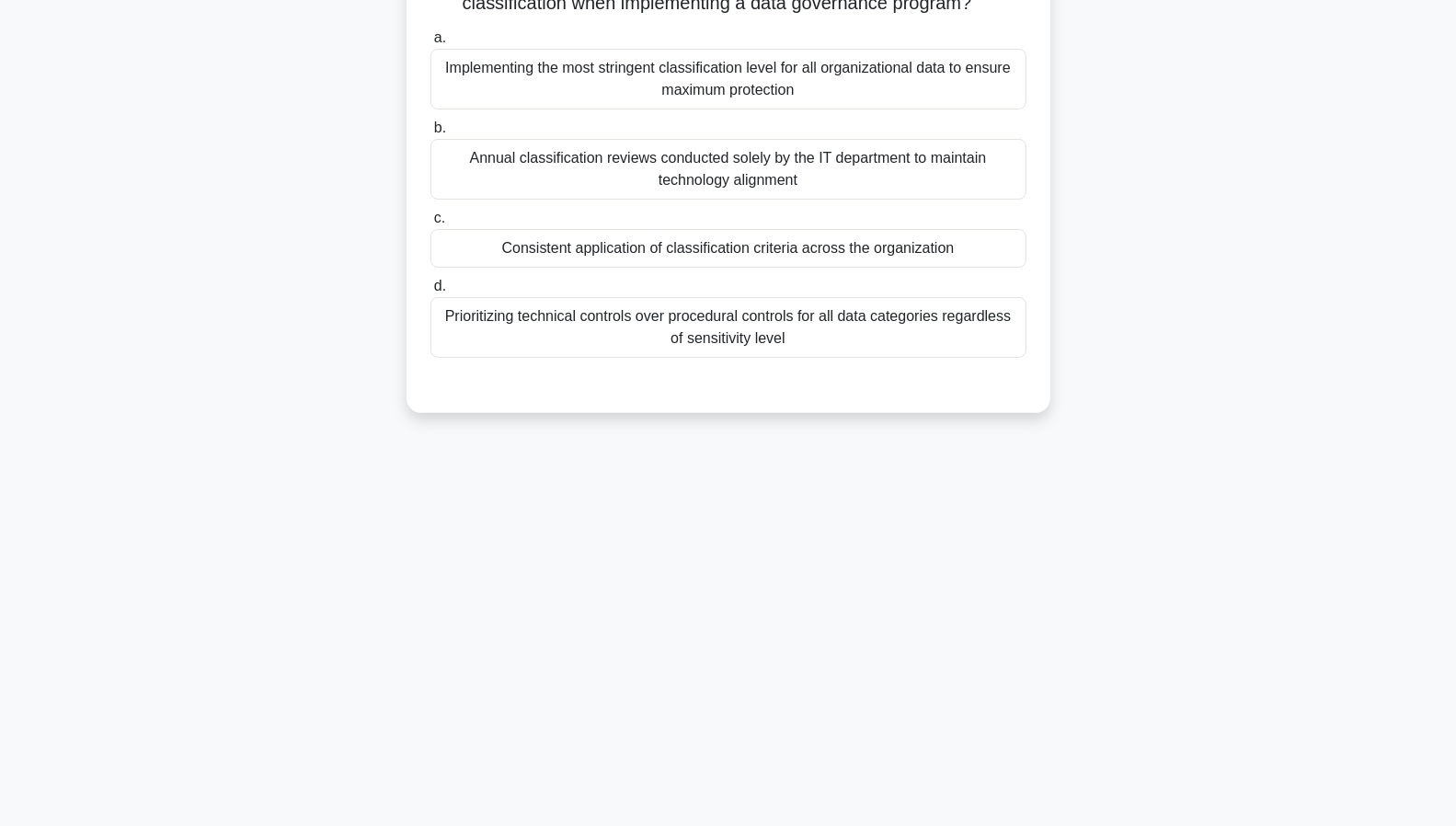
scroll to position [0, 0]
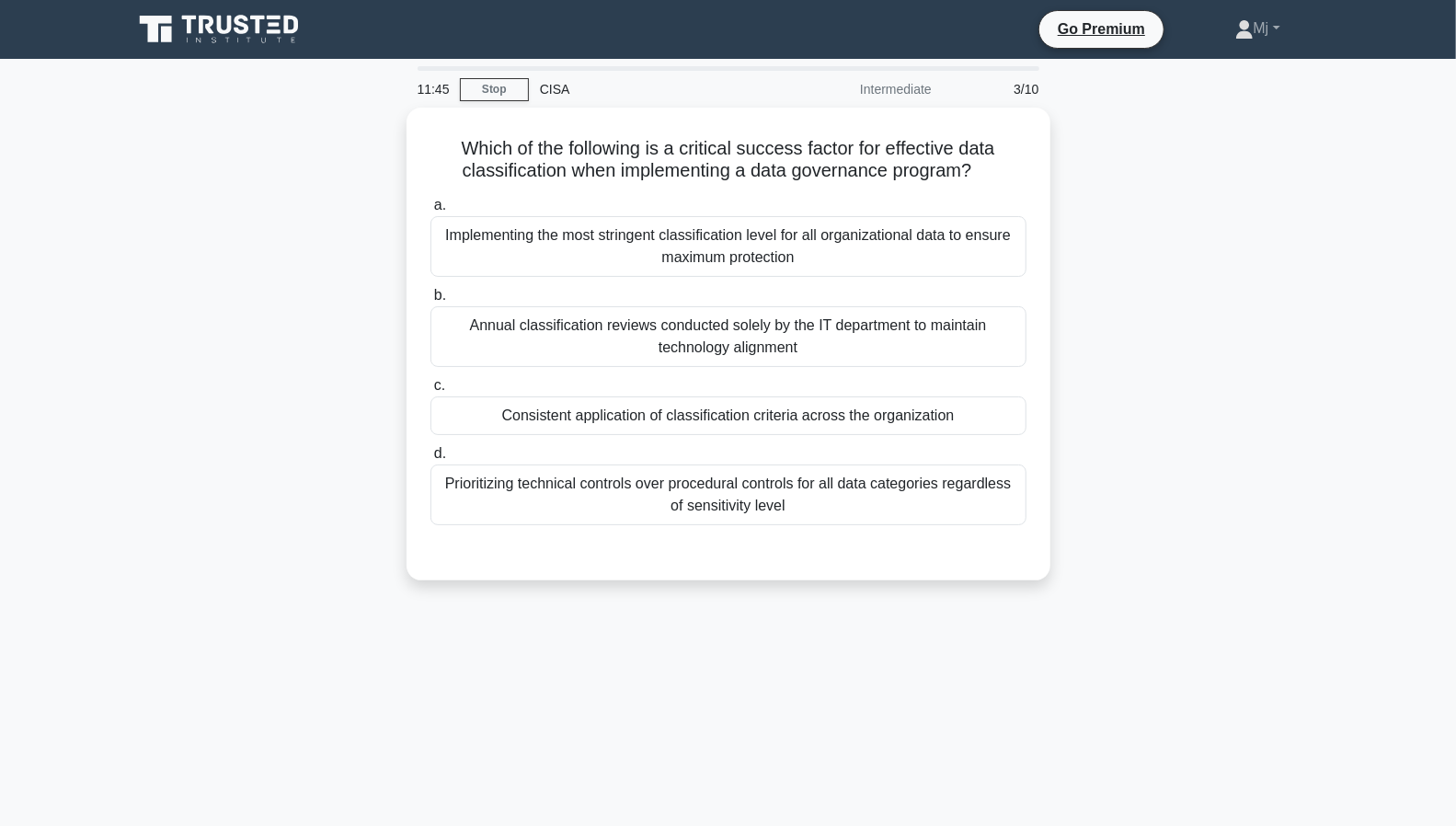
click at [1087, 527] on div "Which of the following is a critical success factor for effective data classifi…" at bounding box center [728, 355] width 1214 height 495
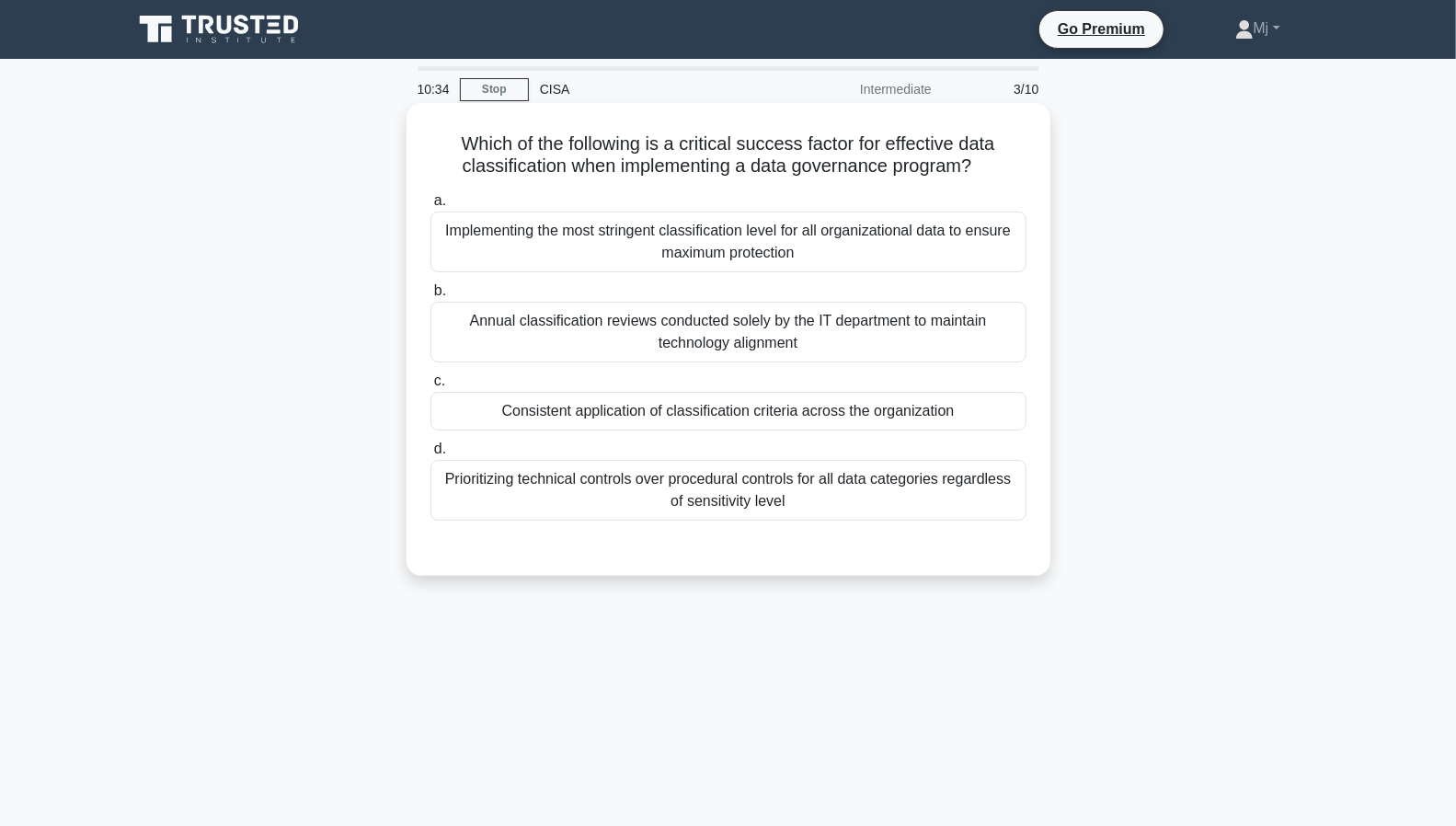
click at [800, 234] on div "Implementing the most stringent classification level for all organizational dat…" at bounding box center [728, 242] width 596 height 61
click at [431, 207] on input "a. Implementing the most stringent classification level for all organizational …" at bounding box center [431, 201] width 0 height 12
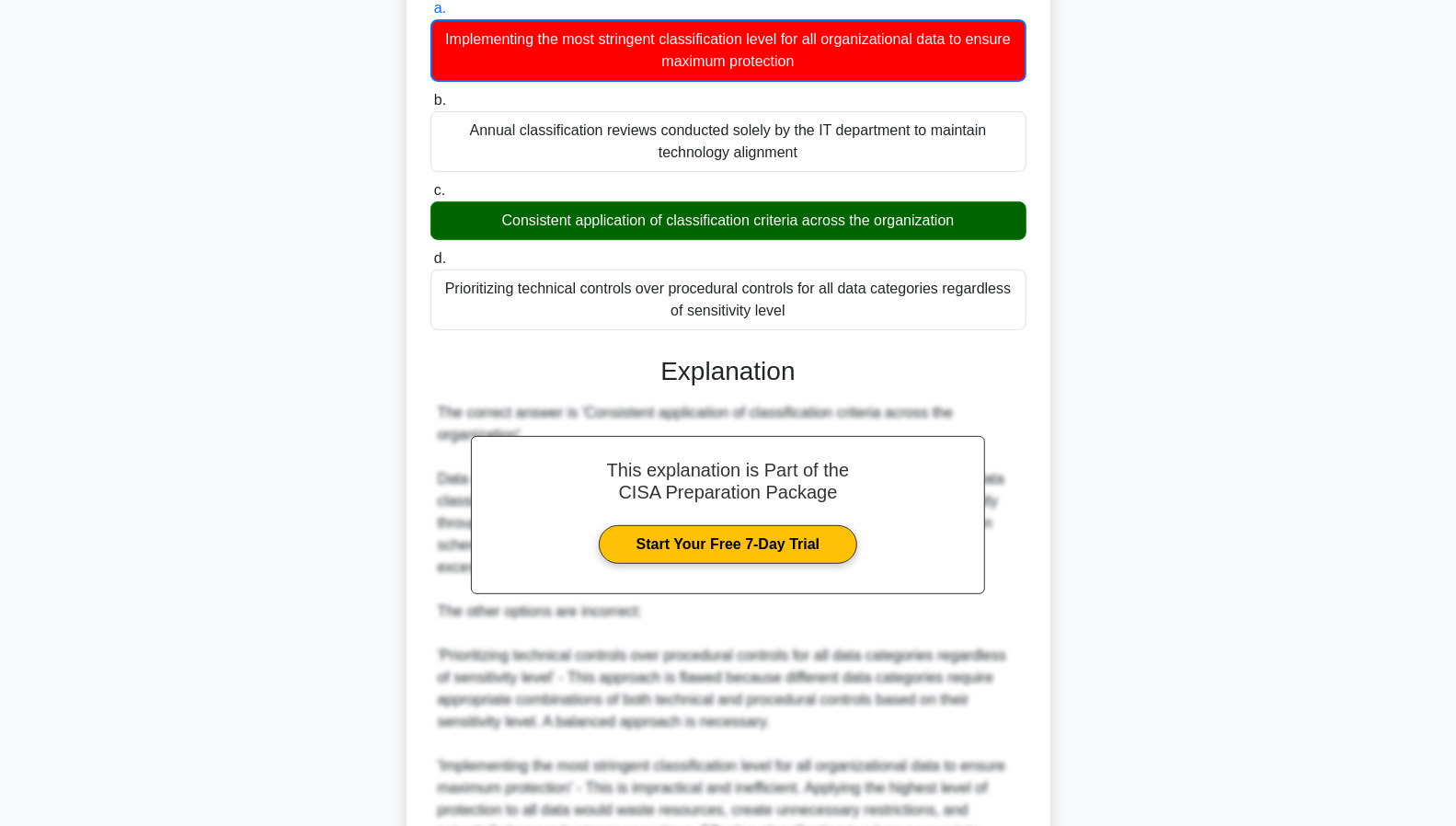
scroll to position [507, 0]
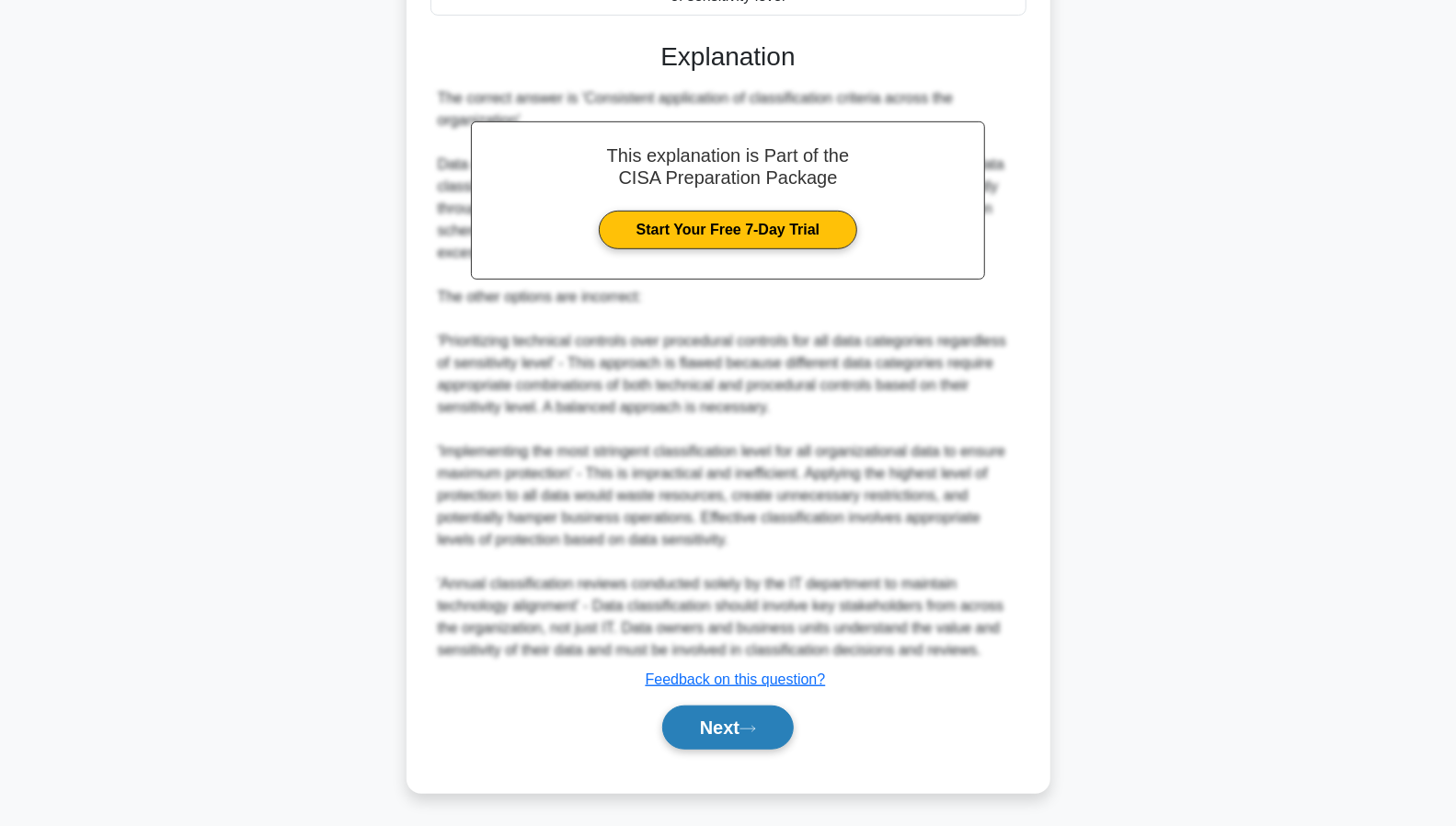
click at [712, 736] on button "Next" at bounding box center [728, 727] width 132 height 44
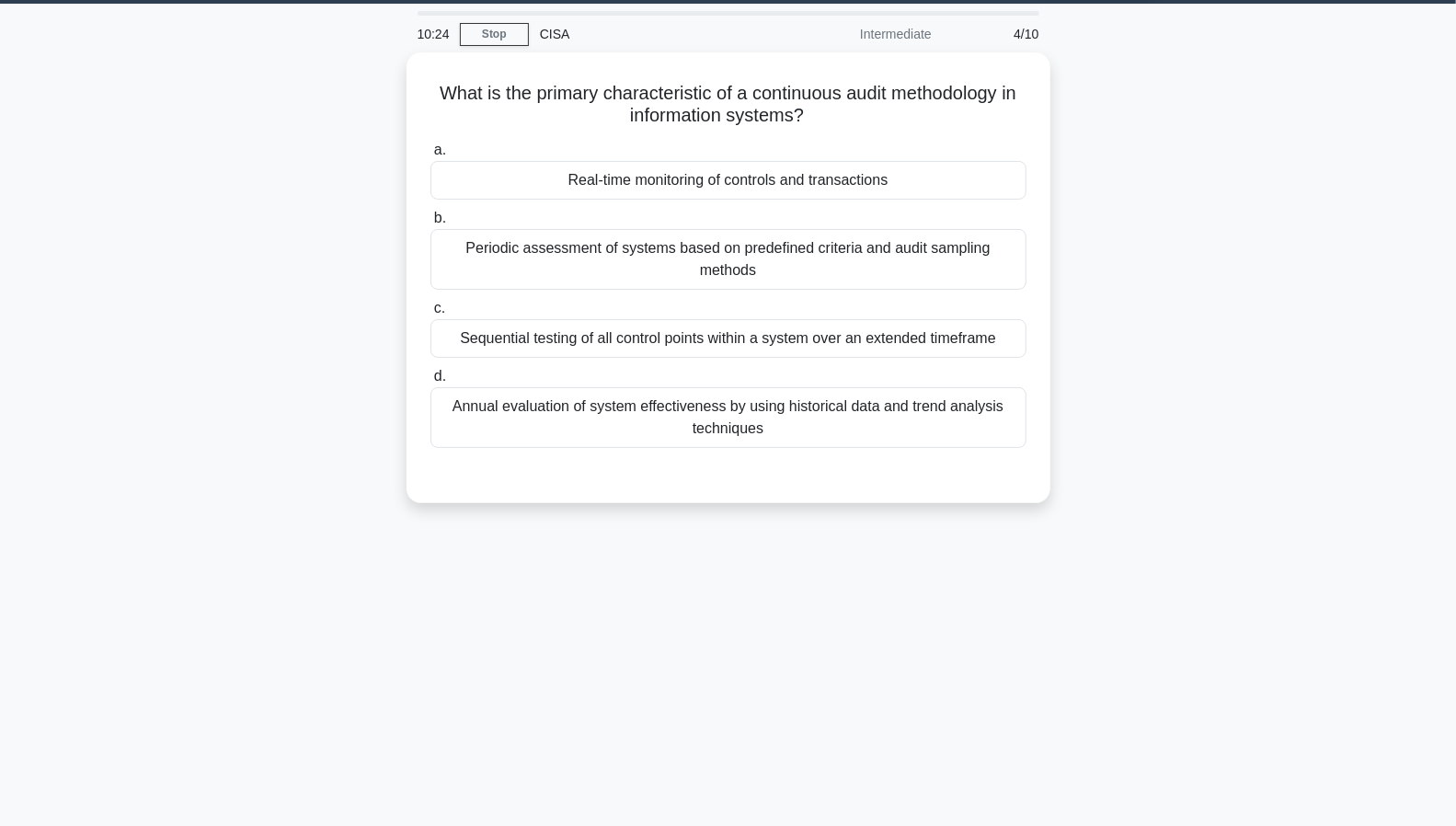
scroll to position [0, 0]
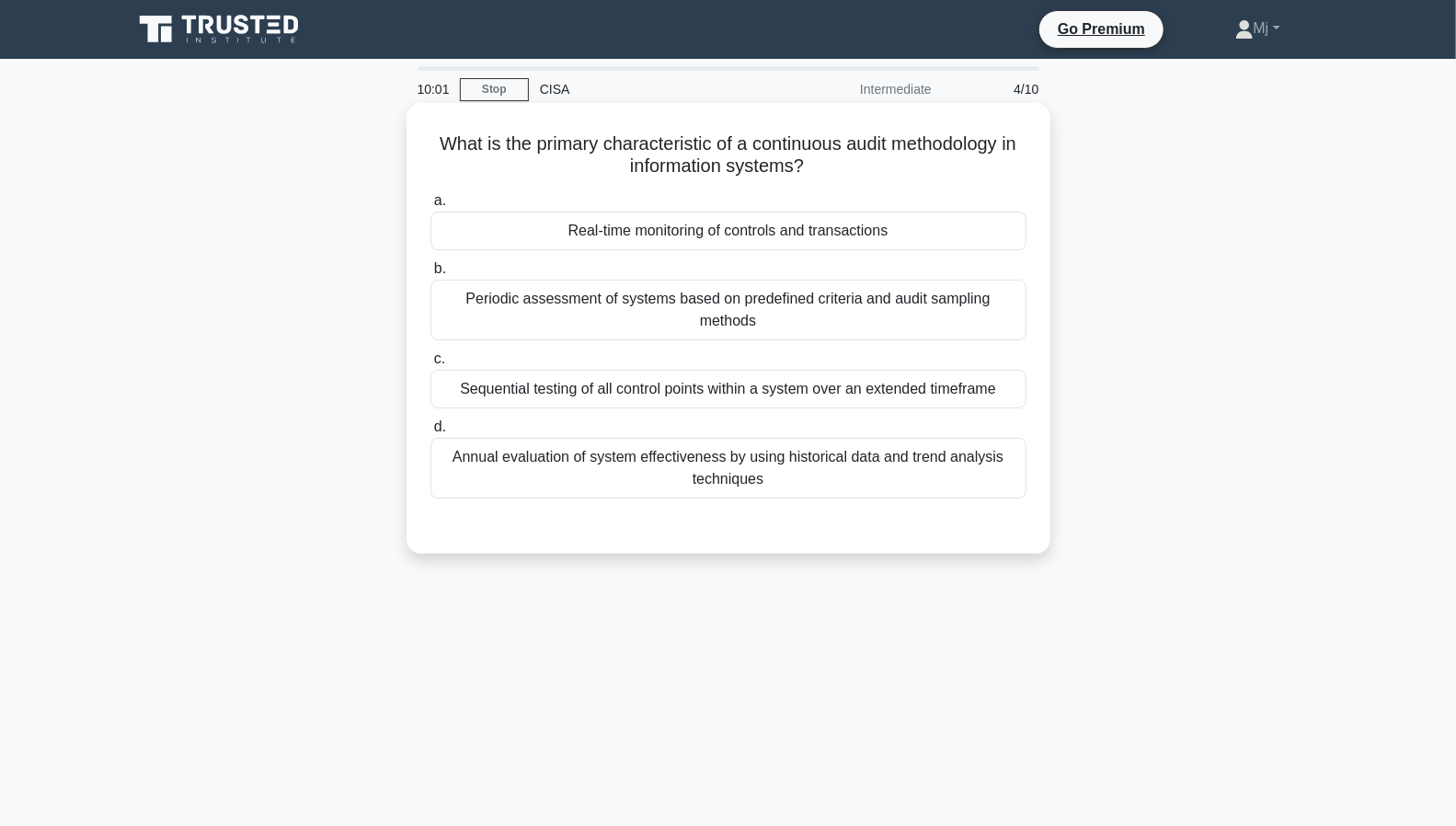
click at [781, 309] on div "Periodic assessment of systems based on predefined criteria and audit sampling …" at bounding box center [728, 310] width 596 height 61
click at [431, 275] on input "b. Periodic assessment of systems based on predefined criteria and audit sampli…" at bounding box center [431, 269] width 0 height 12
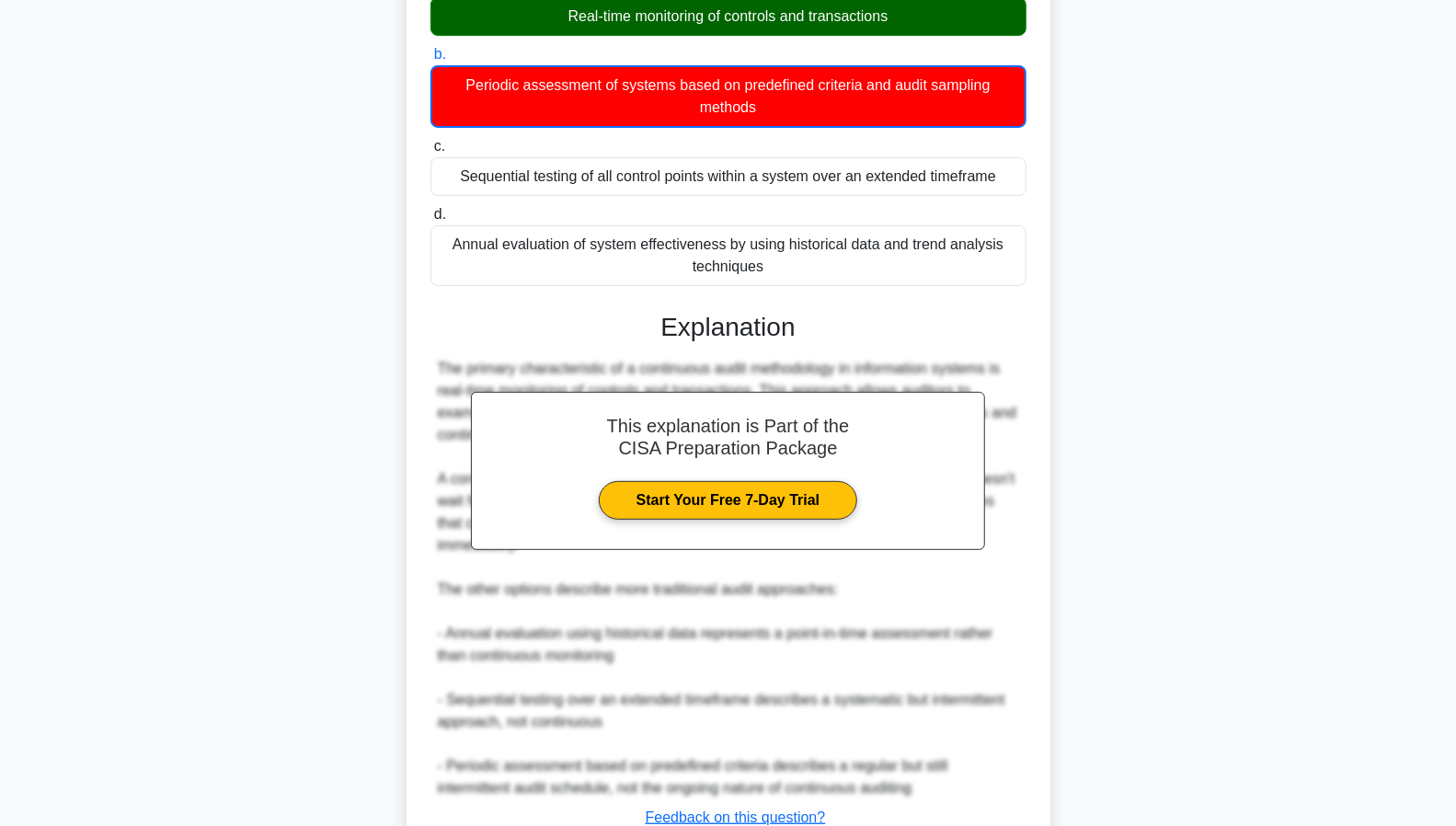
scroll to position [352, 0]
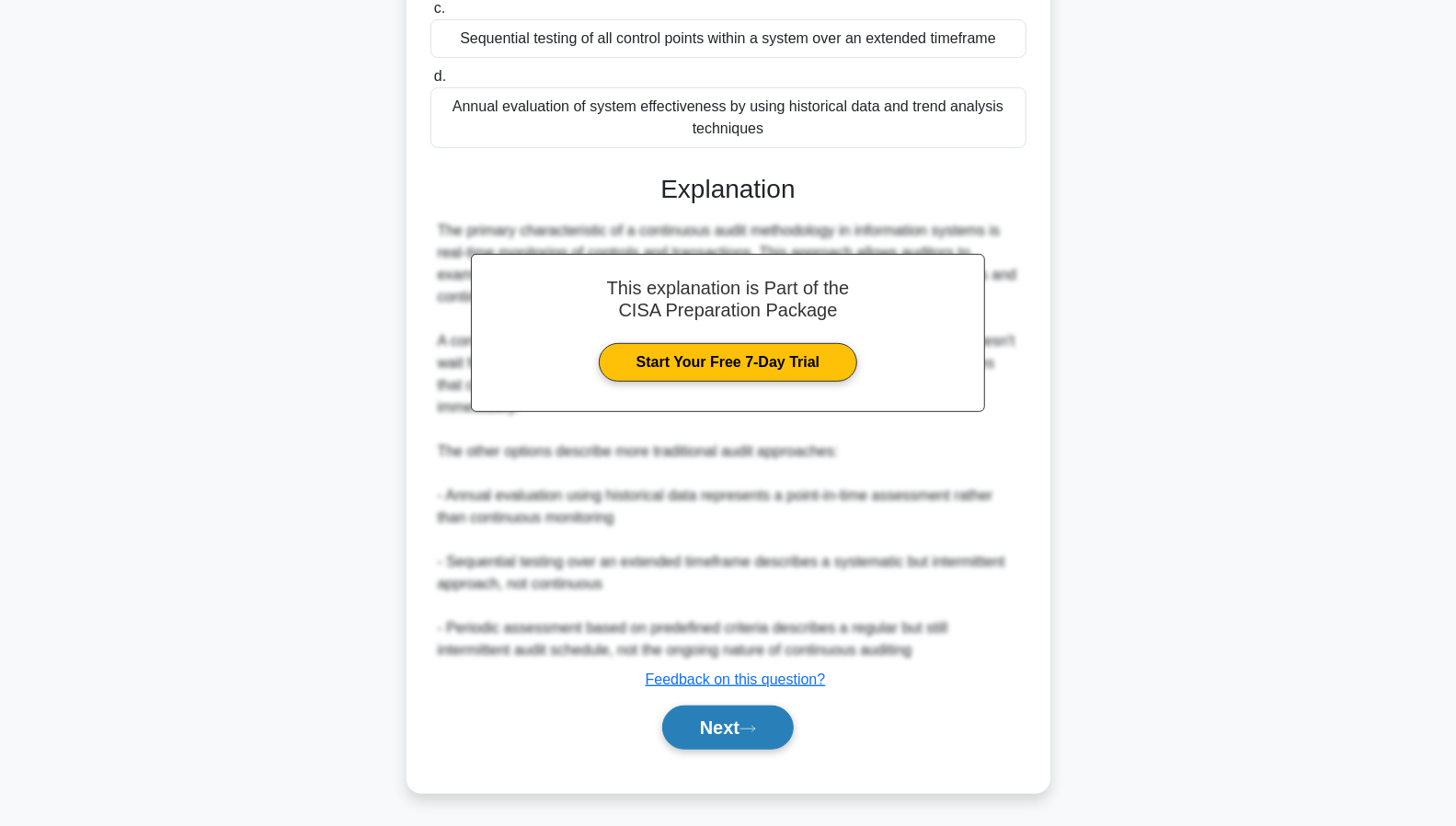
click at [706, 722] on button "Next" at bounding box center [728, 727] width 132 height 44
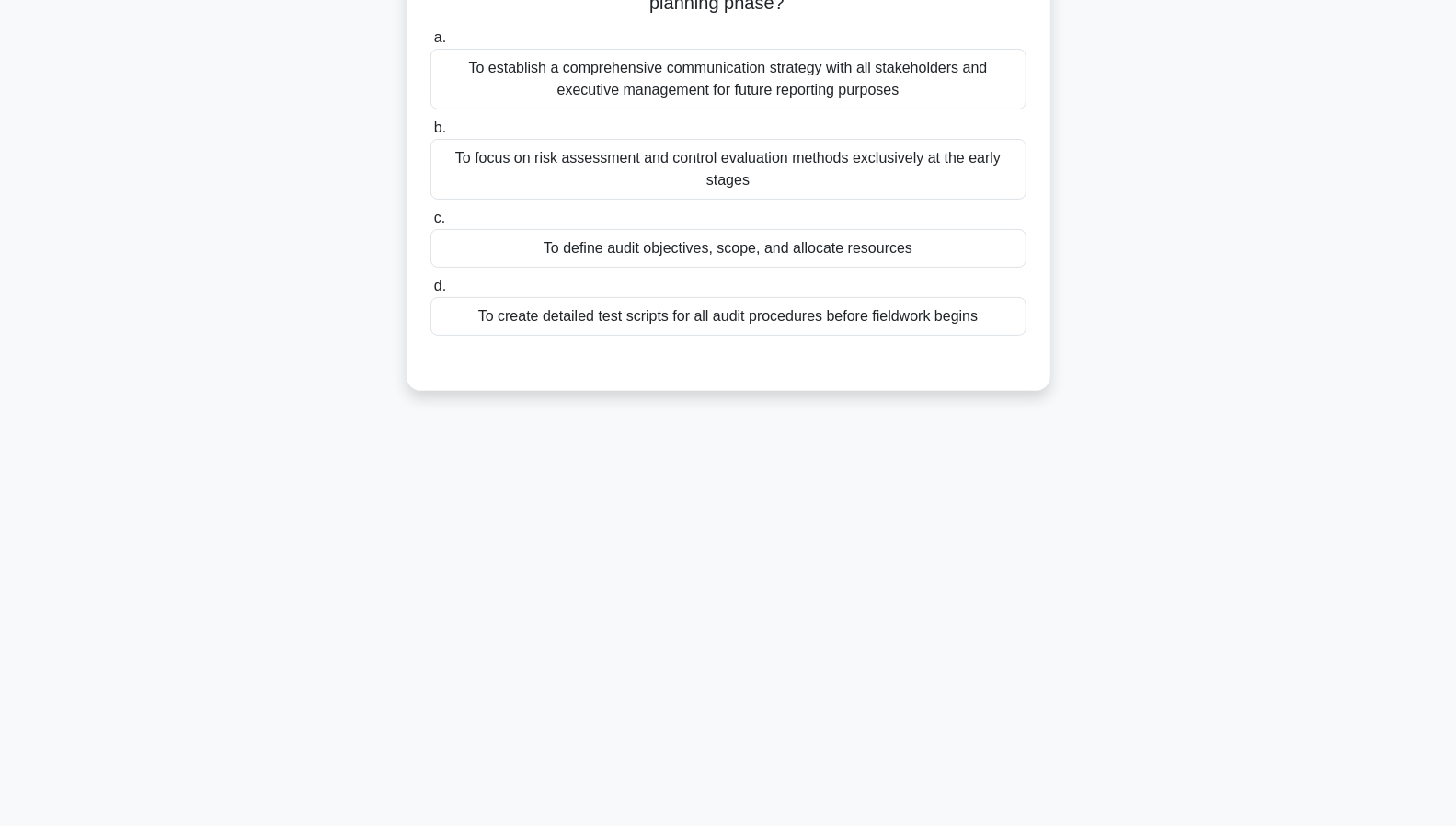
scroll to position [0, 0]
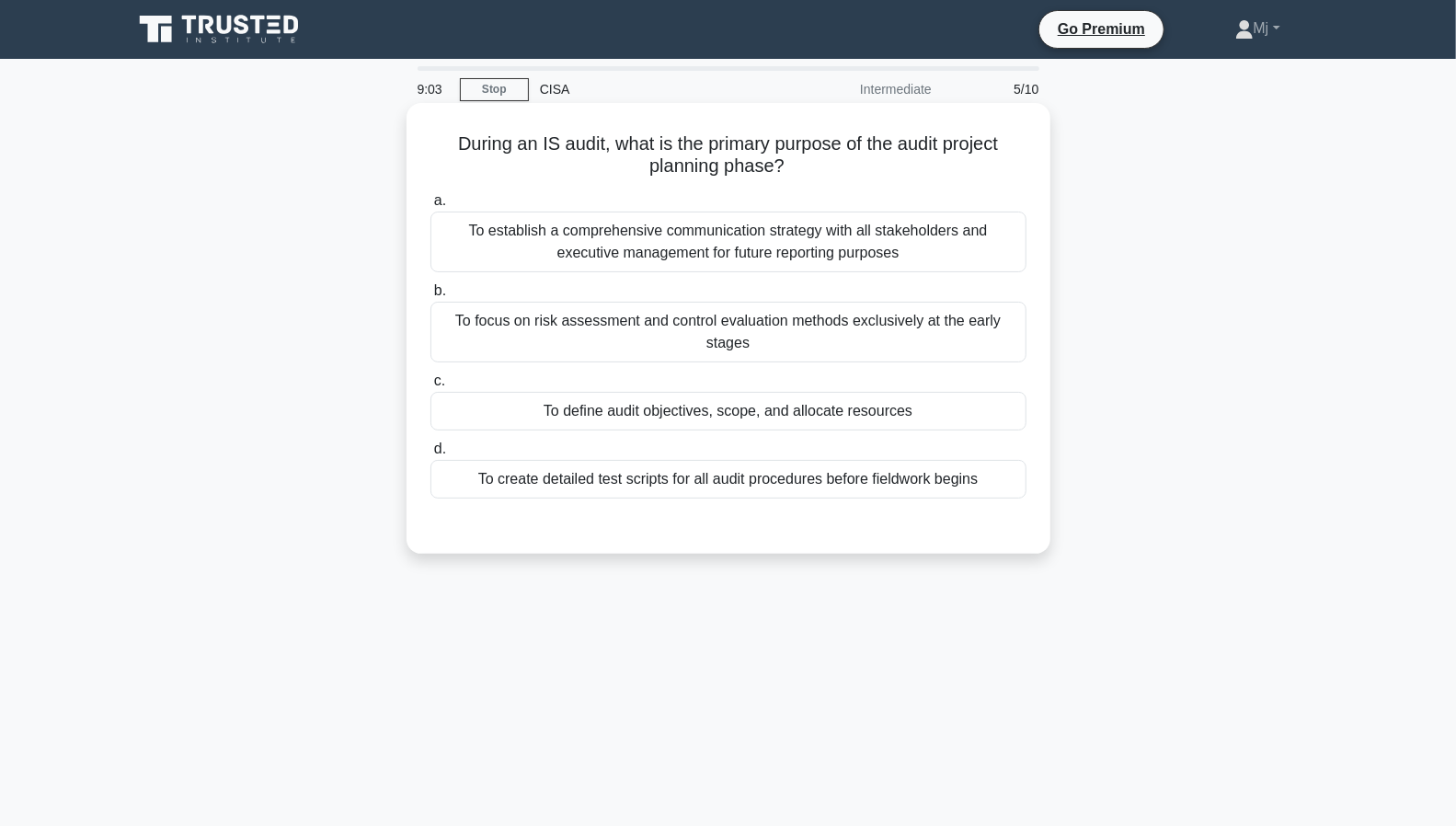
click at [727, 417] on div "To define audit objectives, scope, and allocate resources" at bounding box center [728, 411] width 596 height 39
click at [431, 387] on input "c. To define audit objectives, scope, and allocate resources" at bounding box center [431, 381] width 0 height 12
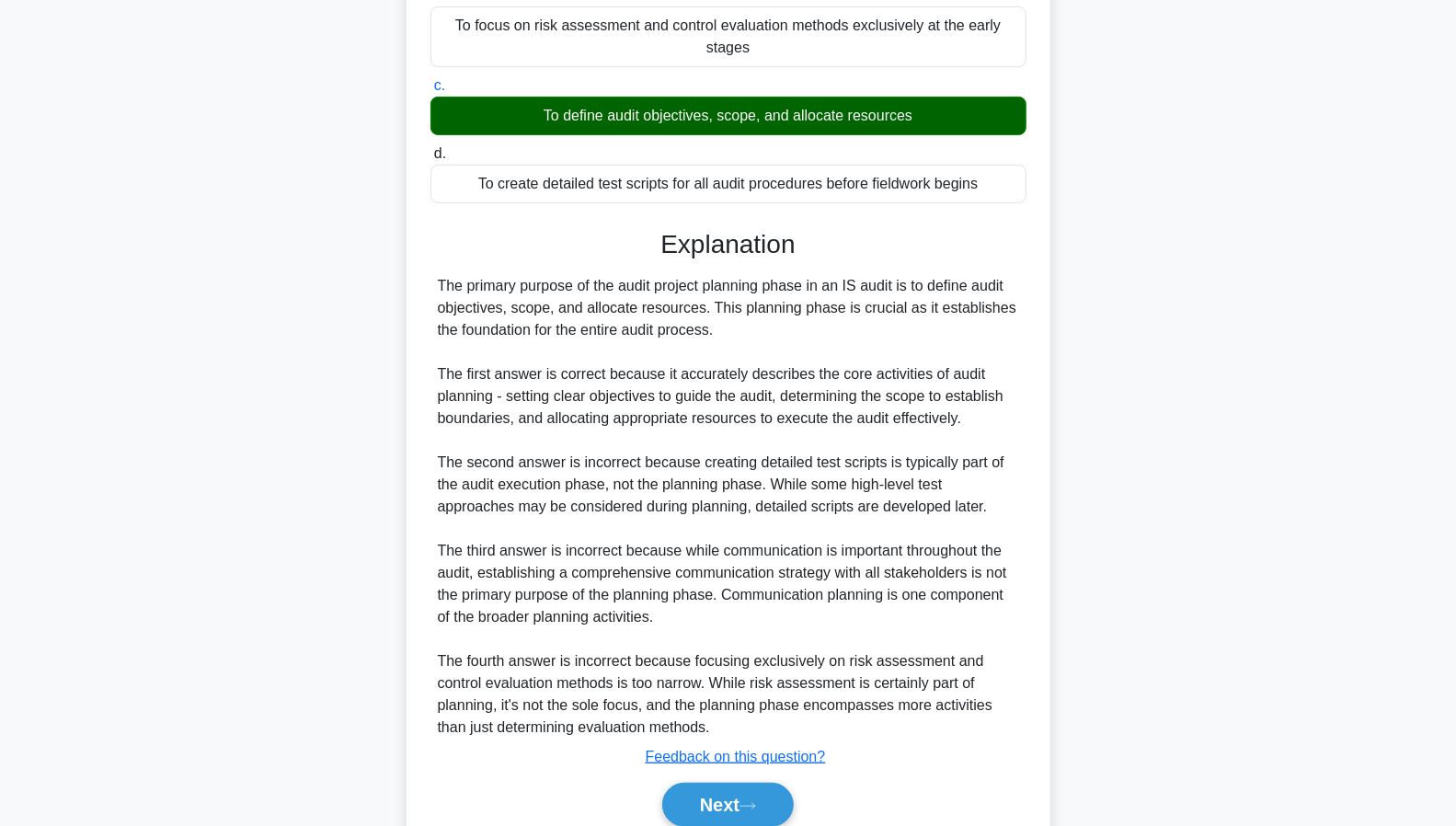
scroll to position [371, 0]
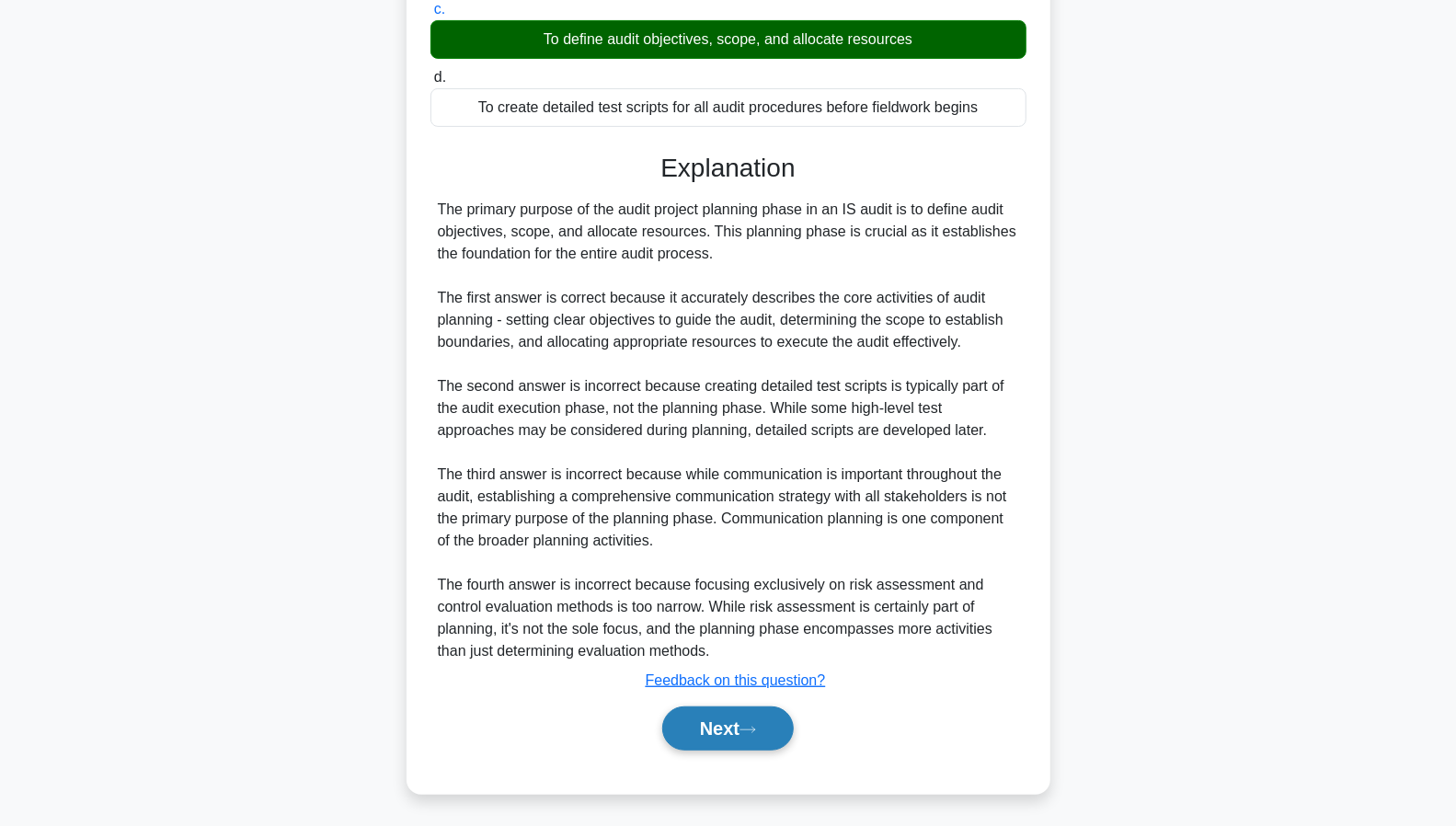
click at [720, 727] on button "Next" at bounding box center [728, 728] width 132 height 44
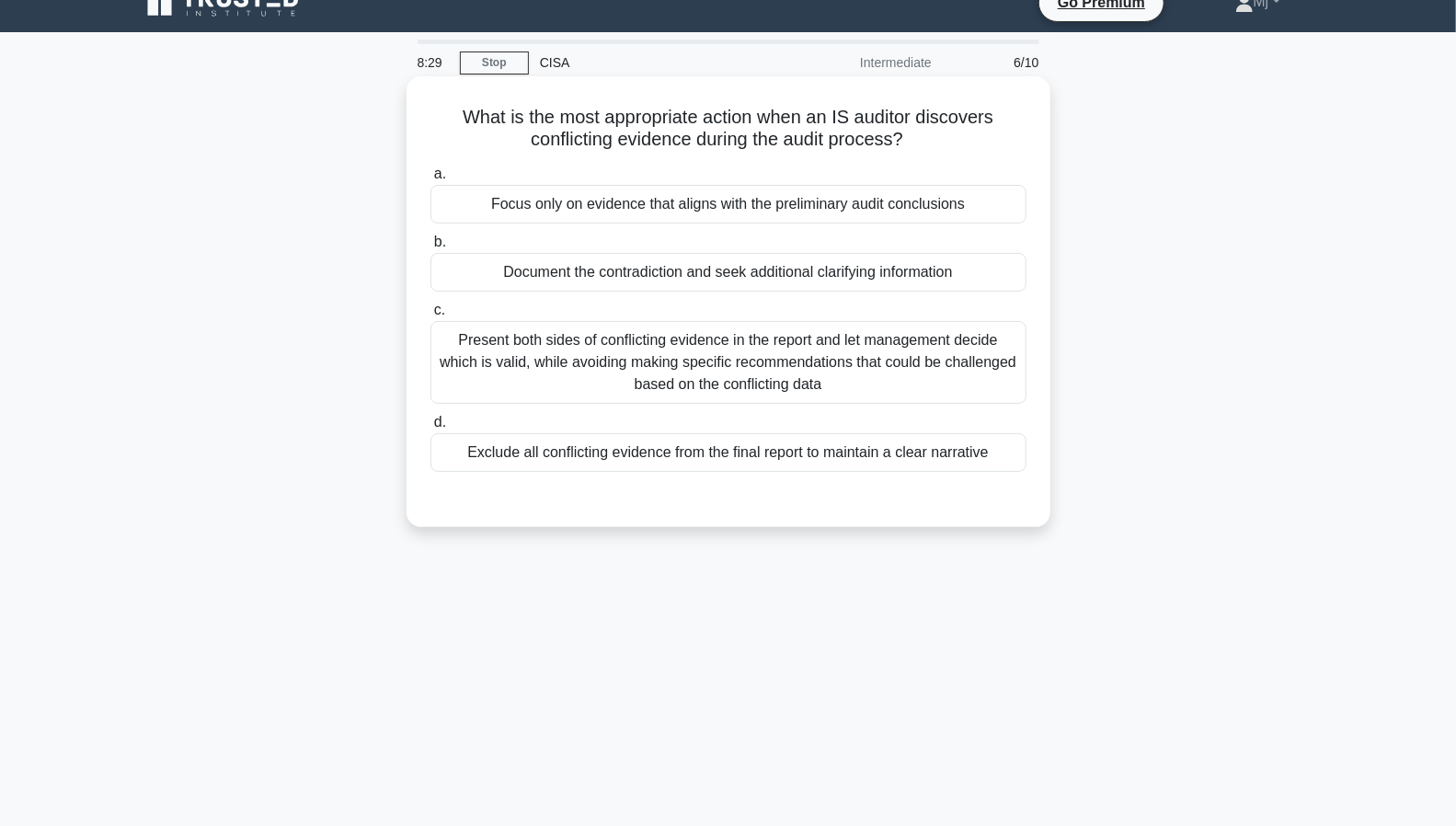
scroll to position [28, 0]
click at [802, 275] on div "Document the contradiction and seek additional clarifying information" at bounding box center [728, 272] width 596 height 39
click at [431, 248] on input "b. Document the contradiction and seek additional clarifying information" at bounding box center [431, 241] width 0 height 12
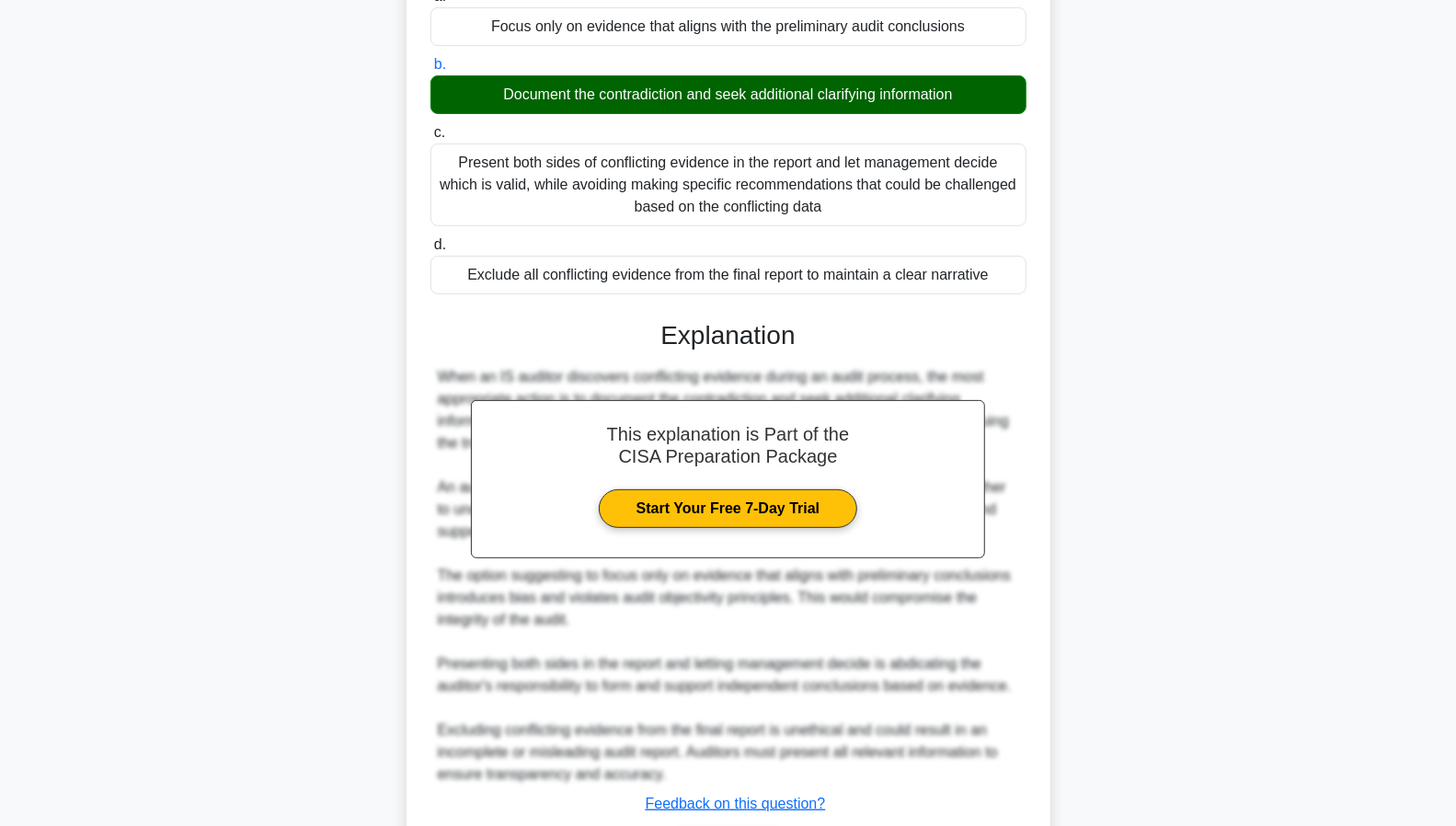
scroll to position [328, 0]
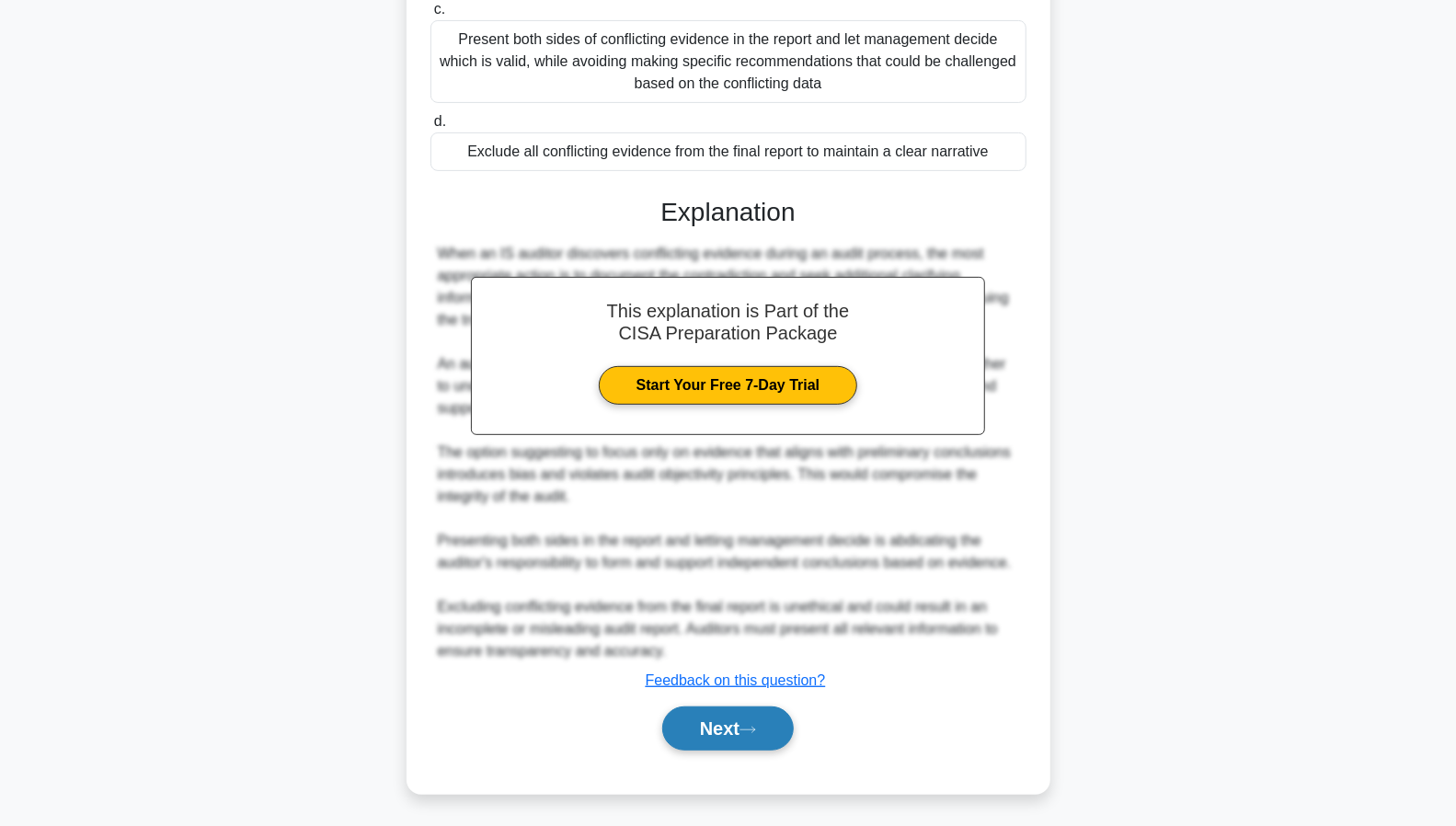
click at [741, 727] on button "Next" at bounding box center [728, 728] width 132 height 44
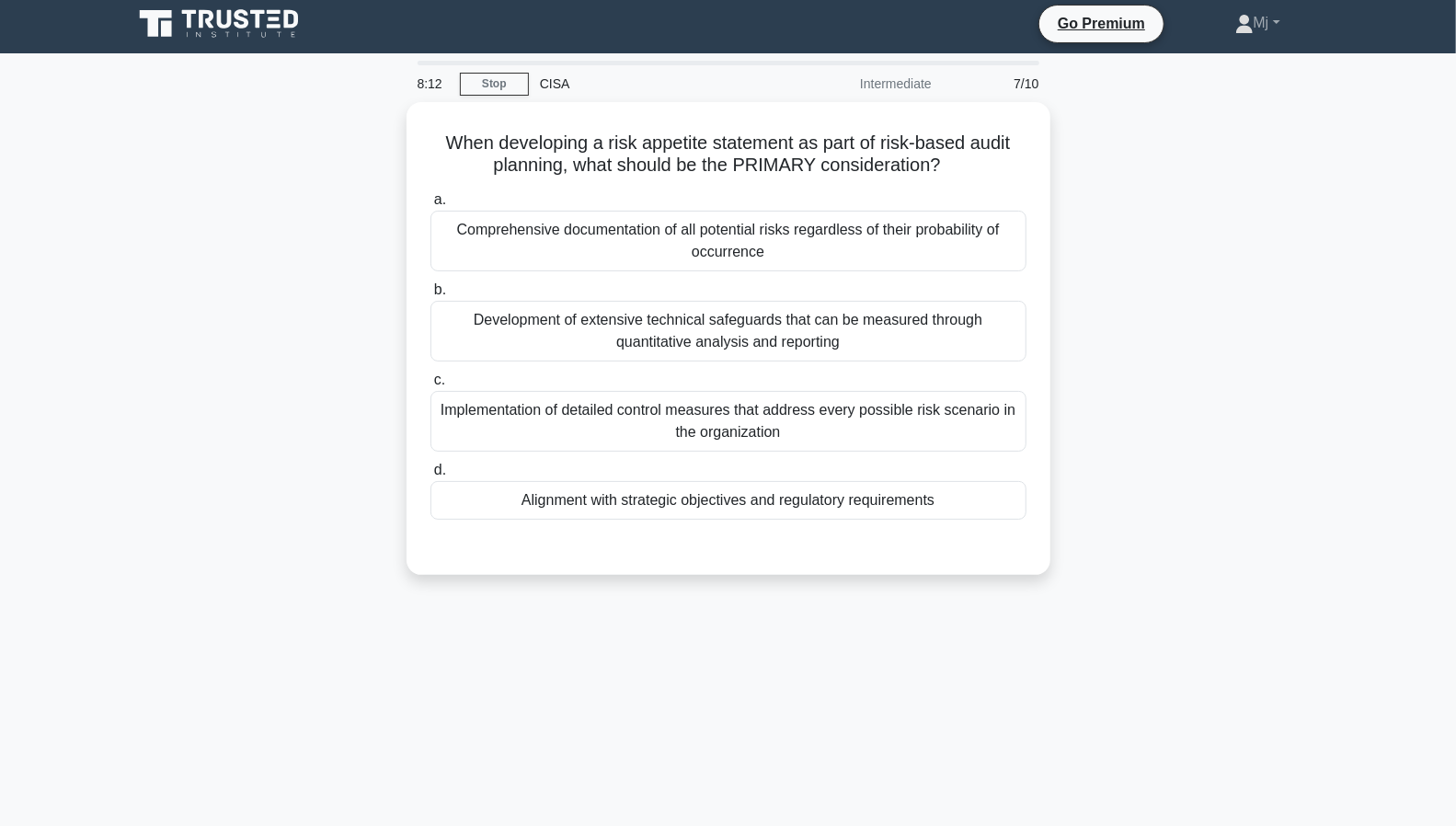
scroll to position [0, 0]
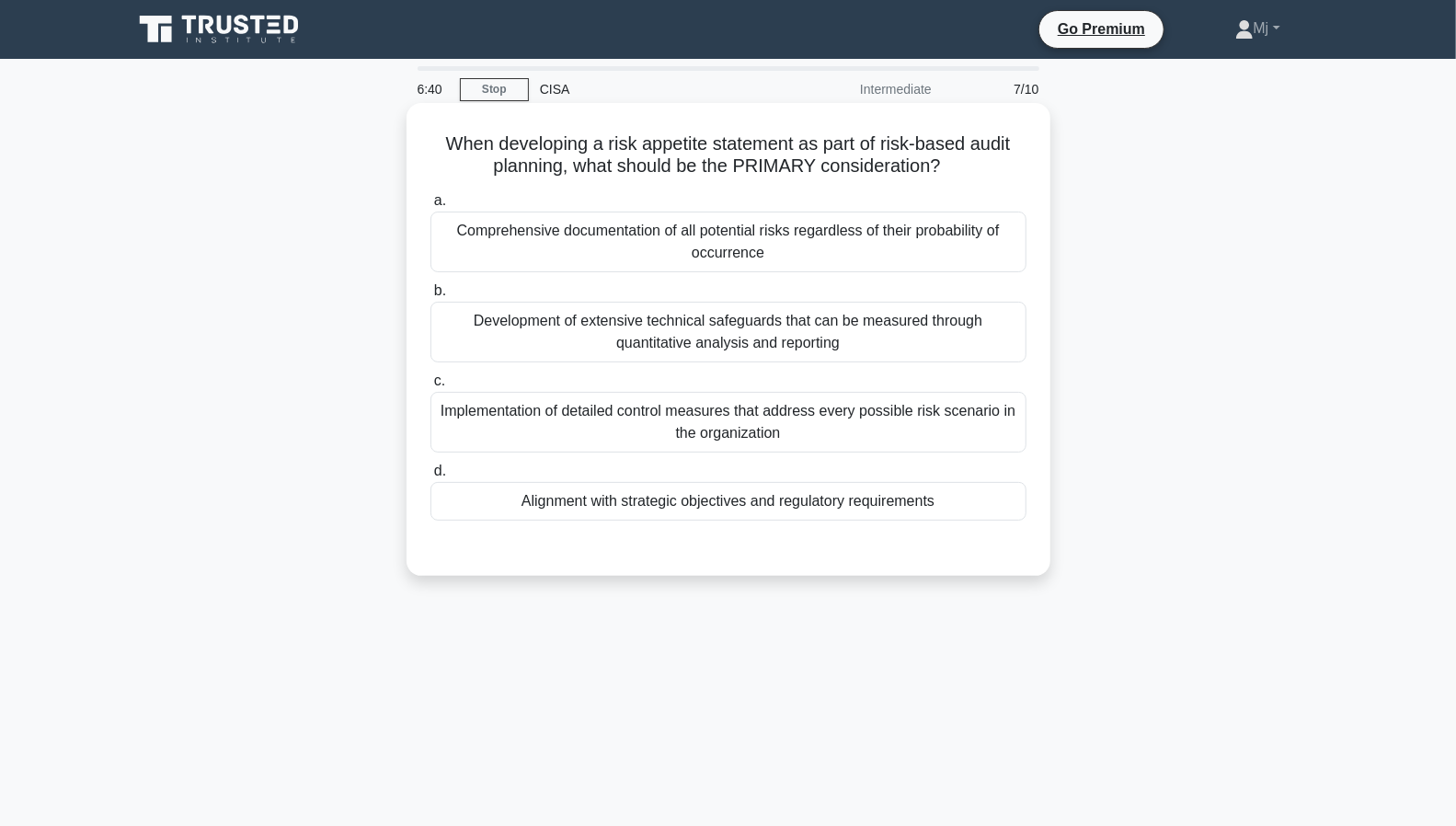
click at [686, 431] on div "Implementation of detailed control measures that address every possible risk sc…" at bounding box center [728, 422] width 596 height 61
click at [431, 387] on input "c. Implementation of detailed control measures that address every possible risk…" at bounding box center [431, 381] width 0 height 12
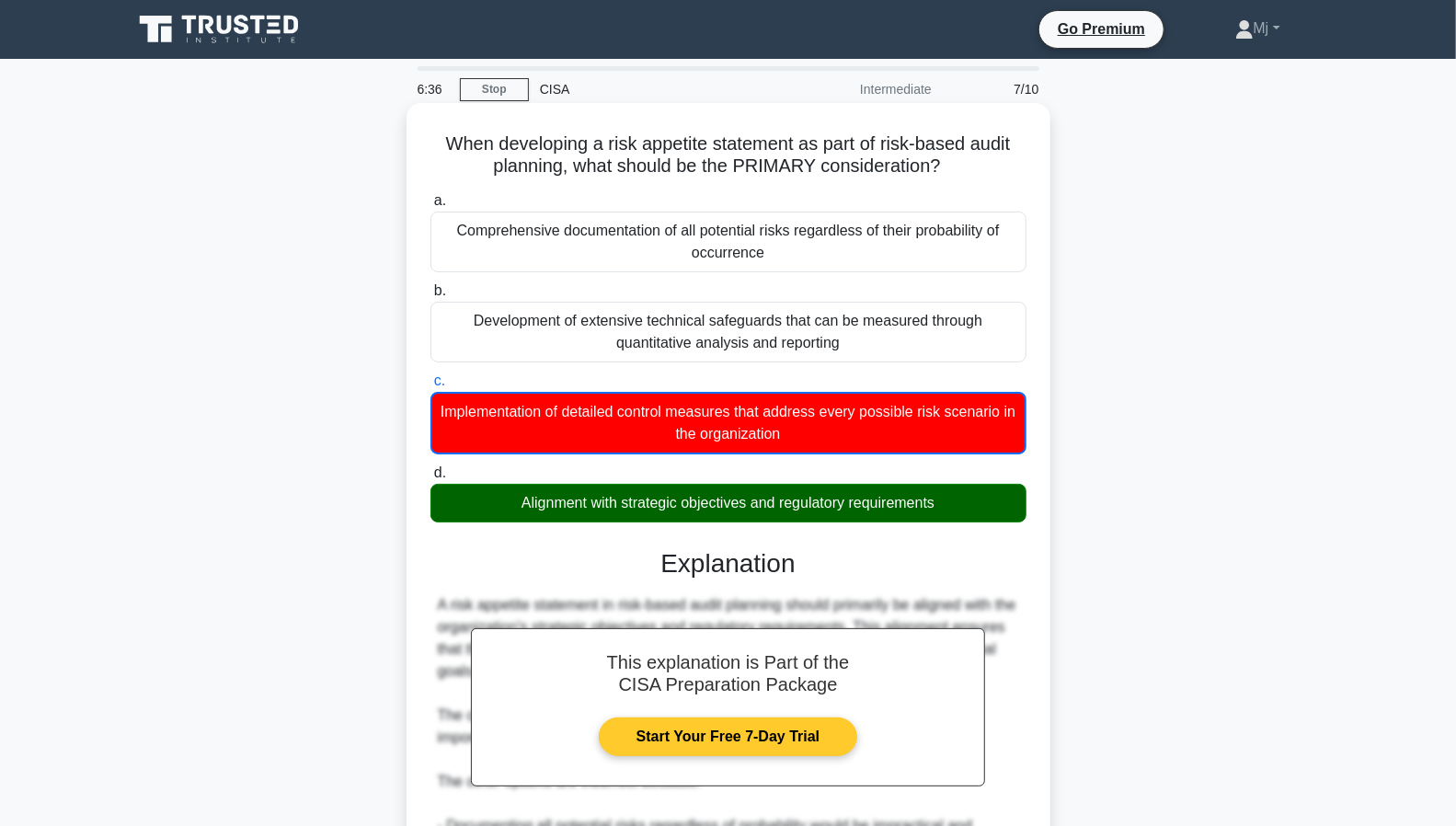
scroll to position [397, 0]
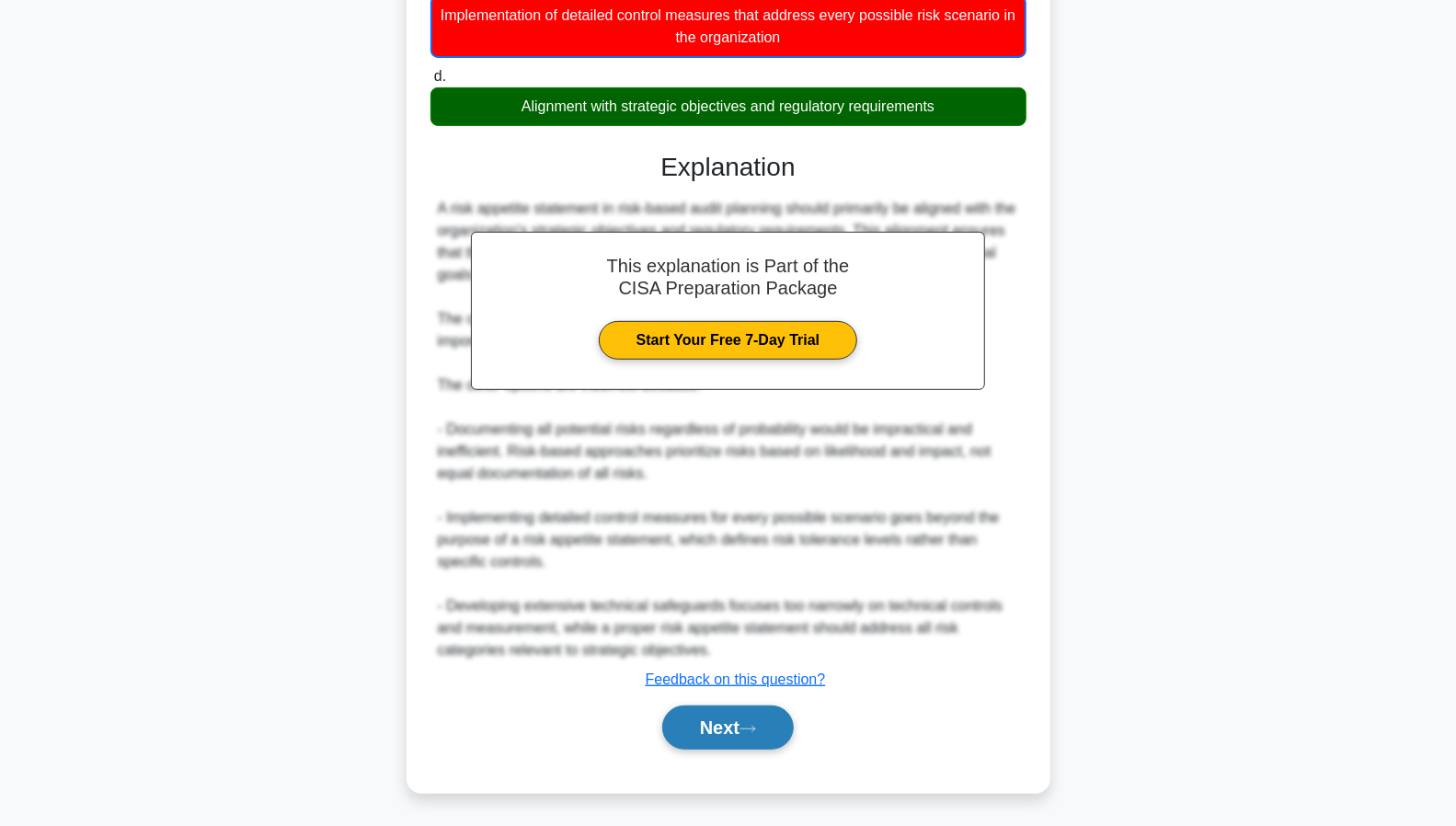
click at [701, 719] on button "Next" at bounding box center [728, 727] width 132 height 44
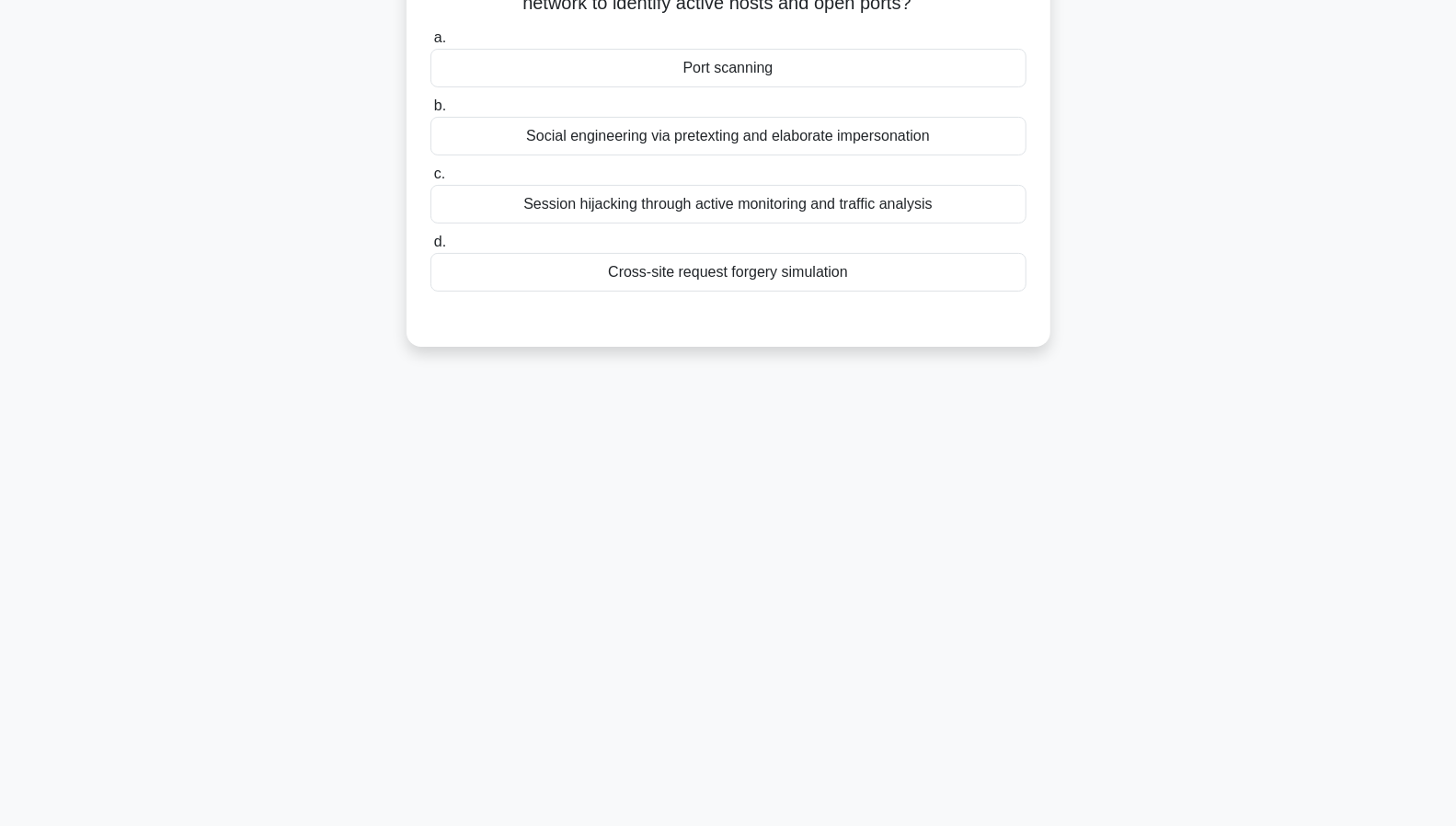
scroll to position [0, 0]
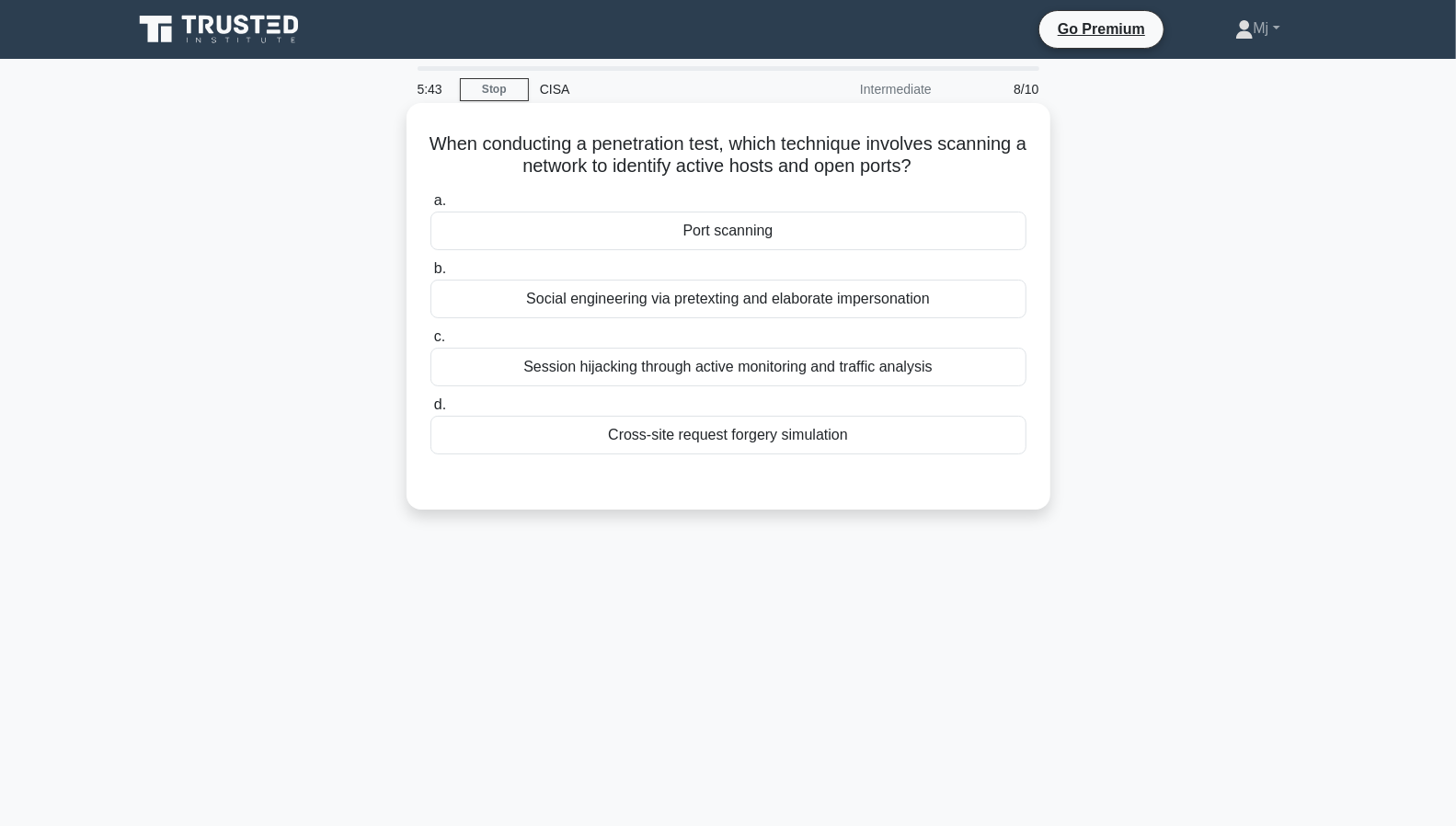
click at [757, 440] on div "Cross-site request forgery simulation" at bounding box center [728, 435] width 596 height 39
click at [431, 411] on input "d. Cross-site request forgery simulation" at bounding box center [431, 405] width 0 height 12
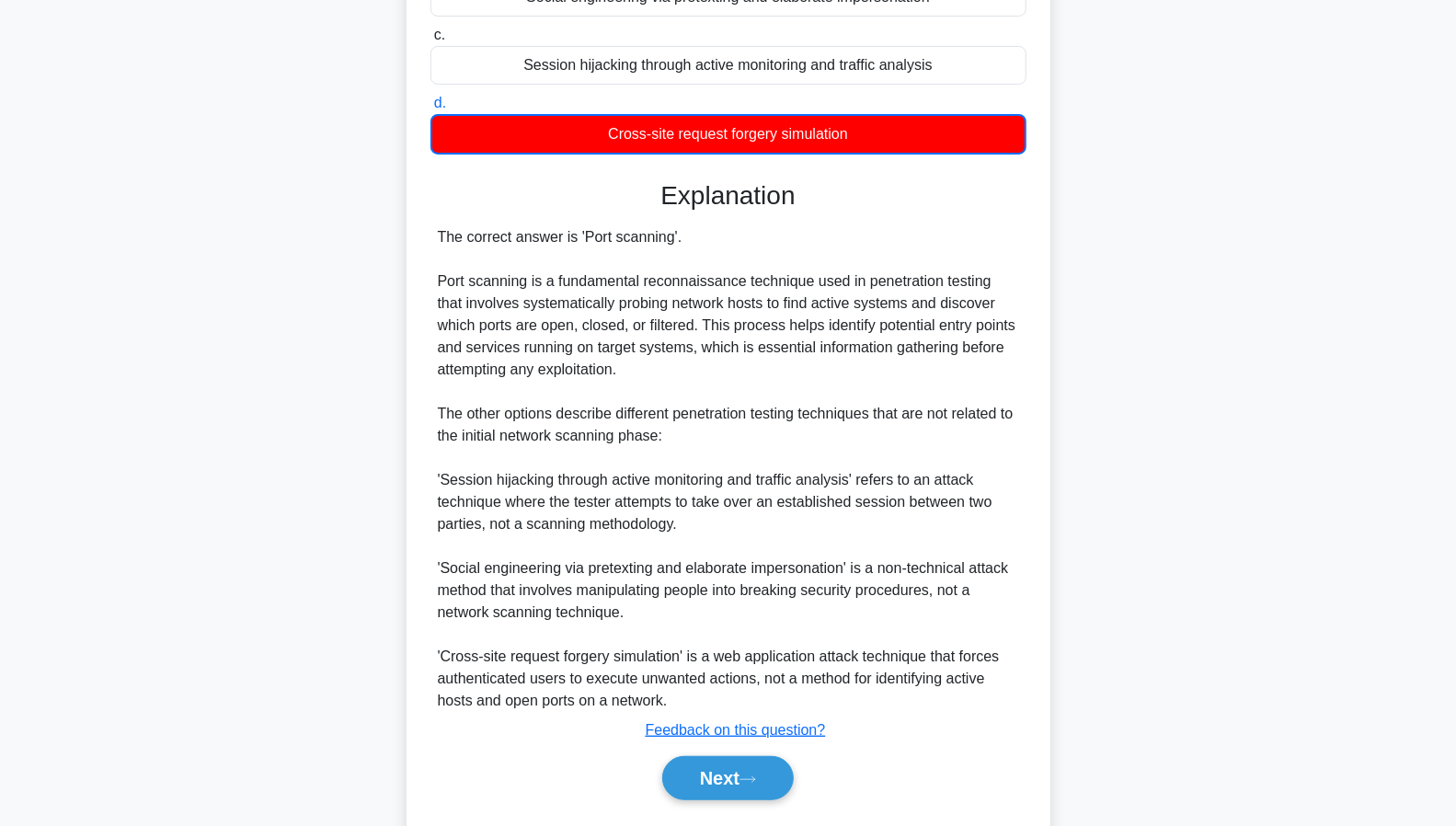
scroll to position [352, 0]
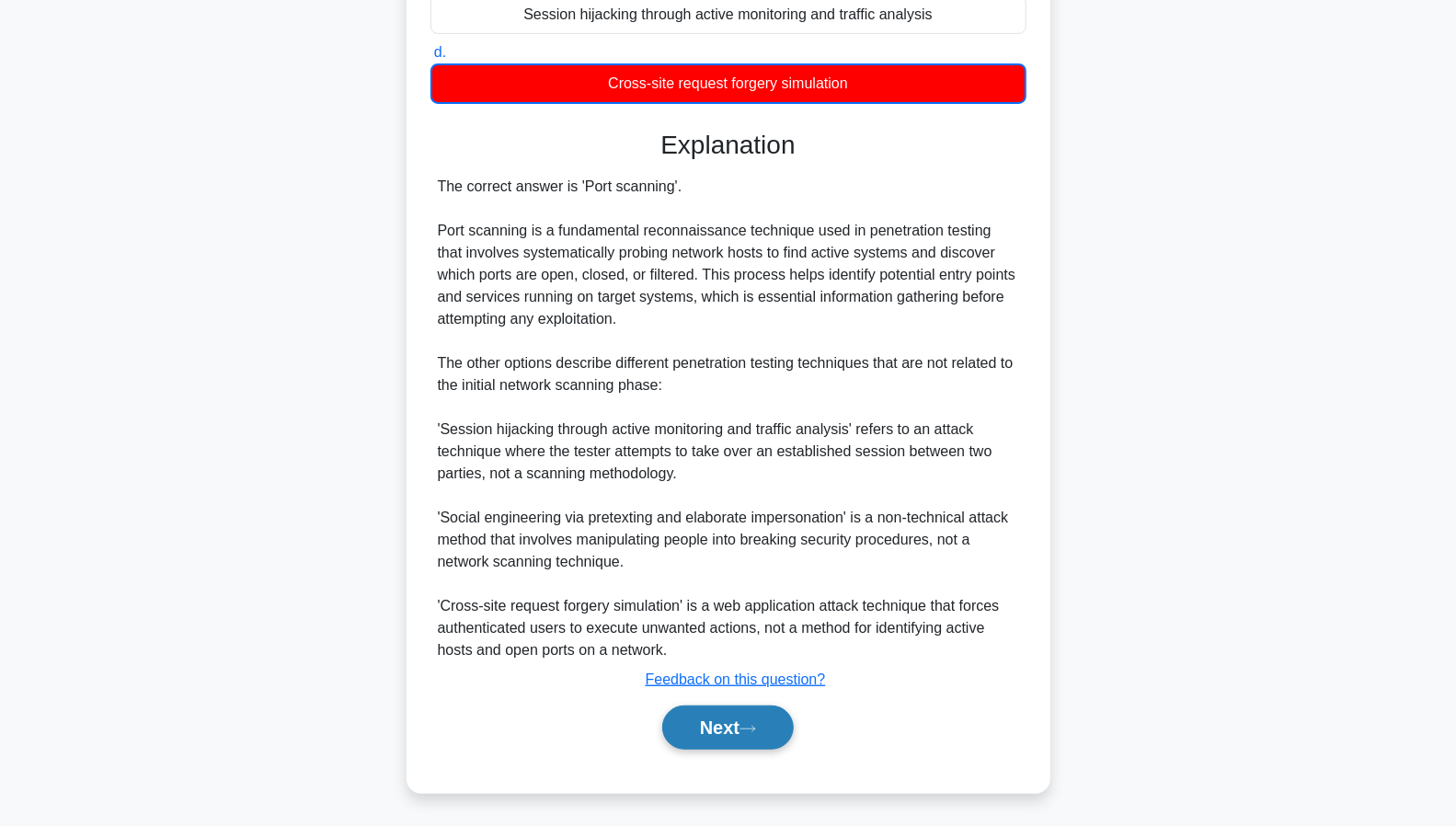
click at [741, 724] on button "Next" at bounding box center [728, 727] width 132 height 44
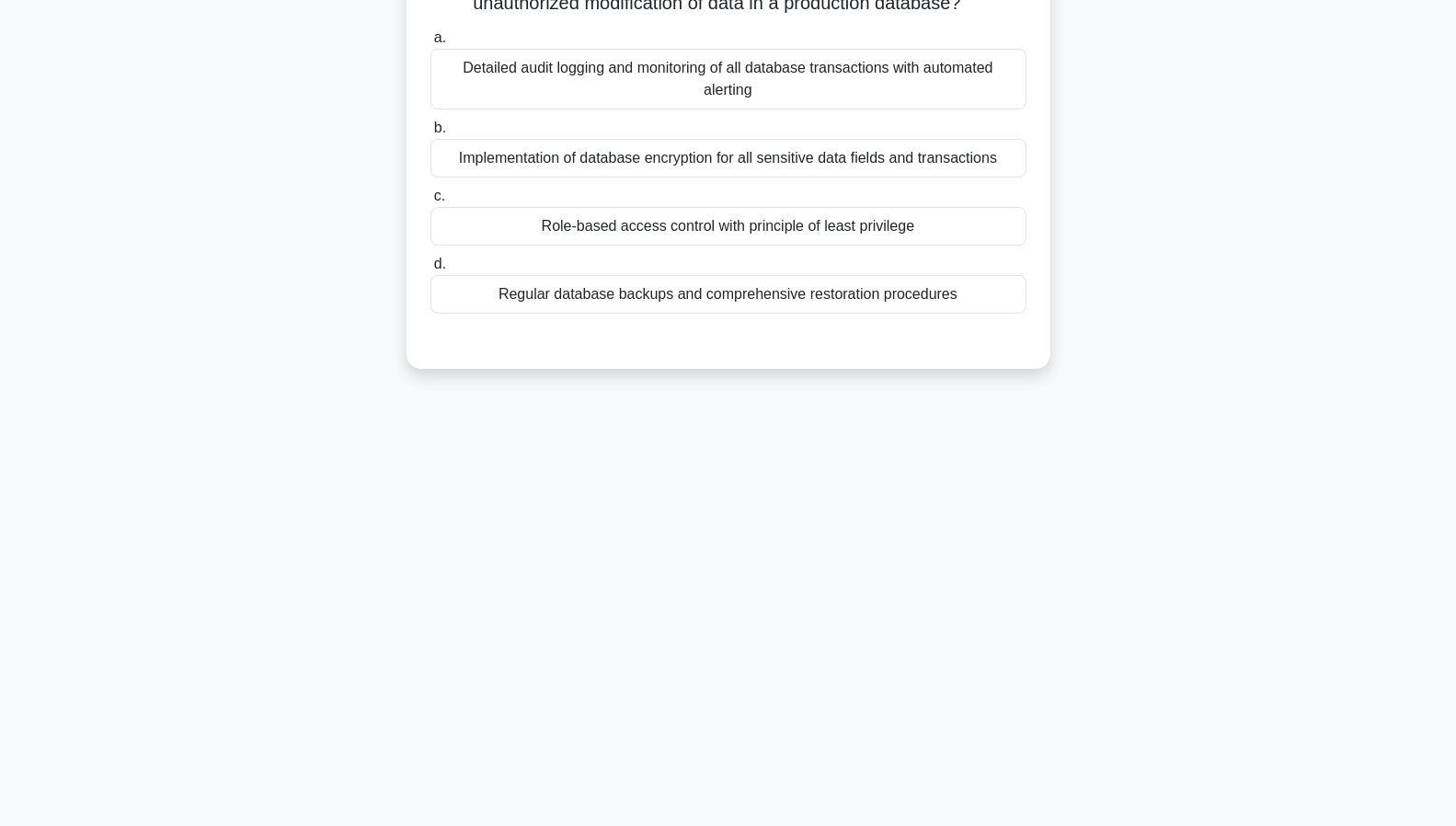
scroll to position [0, 0]
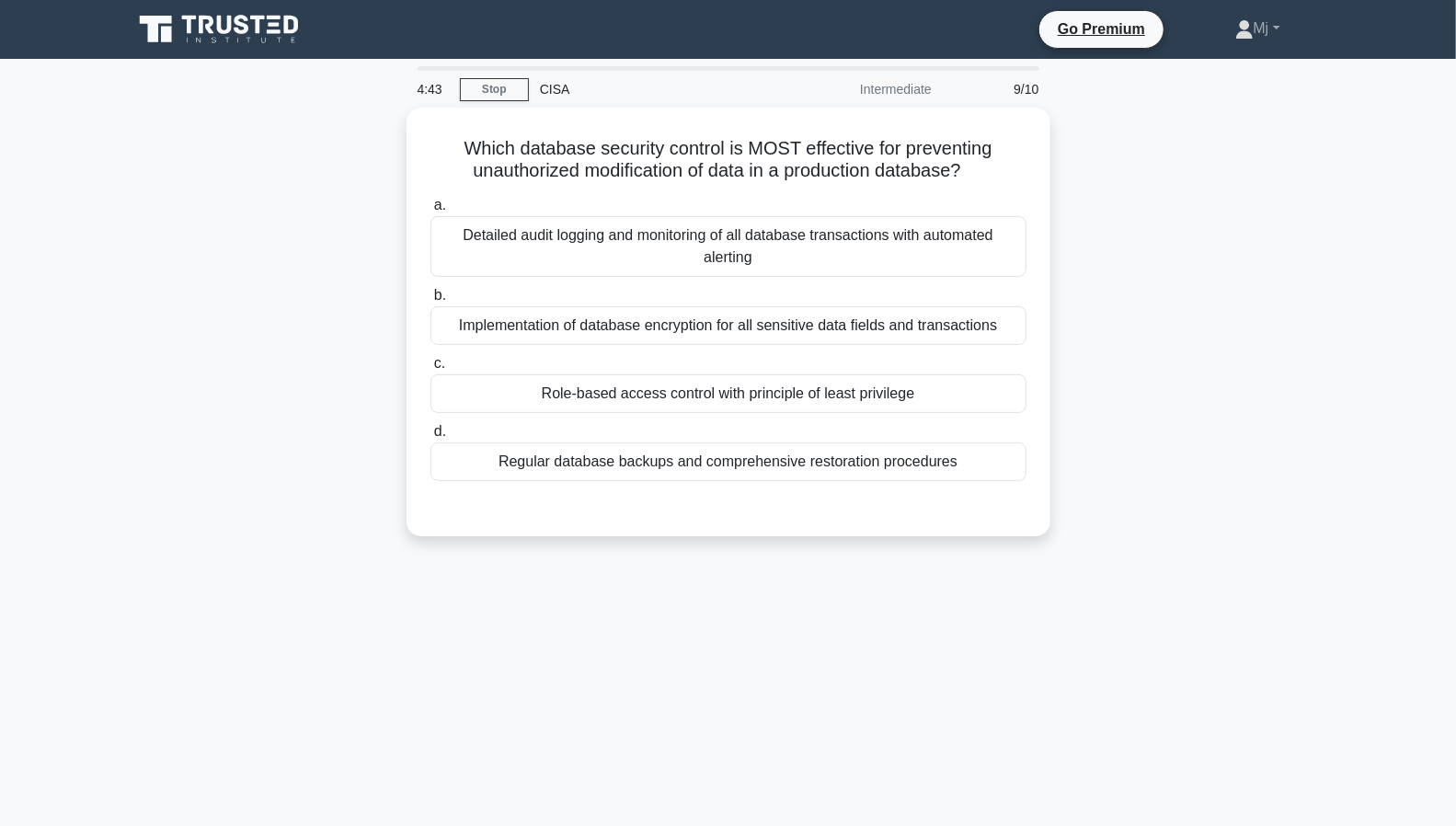
click at [1084, 334] on div "Which database security control is MOST effective for preventing unauthorized m…" at bounding box center [728, 333] width 1214 height 451
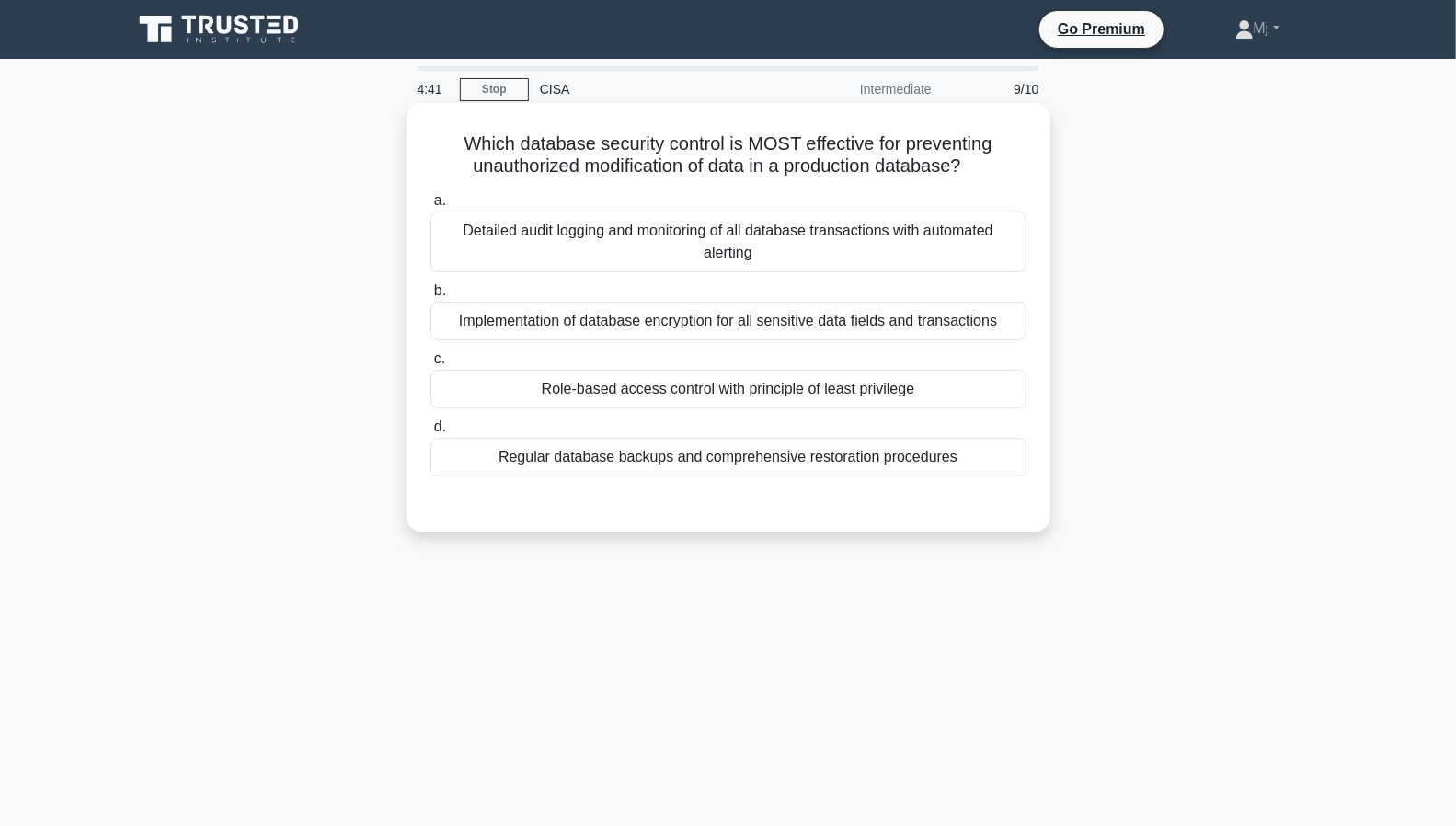
click at [746, 376] on div "Role-based access control with principle of least privilege" at bounding box center [728, 389] width 596 height 39
click at [431, 366] on input "c. Role-based access control with principle of least privilege" at bounding box center [431, 359] width 0 height 12
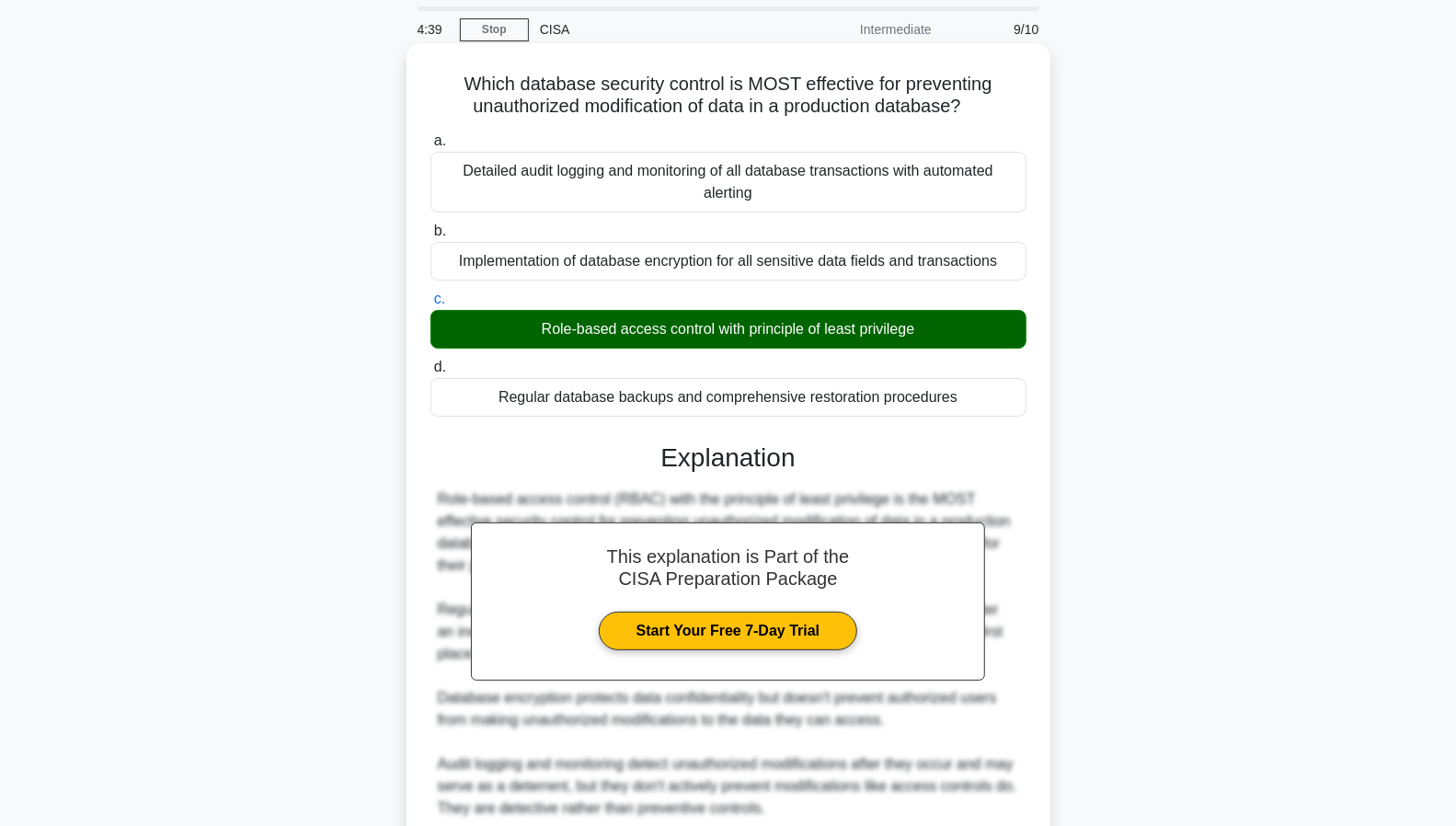
scroll to position [306, 0]
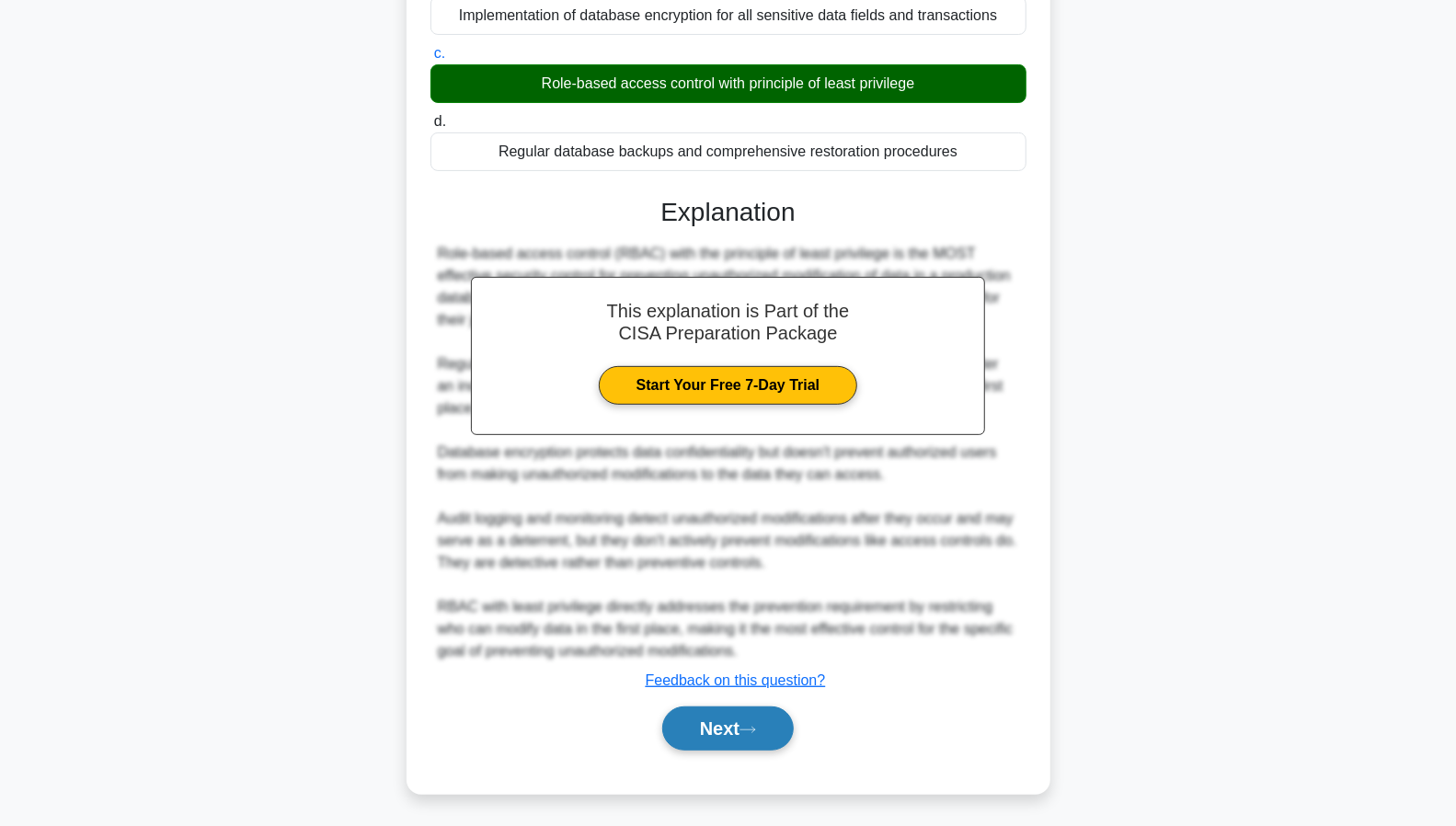
click at [737, 721] on button "Next" at bounding box center [728, 728] width 132 height 44
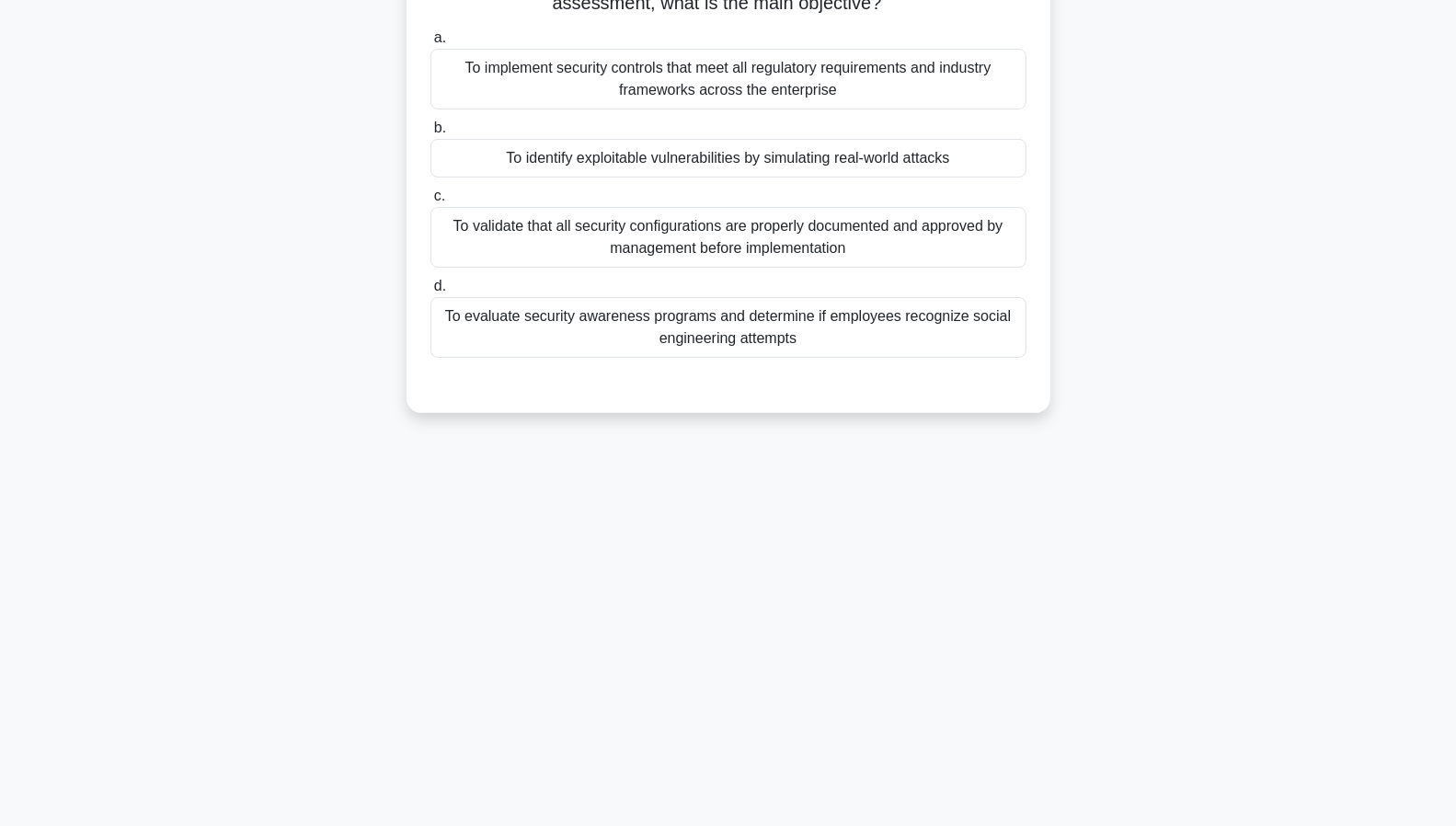
scroll to position [0, 0]
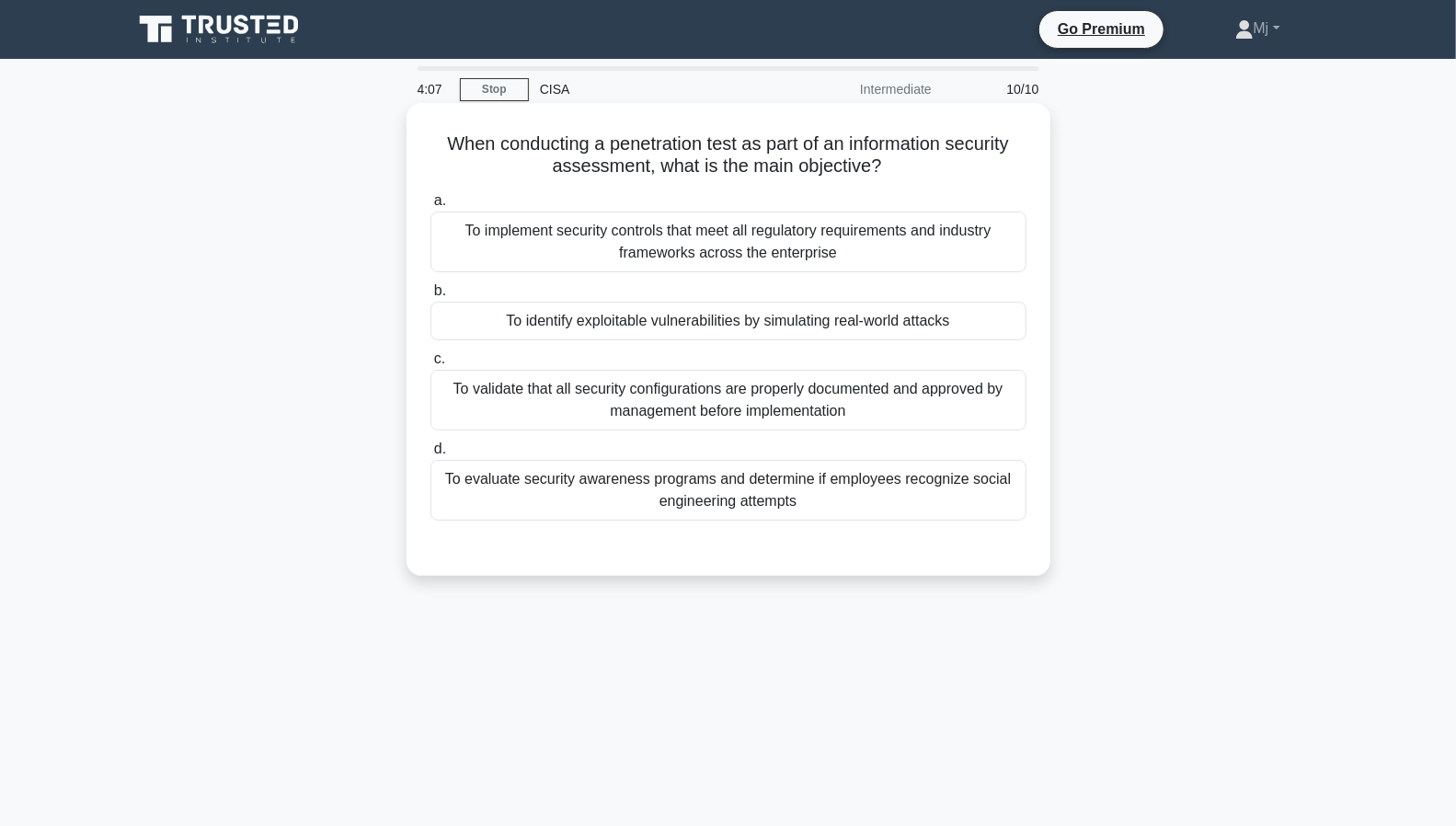
click at [798, 309] on div "To identify exploitable vulnerabilities by simulating real-world attacks" at bounding box center [728, 321] width 596 height 39
click at [431, 297] on input "b. To identify exploitable vulnerabilities by simulating real-world attacks" at bounding box center [431, 291] width 0 height 12
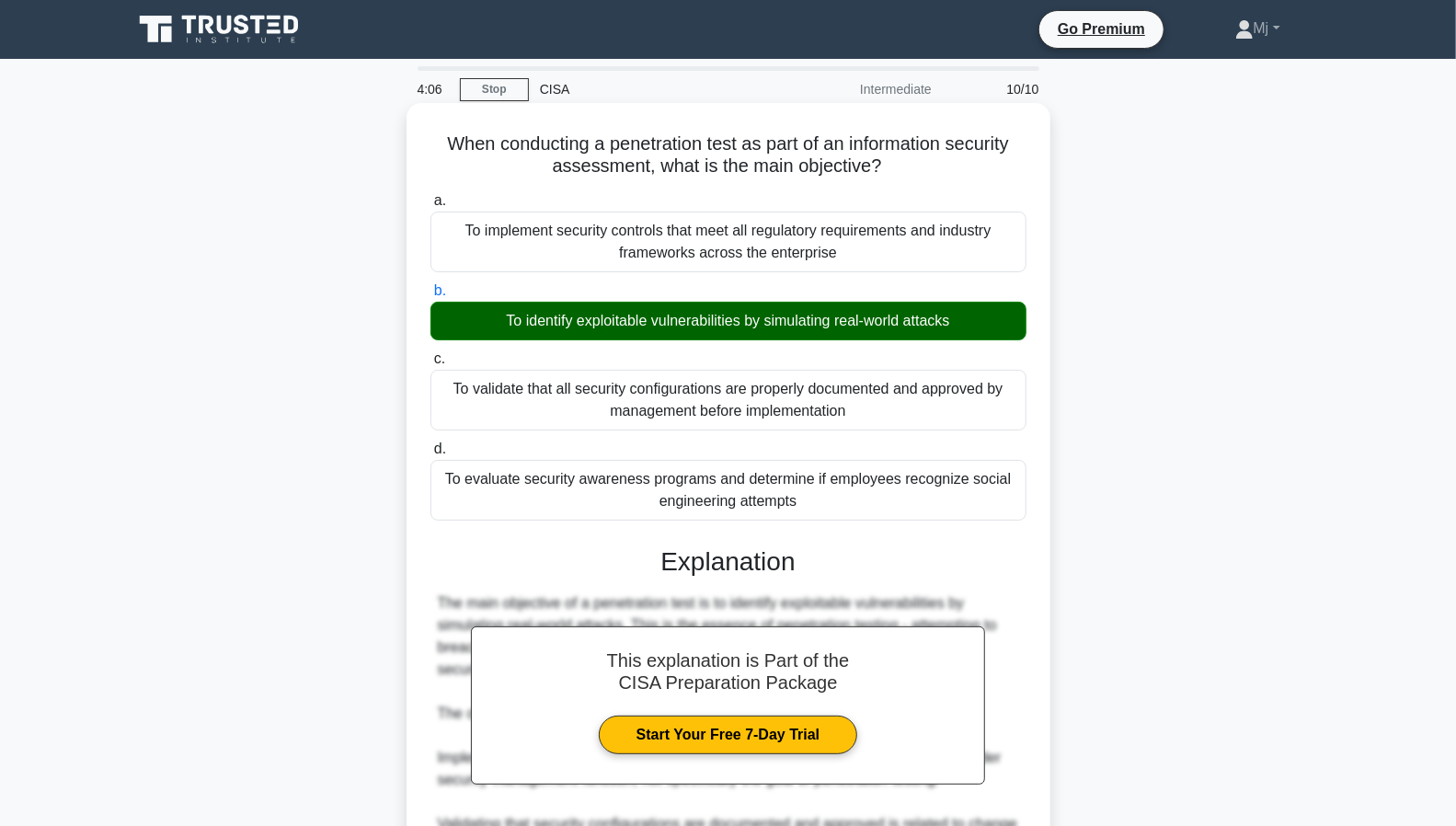
scroll to position [328, 0]
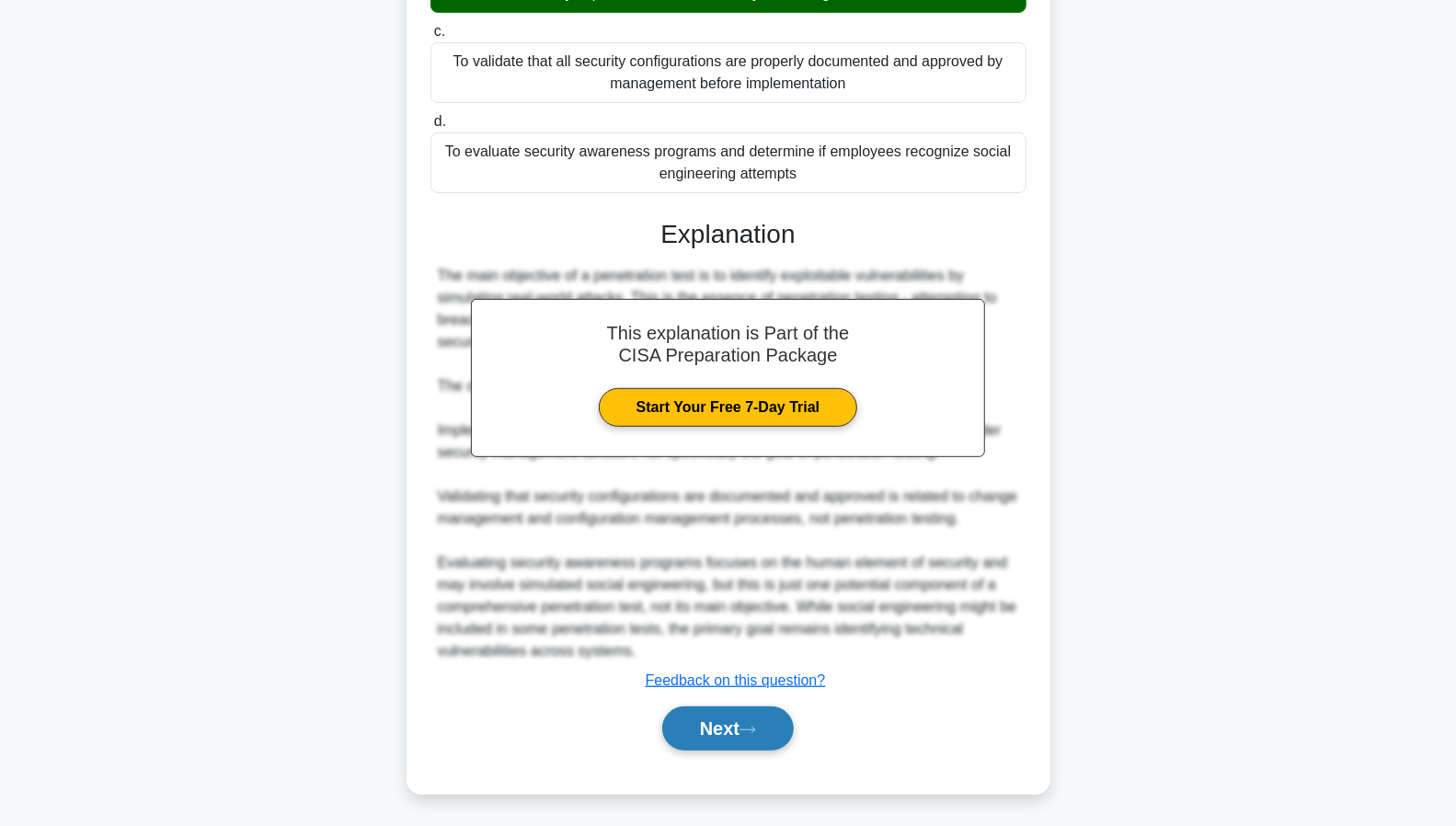
click at [738, 720] on button "Next" at bounding box center [728, 728] width 132 height 44
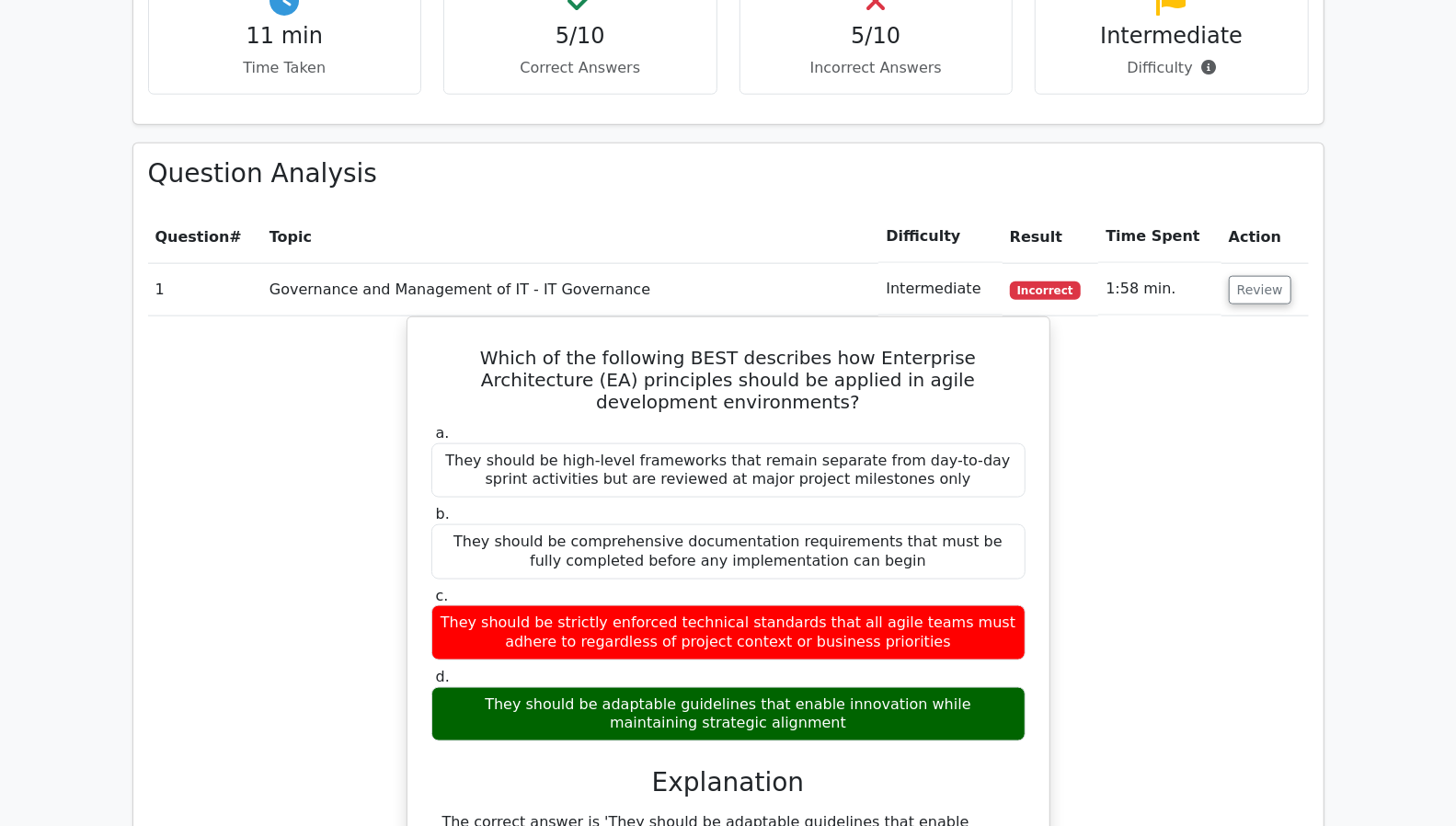
scroll to position [0, 11]
